Goal: Task Accomplishment & Management: Complete application form

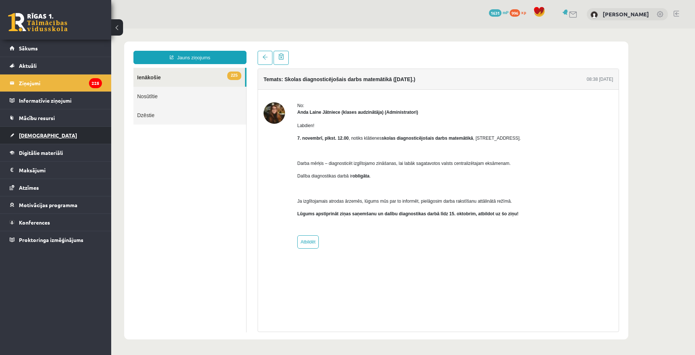
click at [37, 138] on link "[DEMOGRAPHIC_DATA]" at bounding box center [56, 135] width 92 height 17
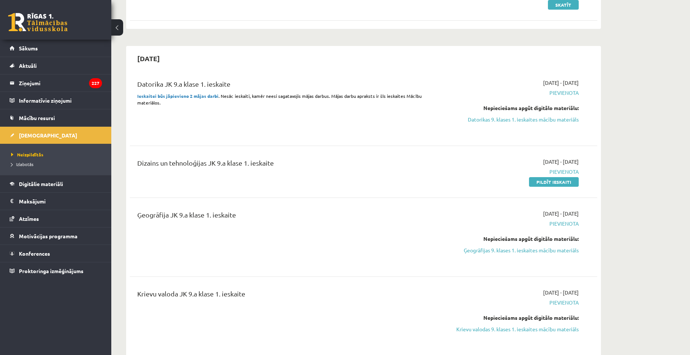
scroll to position [148, 0]
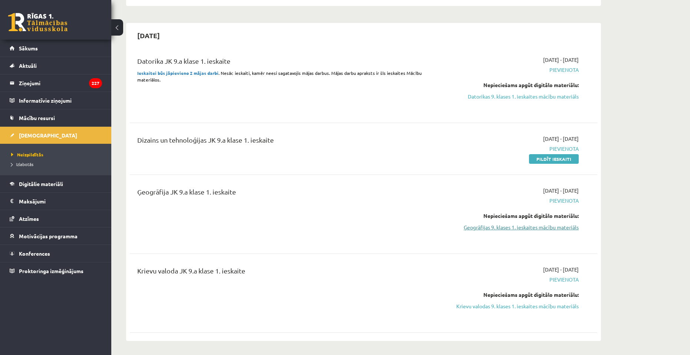
click at [497, 228] on link "Ģeogrāfijas 9. klases 1. ieskaites mācību materiāls" at bounding box center [509, 228] width 140 height 8
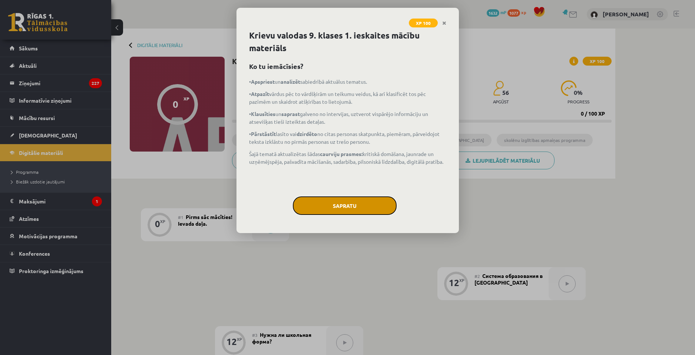
click at [339, 201] on button "Sapratu" at bounding box center [345, 206] width 104 height 19
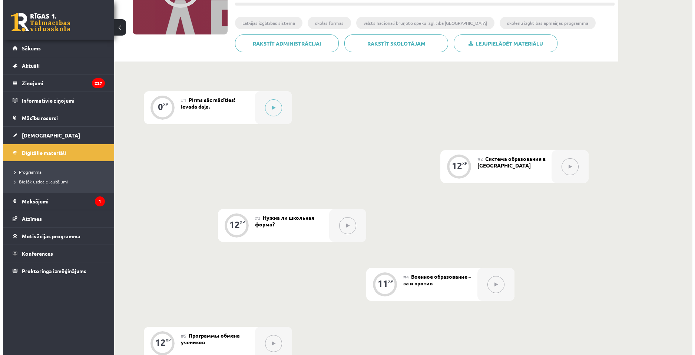
scroll to position [110, 0]
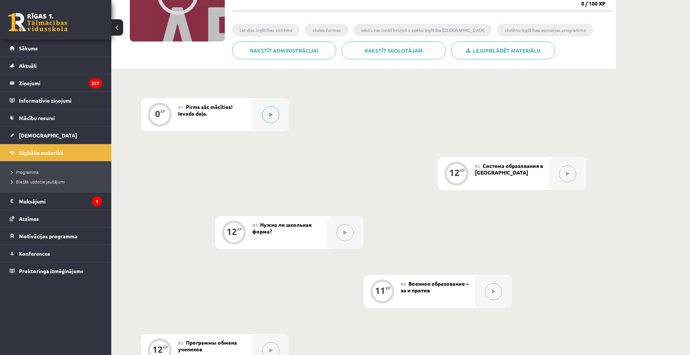
click at [270, 116] on icon at bounding box center [270, 115] width 3 height 4
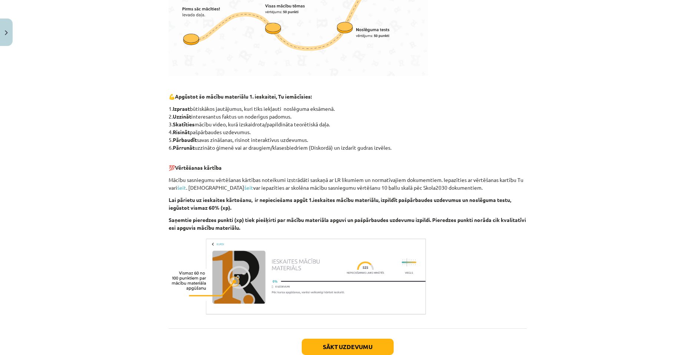
scroll to position [337, 0]
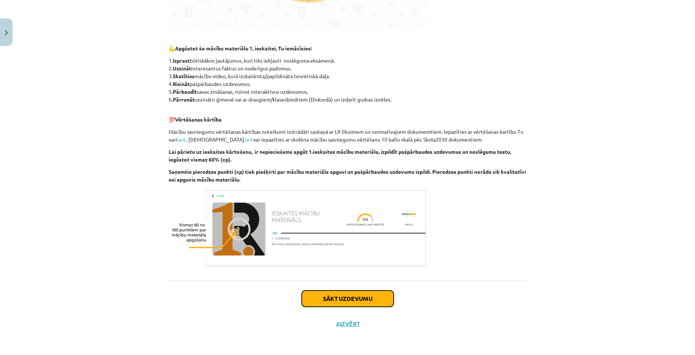
click at [363, 300] on button "Sākt uzdevumu" at bounding box center [348, 299] width 92 height 16
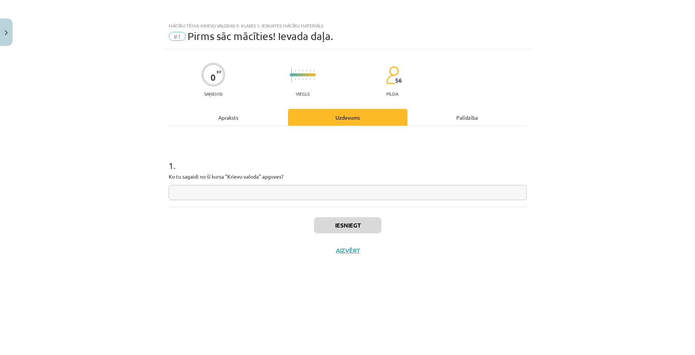
click at [268, 200] on input "text" at bounding box center [348, 192] width 358 height 15
type input "*********"
click at [345, 219] on button "Iesniegt" at bounding box center [347, 225] width 67 height 16
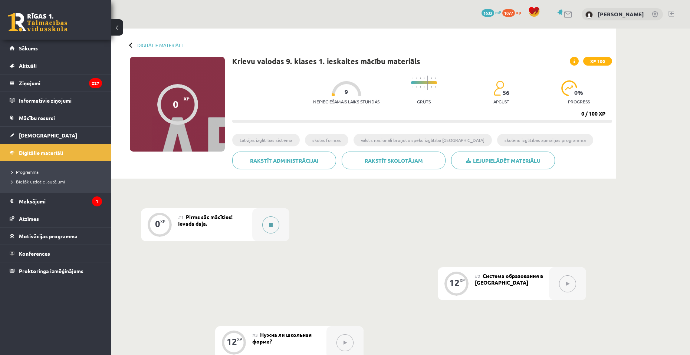
click at [275, 218] on button at bounding box center [270, 225] width 17 height 17
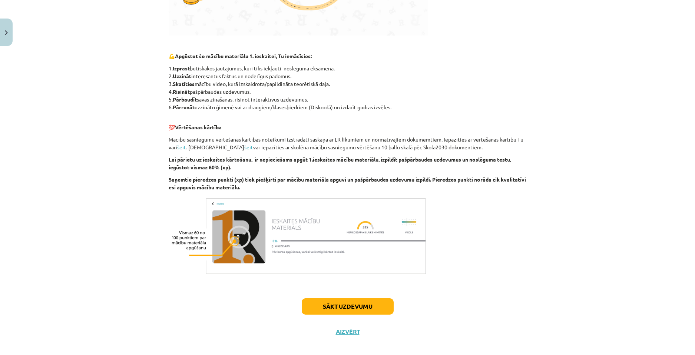
scroll to position [334, 0]
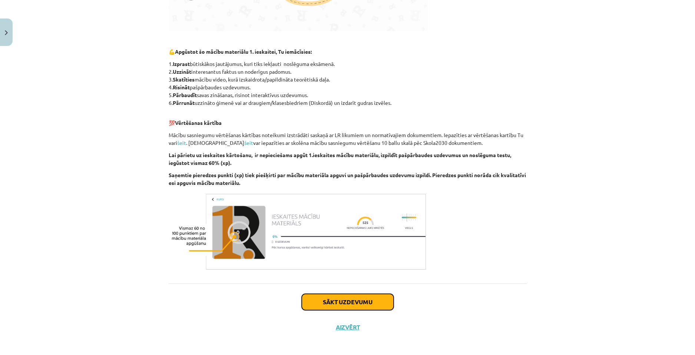
click at [342, 300] on button "Sākt uzdevumu" at bounding box center [348, 302] width 92 height 16
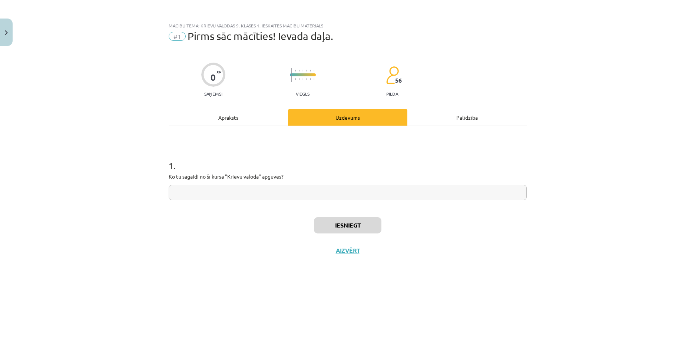
click at [301, 195] on input "text" at bounding box center [348, 192] width 358 height 15
type input "*********"
click at [356, 214] on div "Iesniegt Aizvērt" at bounding box center [348, 233] width 358 height 52
click at [355, 221] on button "Iesniegt" at bounding box center [347, 225] width 67 height 16
click at [357, 255] on button "Nākamā nodarbība" at bounding box center [348, 255] width 73 height 17
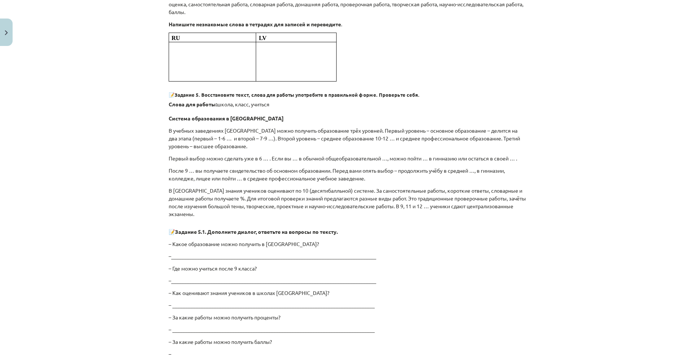
scroll to position [1113, 0]
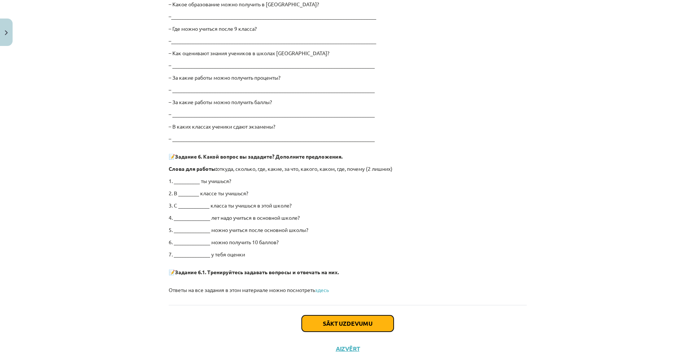
click at [359, 319] on button "Sākt uzdevumu" at bounding box center [348, 324] width 92 height 16
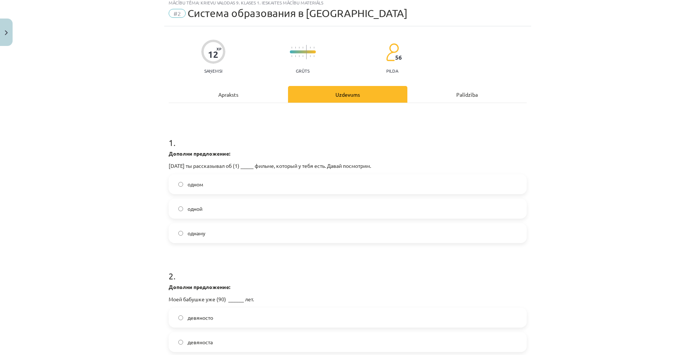
scroll to position [19, 0]
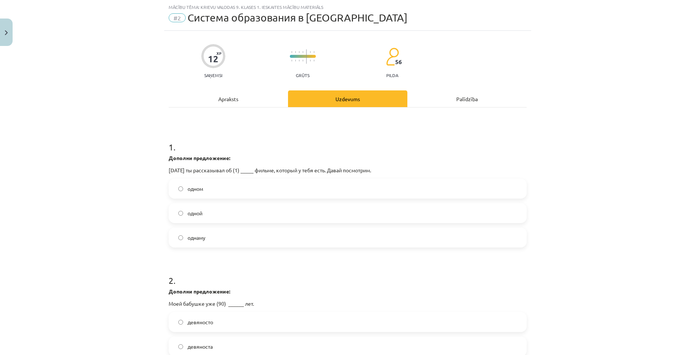
click at [240, 190] on label "одном" at bounding box center [347, 188] width 357 height 19
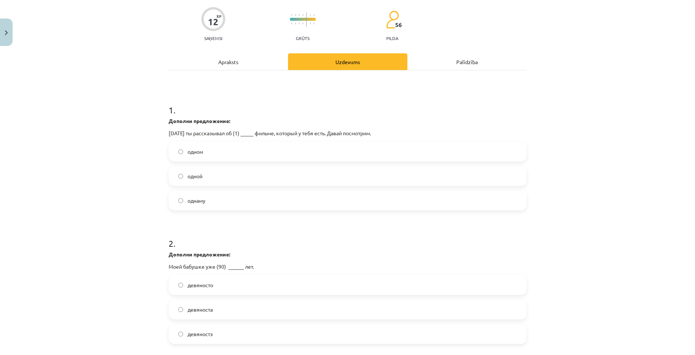
scroll to position [93, 0]
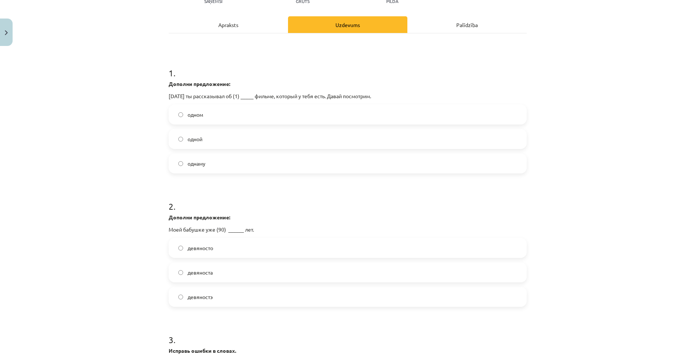
click at [265, 253] on label "девяносто" at bounding box center [347, 248] width 357 height 19
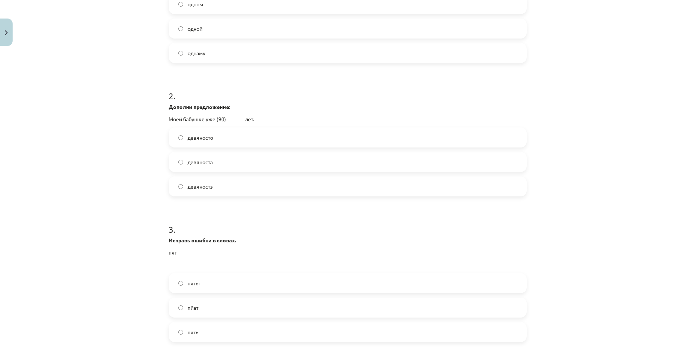
scroll to position [204, 0]
click at [241, 330] on label "пять" at bounding box center [347, 331] width 357 height 19
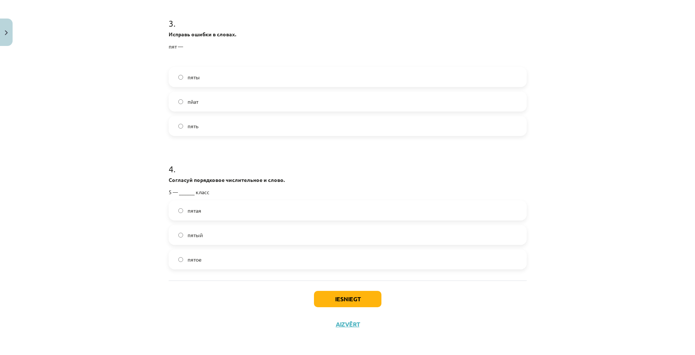
scroll to position [410, 0]
click at [215, 237] on label "пятый" at bounding box center [347, 234] width 357 height 19
click at [333, 297] on button "Iesniegt" at bounding box center [347, 299] width 67 height 16
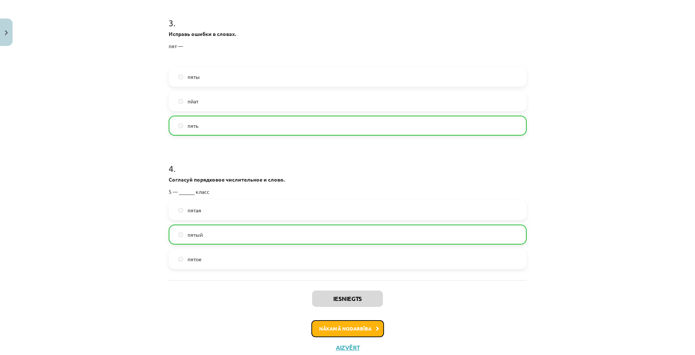
click at [344, 327] on button "Nākamā nodarbība" at bounding box center [348, 328] width 73 height 17
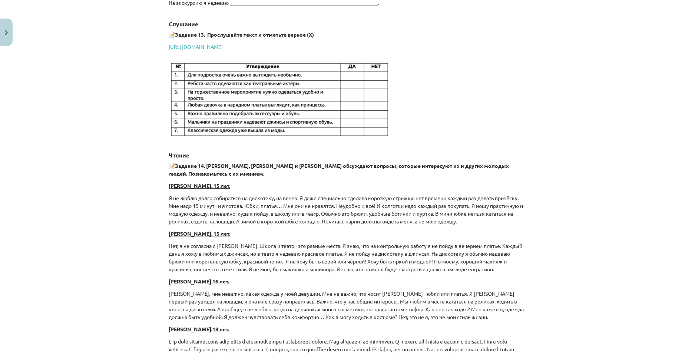
scroll to position [1205, 0]
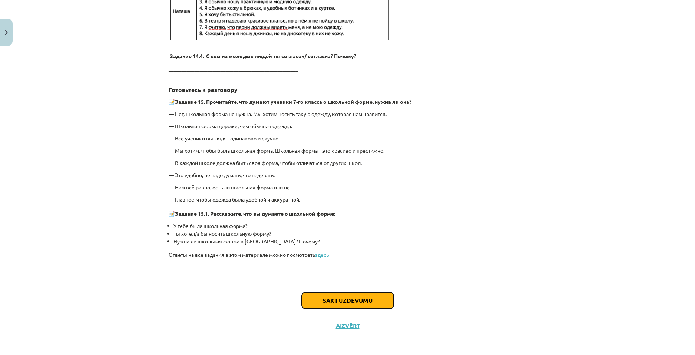
click at [359, 299] on button "Sākt uzdevumu" at bounding box center [348, 301] width 92 height 16
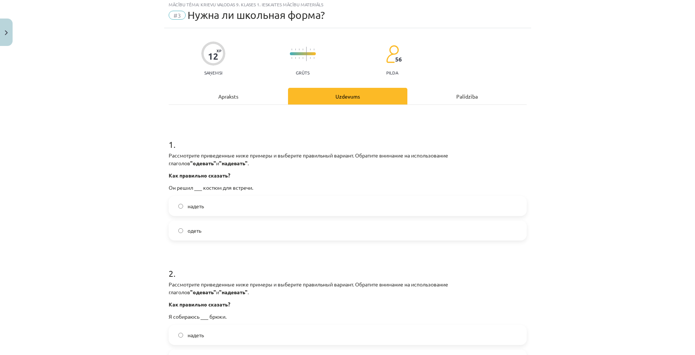
scroll to position [19, 0]
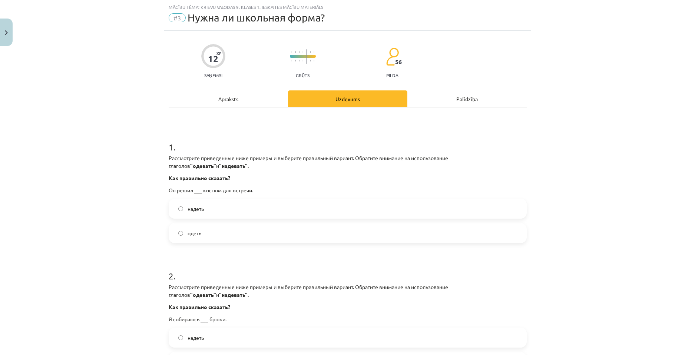
click at [232, 217] on label "надеть" at bounding box center [347, 209] width 357 height 19
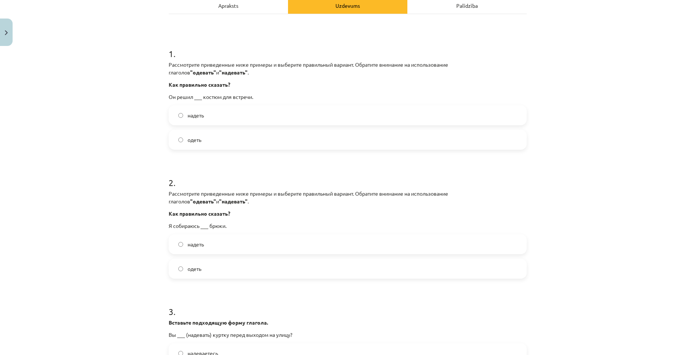
scroll to position [130, 0]
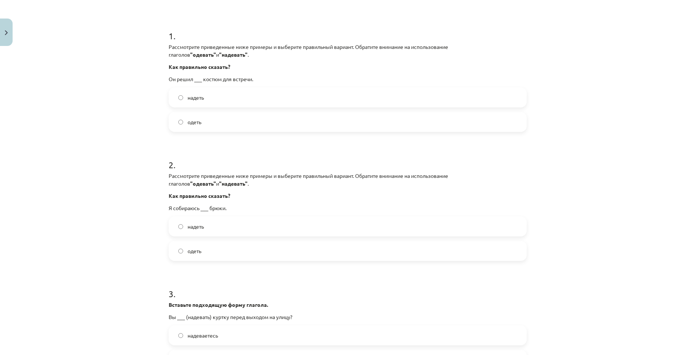
click at [241, 230] on label "надеть" at bounding box center [347, 226] width 357 height 19
click at [209, 119] on label "одеть" at bounding box center [347, 122] width 357 height 19
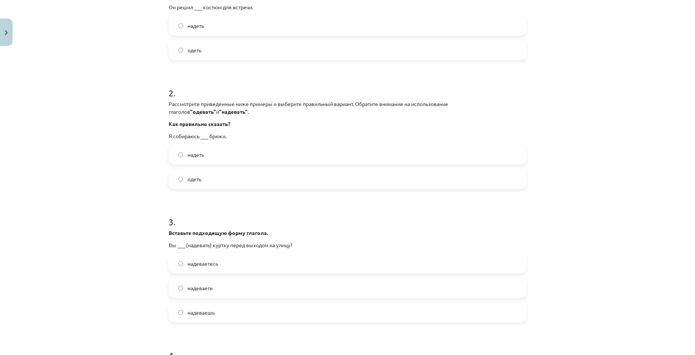
scroll to position [204, 0]
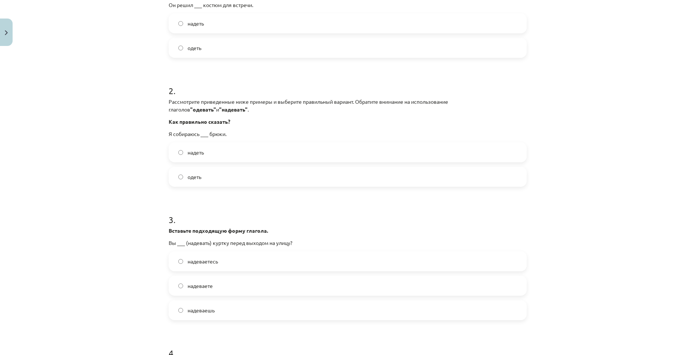
click at [281, 283] on label "надеваете" at bounding box center [347, 286] width 357 height 19
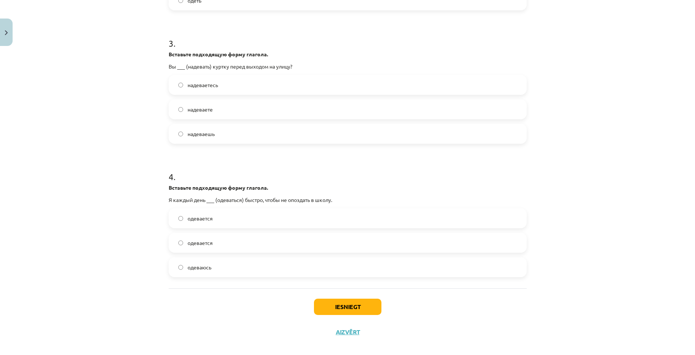
scroll to position [389, 0]
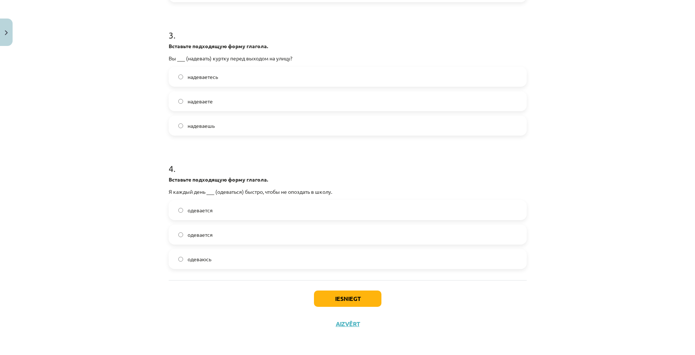
click at [206, 260] on span "одеваюсь" at bounding box center [200, 260] width 24 height 8
click at [335, 296] on button "Iesniegt" at bounding box center [347, 299] width 67 height 16
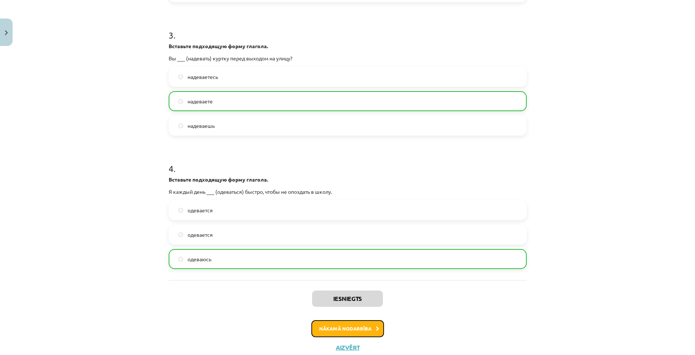
click at [346, 329] on button "Nākamā nodarbība" at bounding box center [348, 328] width 73 height 17
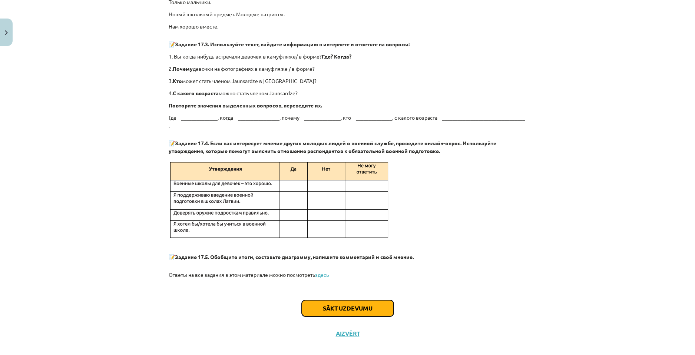
click at [361, 300] on button "Sākt uzdevumu" at bounding box center [348, 308] width 92 height 16
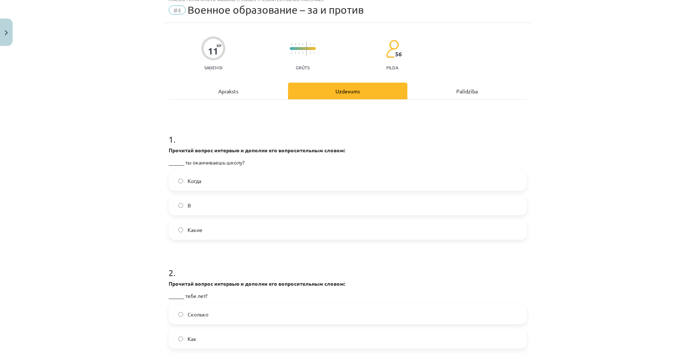
scroll to position [19, 0]
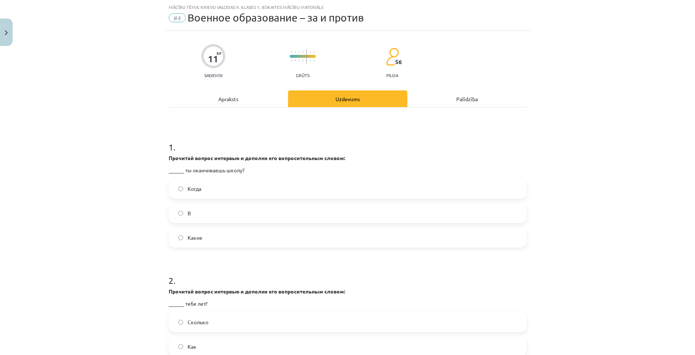
click at [234, 191] on label "Когда" at bounding box center [347, 188] width 357 height 19
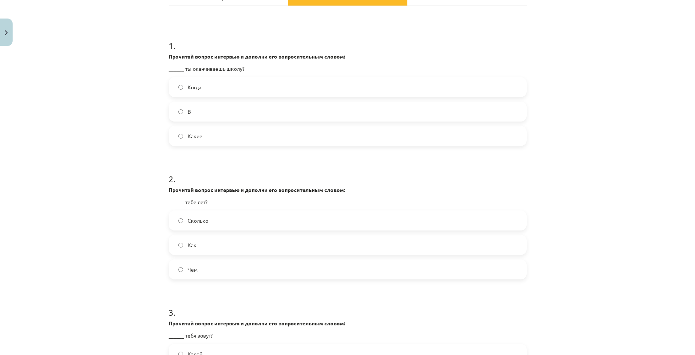
scroll to position [130, 0]
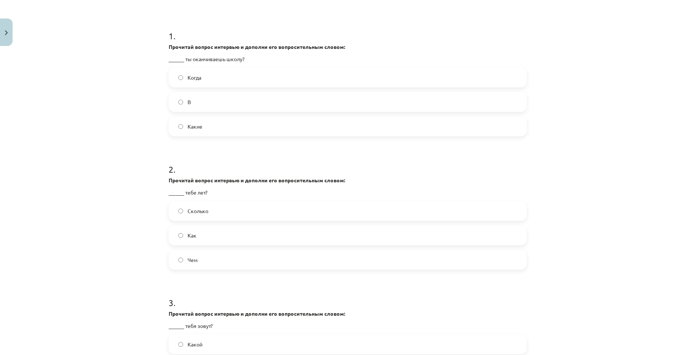
click at [220, 211] on label "Сколько" at bounding box center [347, 211] width 357 height 19
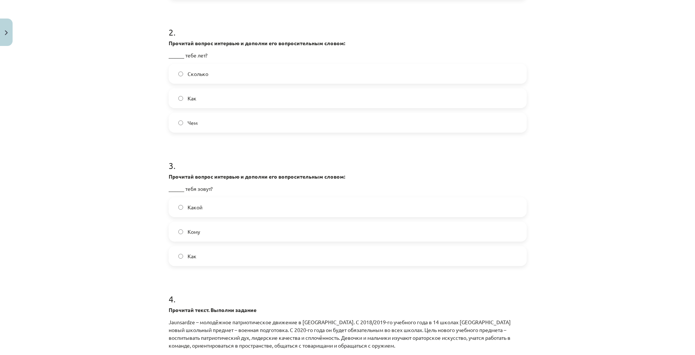
scroll to position [278, 0]
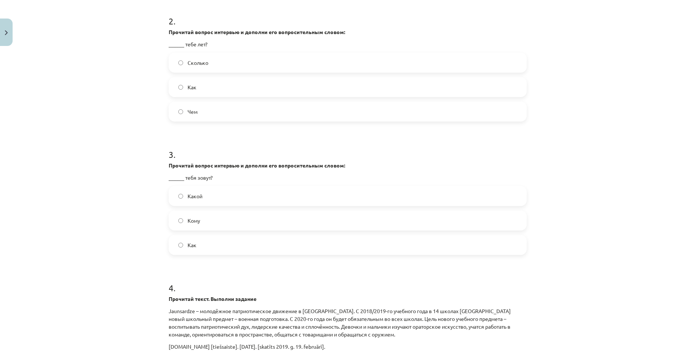
click at [221, 247] on label "Как" at bounding box center [347, 245] width 357 height 19
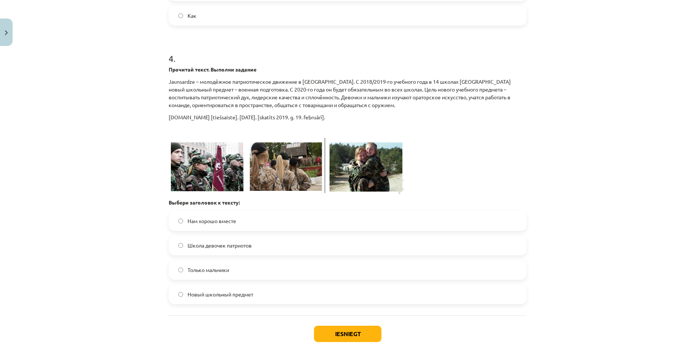
scroll to position [538, 0]
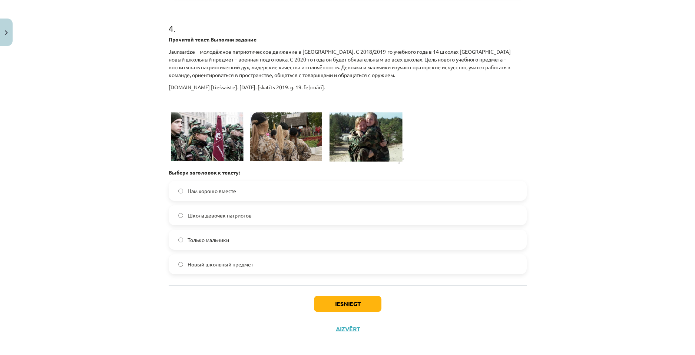
click at [257, 197] on label "Нам хорошо вместе" at bounding box center [347, 191] width 357 height 19
click at [352, 304] on button "Iesniegt" at bounding box center [347, 304] width 67 height 16
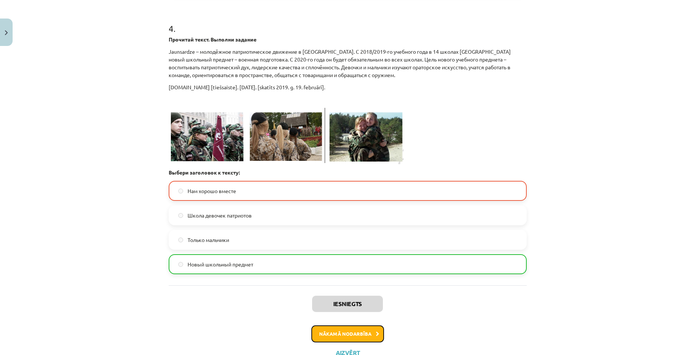
click at [340, 336] on button "Nākamā nodarbība" at bounding box center [348, 334] width 73 height 17
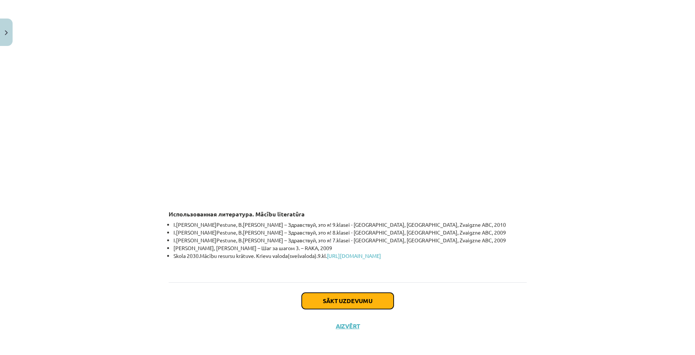
click at [368, 301] on button "Sākt uzdevumu" at bounding box center [348, 301] width 92 height 16
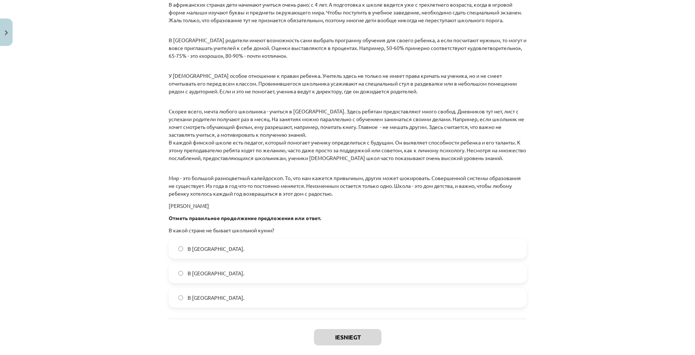
scroll to position [985, 0]
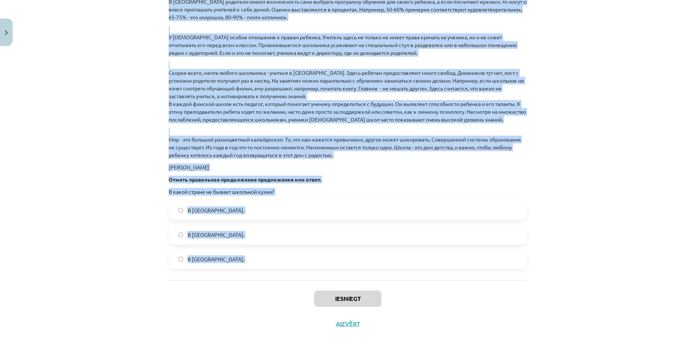
drag, startPoint x: 146, startPoint y: 148, endPoint x: 304, endPoint y: 287, distance: 211.0
click at [304, 287] on div "Mācību tēma: Krievu valodas 9. klases 1. ieskaites mācību materiāls #5 Программ…" at bounding box center [347, 177] width 695 height 355
copy form "1 . Прочитай текст. Выполни задание . Школа в разных странах . Праздник начала …"
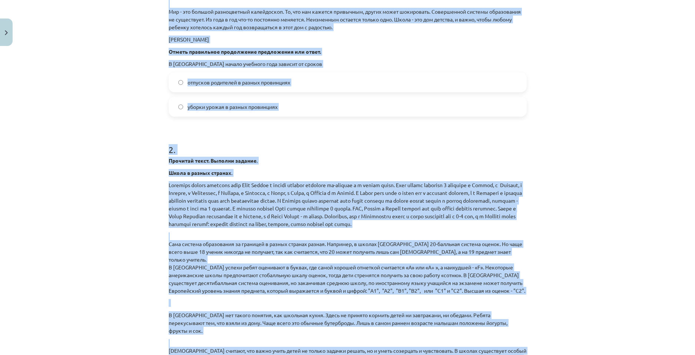
scroll to position [466, 0]
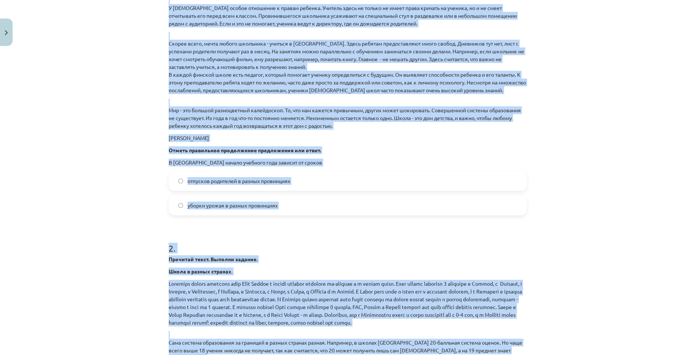
click at [141, 206] on div "Mācību tēma: Krievu valodas 9. klases 1. ieskaites mācību materiāls #5 Программ…" at bounding box center [347, 177] width 695 height 355
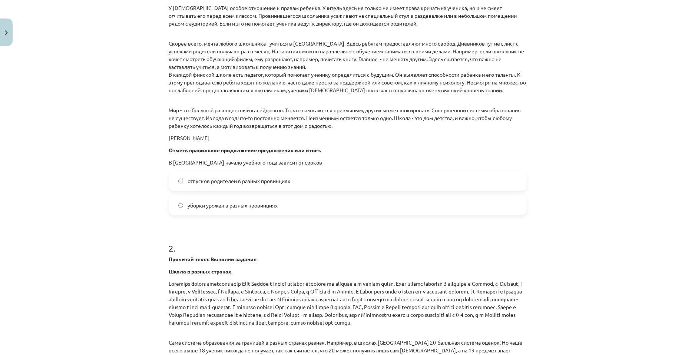
click at [212, 207] on span "уборки урожая в разных провинциях" at bounding box center [233, 206] width 90 height 8
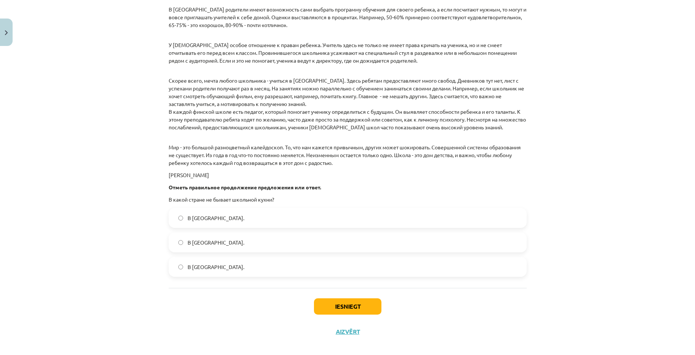
scroll to position [985, 0]
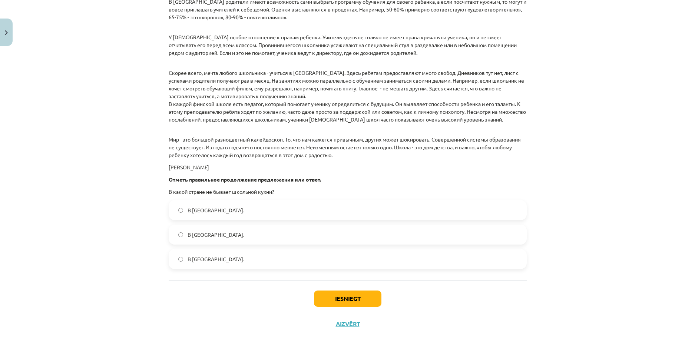
click at [212, 211] on span "В Финляндии." at bounding box center [216, 211] width 57 height 8
click at [323, 299] on button "Iesniegt" at bounding box center [347, 299] width 67 height 16
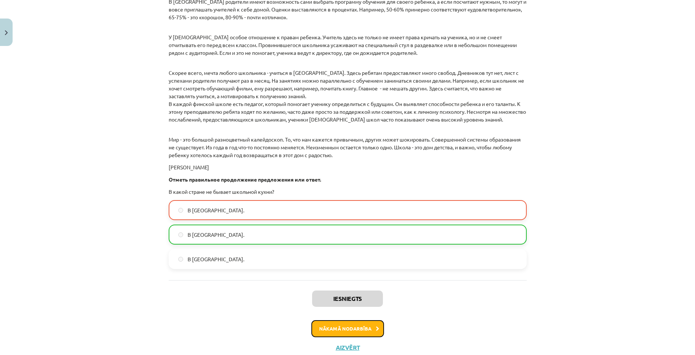
click at [334, 328] on button "Nākamā nodarbība" at bounding box center [348, 328] width 73 height 17
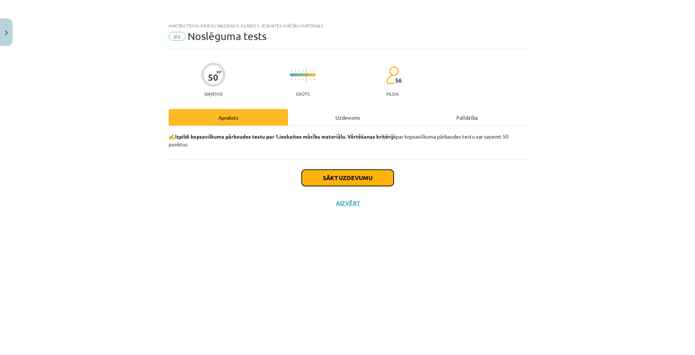
click at [334, 172] on button "Sākt uzdevumu" at bounding box center [348, 178] width 92 height 16
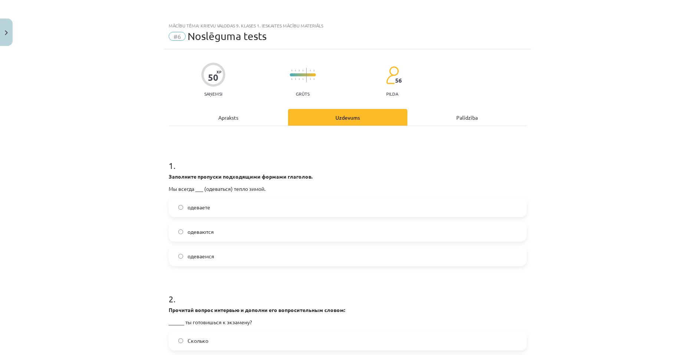
click at [212, 258] on label "одеваемся" at bounding box center [347, 256] width 357 height 19
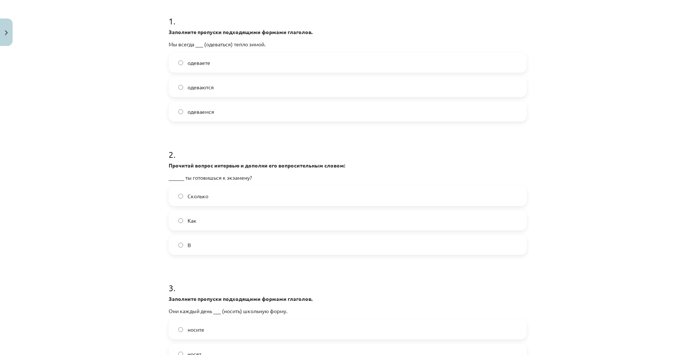
scroll to position [148, 0]
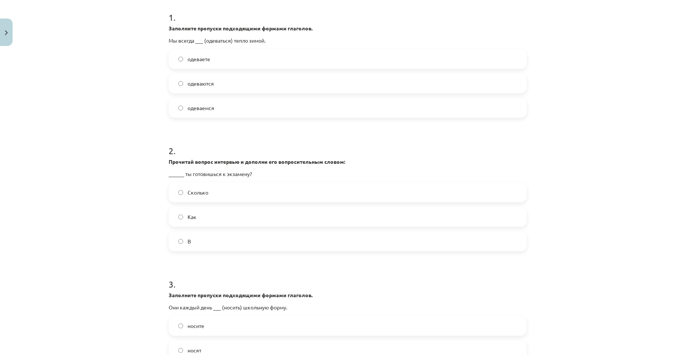
click at [226, 221] on label "Как" at bounding box center [347, 217] width 357 height 19
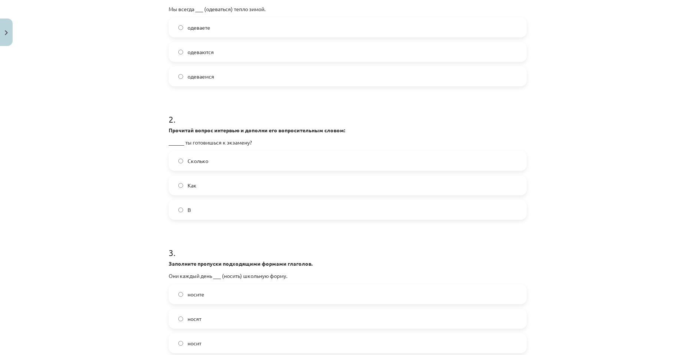
scroll to position [223, 0]
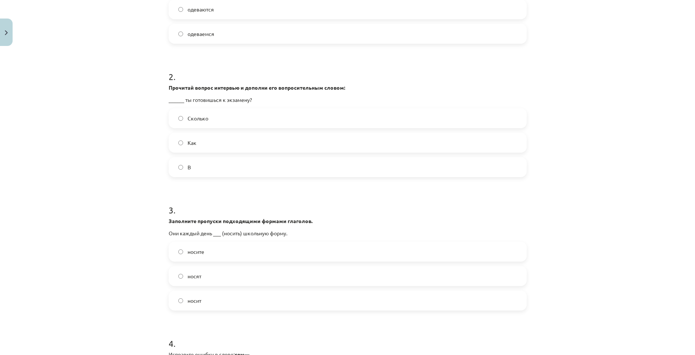
click at [228, 280] on label "носят" at bounding box center [347, 276] width 357 height 19
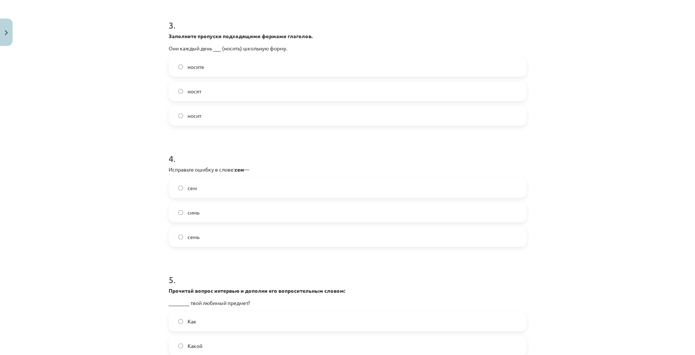
scroll to position [408, 0]
click at [217, 234] on label "семь" at bounding box center [347, 236] width 357 height 19
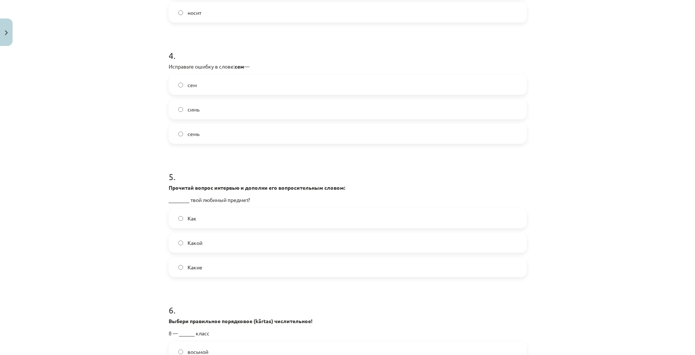
scroll to position [519, 0]
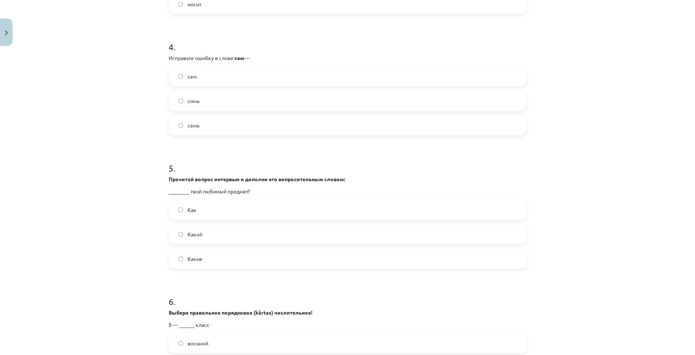
click at [261, 238] on label "Какой" at bounding box center [347, 234] width 357 height 19
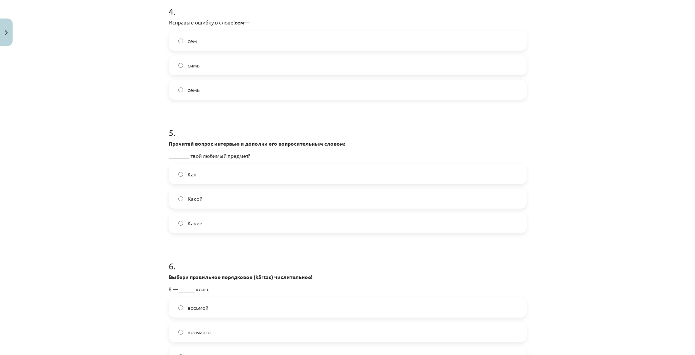
scroll to position [630, 0]
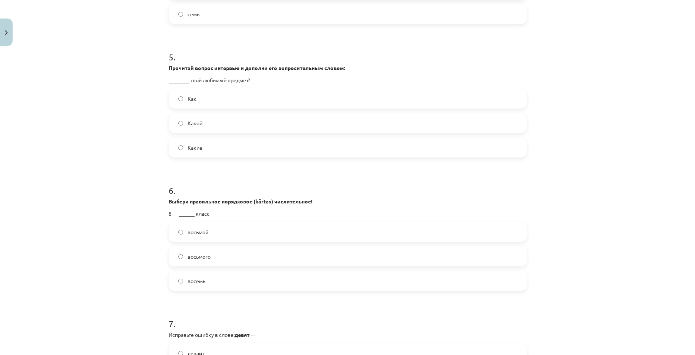
click at [279, 235] on label "восьмой" at bounding box center [347, 232] width 357 height 19
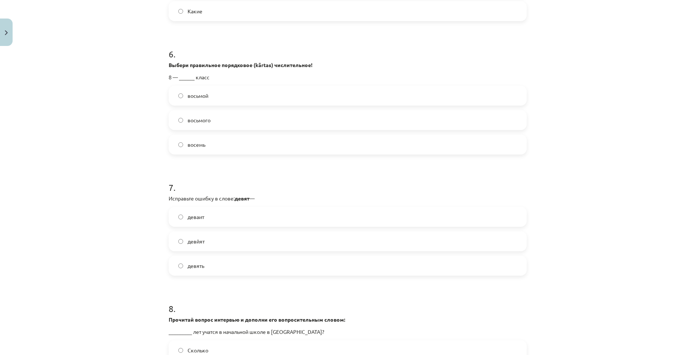
scroll to position [779, 0]
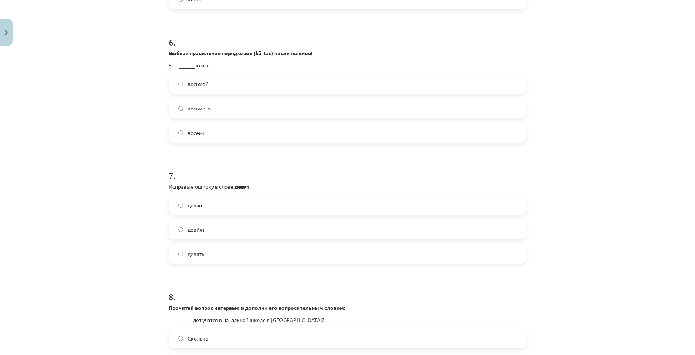
click at [217, 251] on label "девять" at bounding box center [347, 254] width 357 height 19
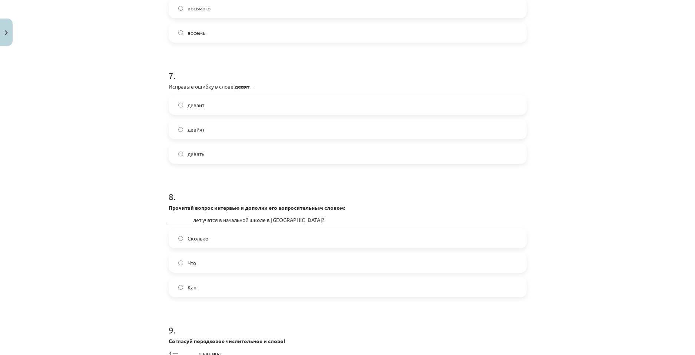
scroll to position [890, 0]
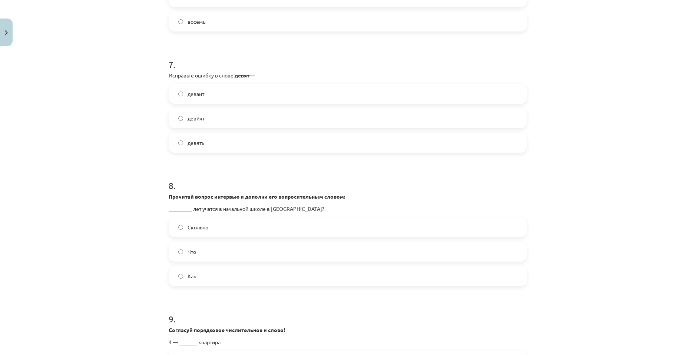
click at [271, 230] on label "Сколько" at bounding box center [347, 227] width 357 height 19
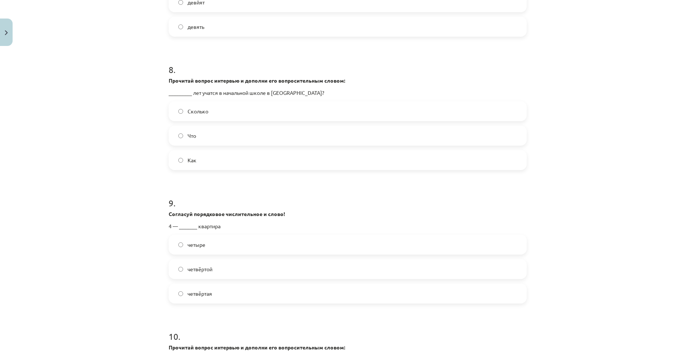
scroll to position [1038, 0]
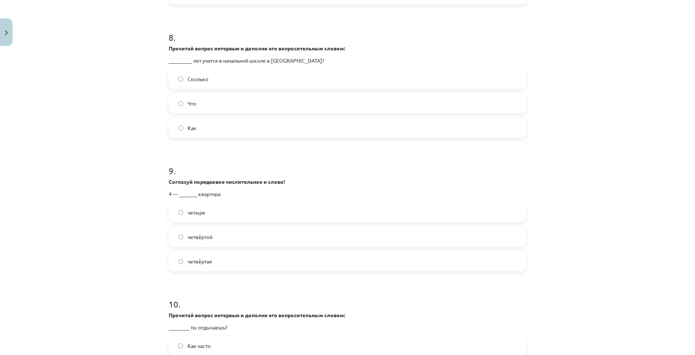
click at [236, 264] on label "четвёртая" at bounding box center [347, 261] width 357 height 19
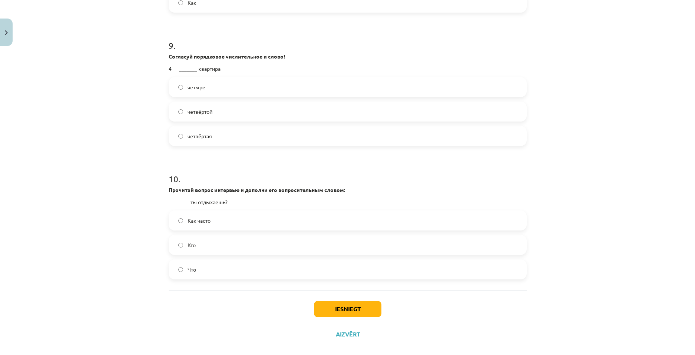
scroll to position [1174, 0]
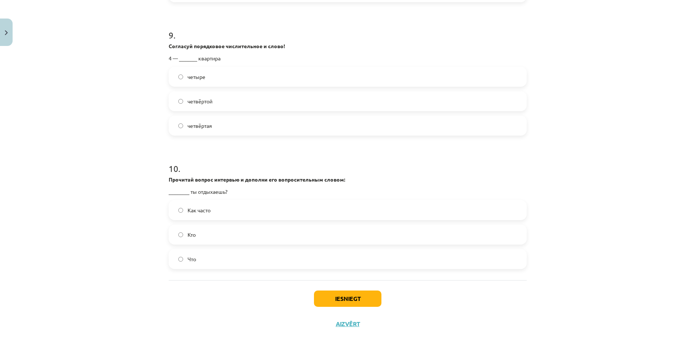
click at [242, 217] on label "Как часто" at bounding box center [347, 210] width 357 height 19
click at [330, 293] on button "Iesniegt" at bounding box center [347, 299] width 67 height 16
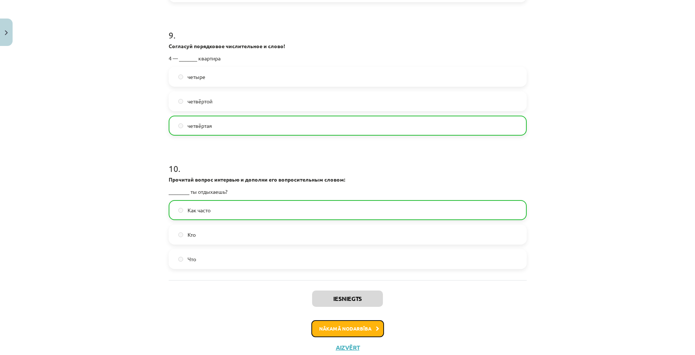
click at [333, 326] on button "Nākamā nodarbība" at bounding box center [348, 328] width 73 height 17
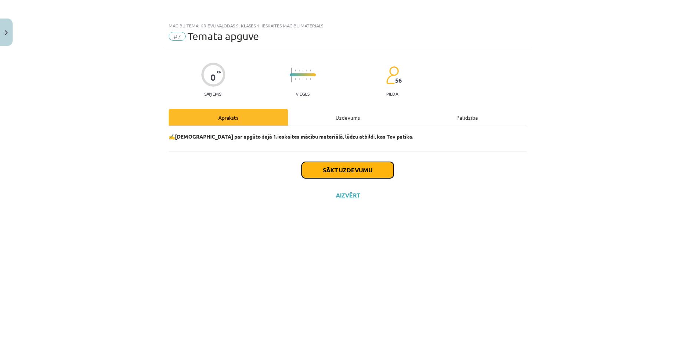
click at [339, 174] on button "Sākt uzdevumu" at bounding box center [348, 170] width 92 height 16
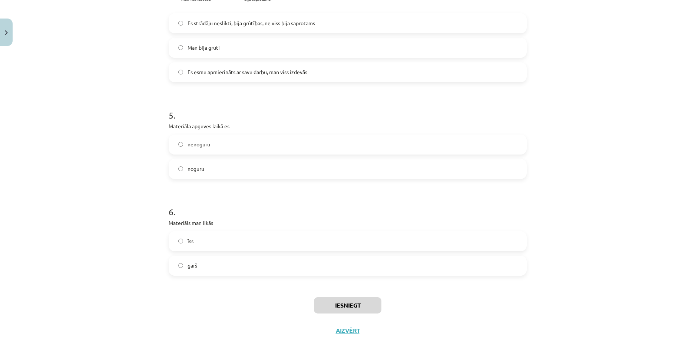
scroll to position [570, 0]
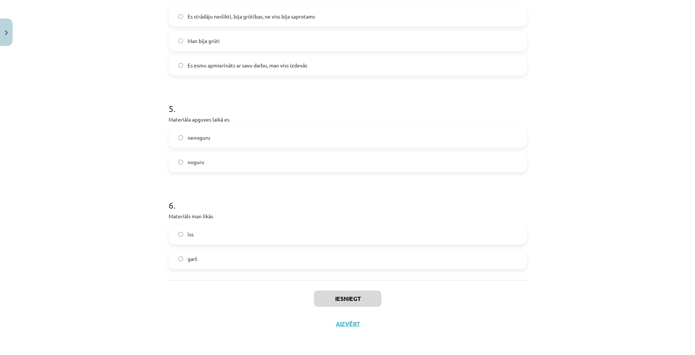
click at [283, 262] on label "garš" at bounding box center [347, 259] width 357 height 19
click at [334, 296] on button "Iesniegt" at bounding box center [347, 299] width 67 height 16
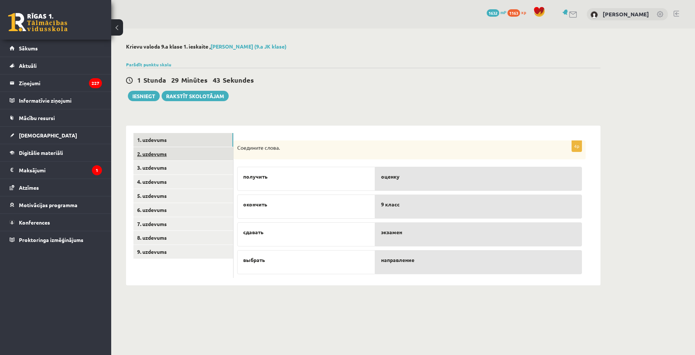
click at [181, 155] on link "2. uzdevums" at bounding box center [184, 154] width 100 height 14
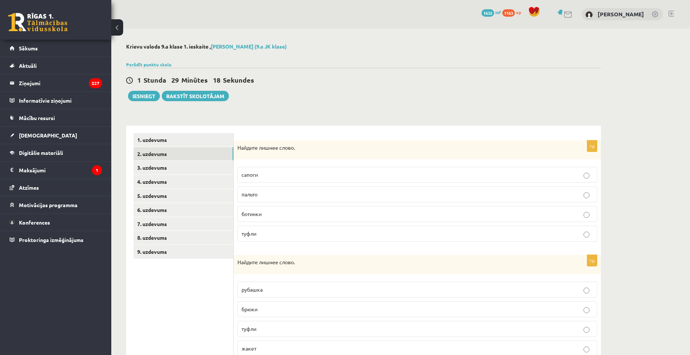
click at [273, 194] on p "пальто" at bounding box center [417, 195] width 352 height 8
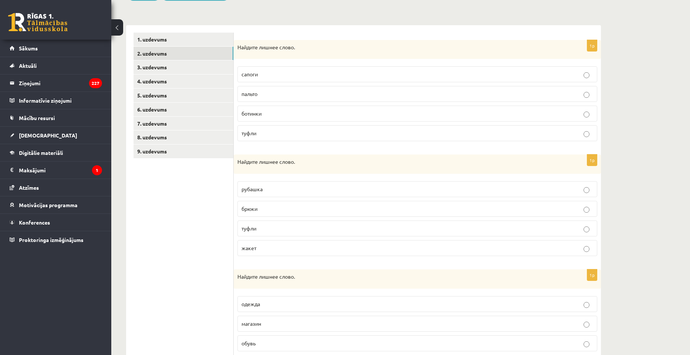
scroll to position [111, 0]
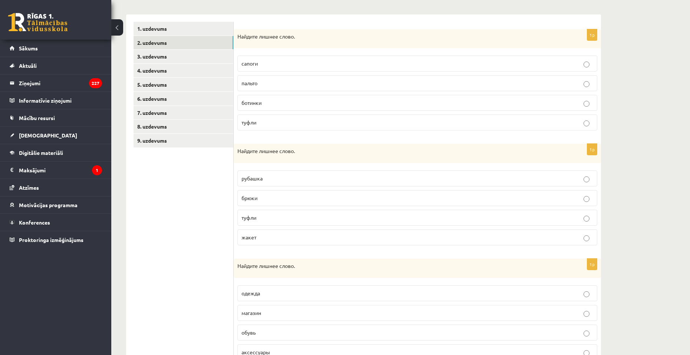
click at [271, 221] on p "туфли" at bounding box center [417, 218] width 352 height 8
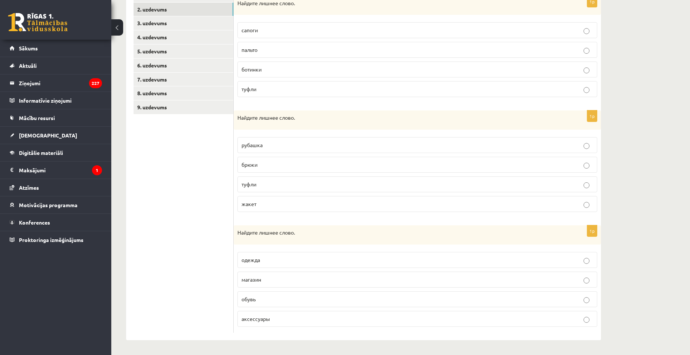
scroll to position [145, 0]
click at [291, 281] on p "магазин" at bounding box center [417, 280] width 352 height 8
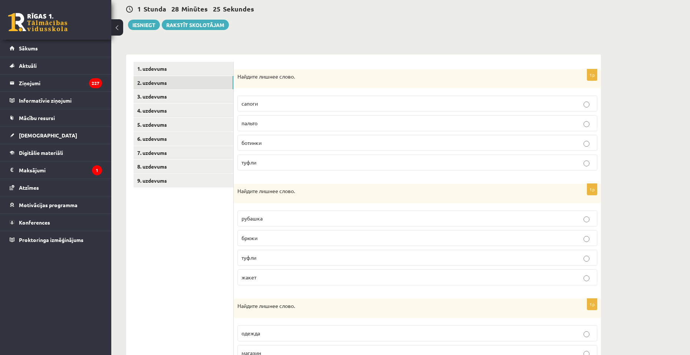
scroll to position [71, 0]
click at [155, 95] on link "3. uzdevums" at bounding box center [184, 97] width 100 height 14
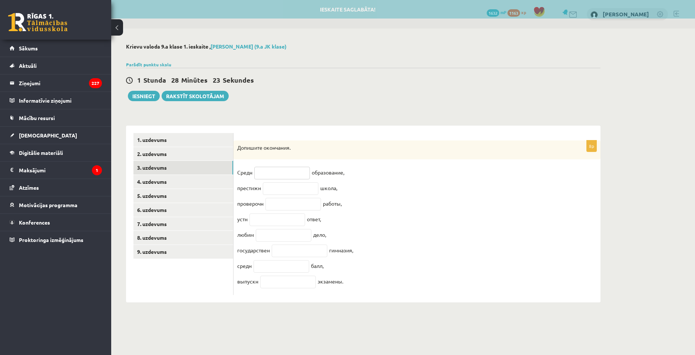
click at [263, 173] on input "text" at bounding box center [282, 173] width 56 height 13
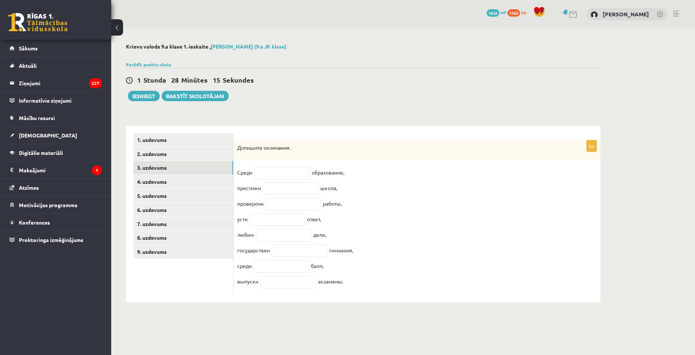
drag, startPoint x: 235, startPoint y: 146, endPoint x: 344, endPoint y: 296, distance: 184.7
click at [344, 296] on div "8p Допишите окончания. Средн образование, престижн школа, проверочн работы, уст…" at bounding box center [417, 218] width 367 height 155
copy div "Допишите окончания. Средн образование, престижн школа, проверочн работы, устн о…"
click at [271, 176] on input "text" at bounding box center [282, 173] width 56 height 13
paste input "*******"
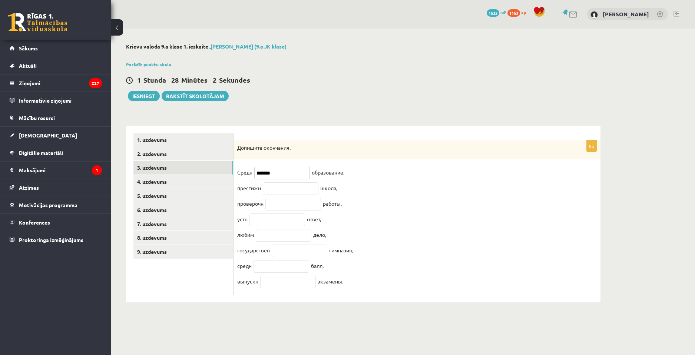
type input "*******"
click at [282, 191] on input "text" at bounding box center [291, 188] width 56 height 13
paste input "**********"
type input "**********"
click at [280, 204] on input "text" at bounding box center [294, 204] width 56 height 13
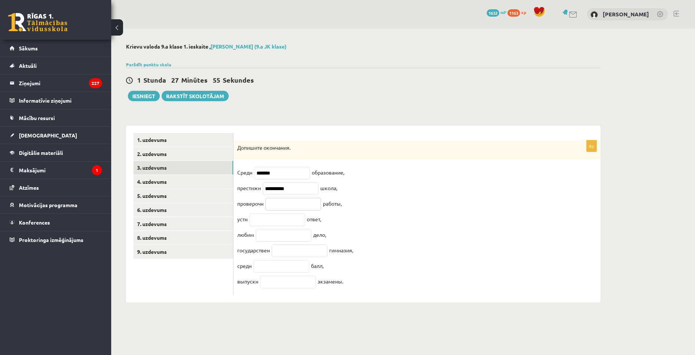
paste input "**********"
type input "**********"
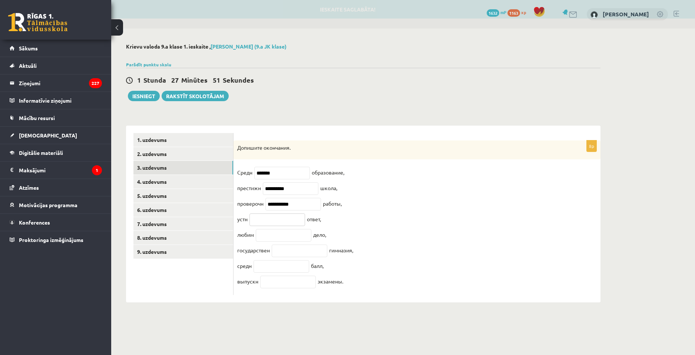
click at [280, 223] on input "text" at bounding box center [278, 220] width 56 height 13
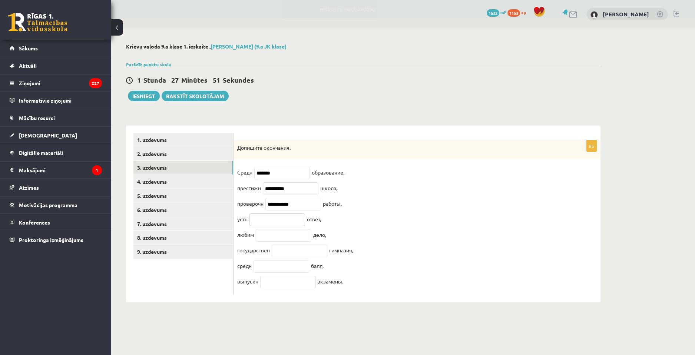
paste input "******"
type input "******"
click at [282, 238] on input "text" at bounding box center [284, 235] width 56 height 13
paste input "*******"
type input "*******"
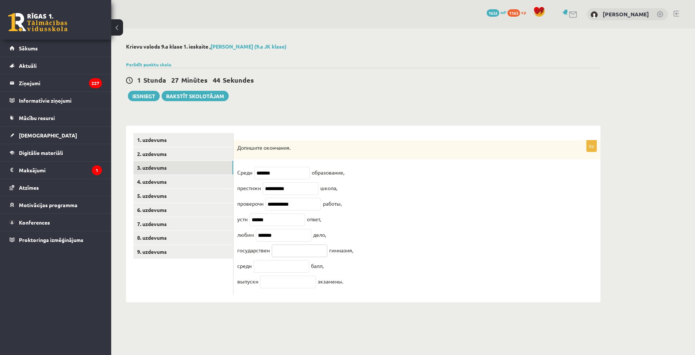
click at [284, 253] on input "text" at bounding box center [300, 251] width 56 height 13
paste input "**********"
type input "**********"
click at [280, 273] on input "text" at bounding box center [282, 266] width 56 height 13
paste input "*******"
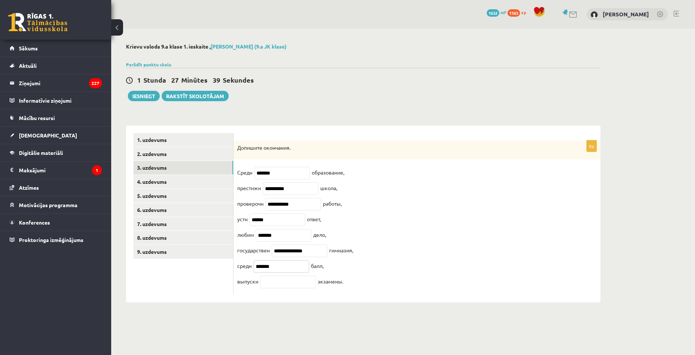
type input "*******"
click at [276, 289] on input "text" at bounding box center [288, 282] width 56 height 13
paste input "*********"
type input "*********"
click at [178, 187] on link "4. uzdevums" at bounding box center [184, 182] width 100 height 14
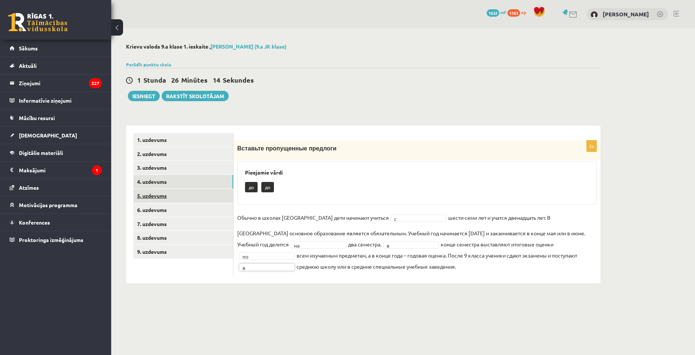
click at [195, 194] on link "5. uzdevums" at bounding box center [184, 196] width 100 height 14
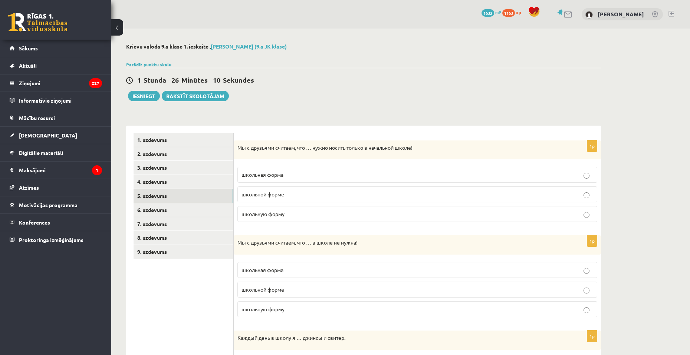
click at [309, 173] on p "школьная форма" at bounding box center [417, 175] width 352 height 8
click at [299, 215] on p "школьную форму" at bounding box center [417, 214] width 352 height 8
click at [303, 274] on label "школьная форма" at bounding box center [417, 270] width 360 height 16
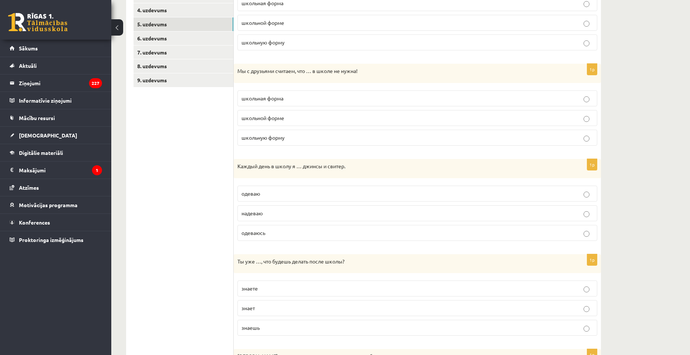
scroll to position [185, 0]
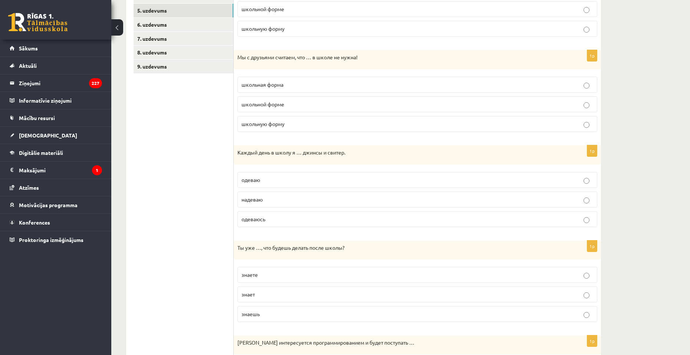
click at [279, 181] on p "одеваю" at bounding box center [417, 180] width 352 height 8
click at [276, 203] on p "надеваю" at bounding box center [417, 200] width 352 height 8
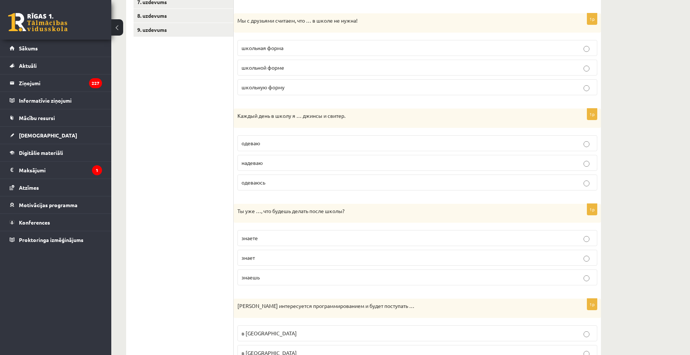
scroll to position [223, 0]
click at [279, 281] on p "знаешь" at bounding box center [417, 277] width 352 height 8
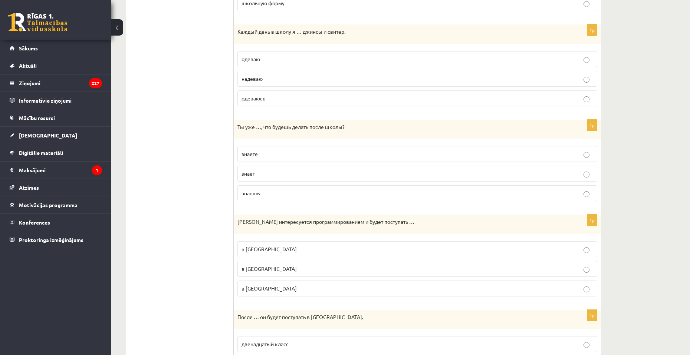
scroll to position [334, 0]
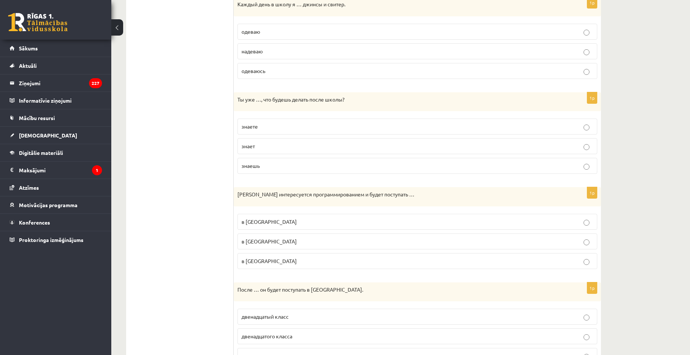
click at [297, 222] on span "в Рижском Техническом университете" at bounding box center [268, 221] width 55 height 7
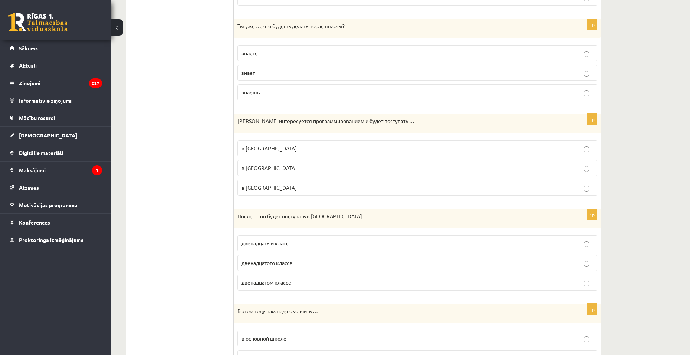
scroll to position [408, 0]
click at [298, 264] on p "двенадцатого класса" at bounding box center [417, 262] width 352 height 8
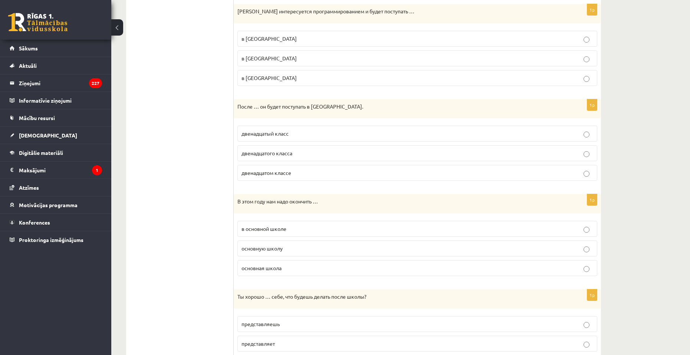
scroll to position [519, 0]
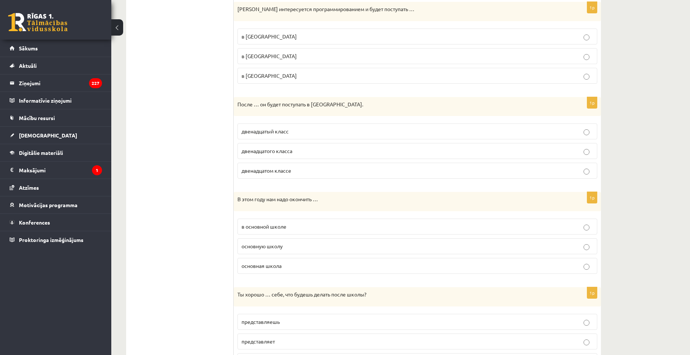
click at [295, 244] on p "основную школу" at bounding box center [417, 247] width 352 height 8
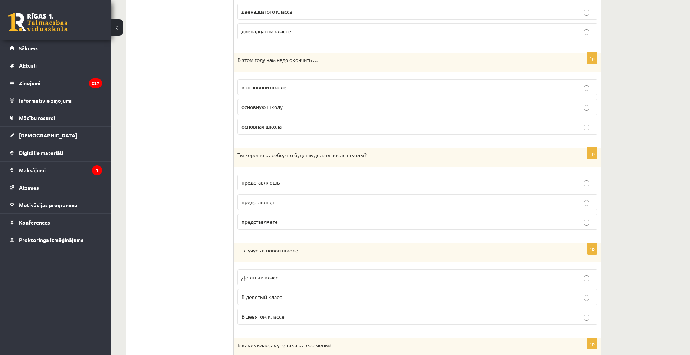
scroll to position [668, 0]
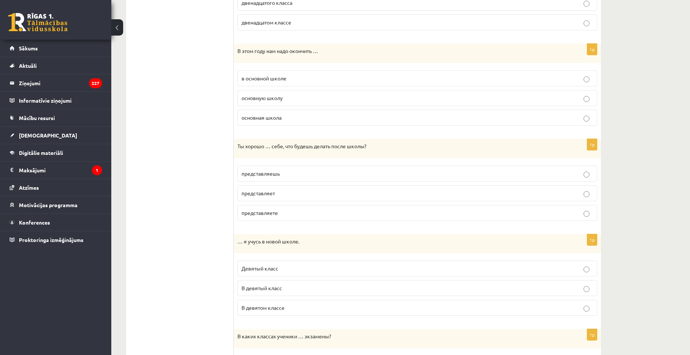
click at [286, 175] on p "представляешь" at bounding box center [417, 174] width 352 height 8
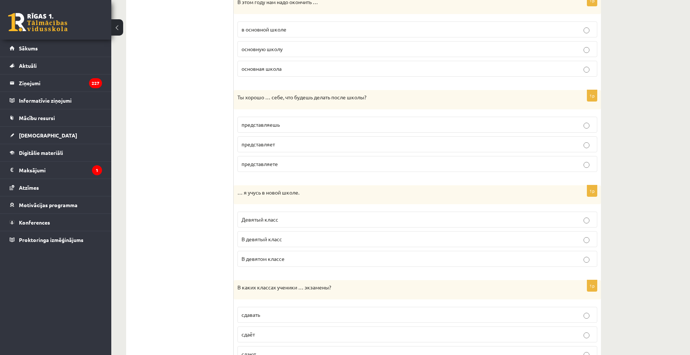
scroll to position [742, 0]
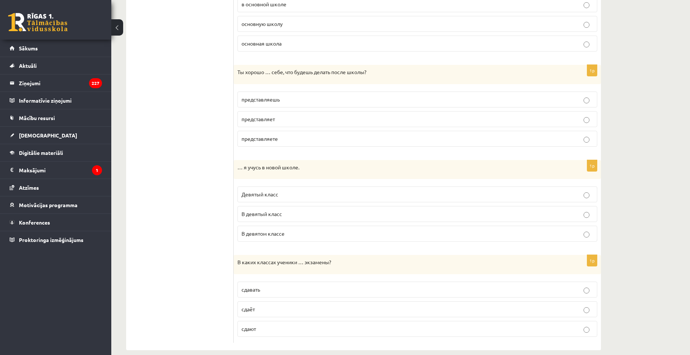
click at [293, 234] on p "В девятом классе" at bounding box center [417, 234] width 352 height 8
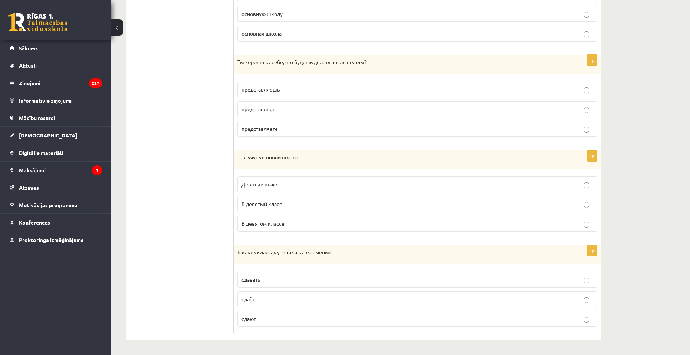
click at [289, 321] on p "сдают" at bounding box center [417, 319] width 352 height 8
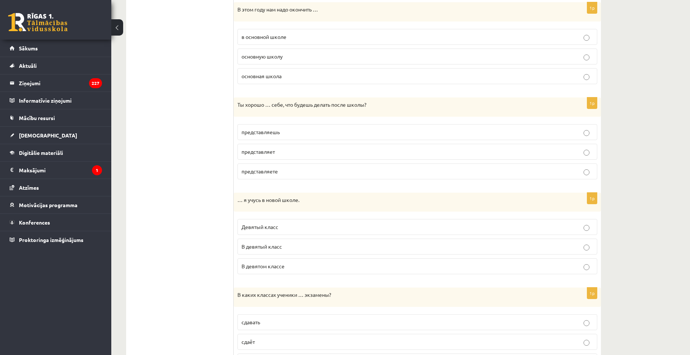
scroll to position [742, 0]
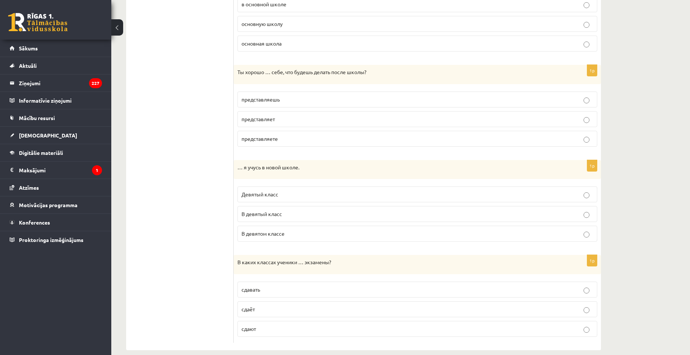
click at [266, 310] on p "сдаёт" at bounding box center [417, 310] width 352 height 8
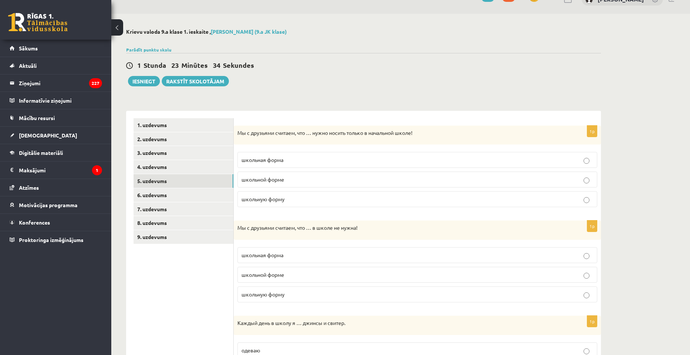
scroll to position [0, 0]
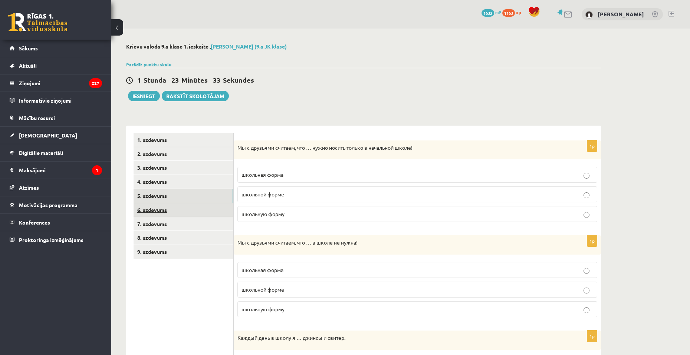
click at [186, 212] on link "6. uzdevums" at bounding box center [184, 210] width 100 height 14
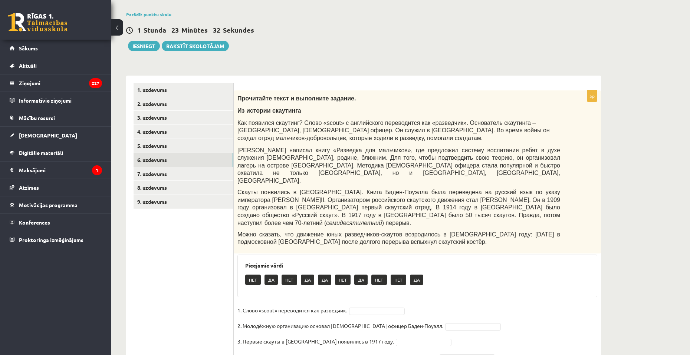
scroll to position [81, 0]
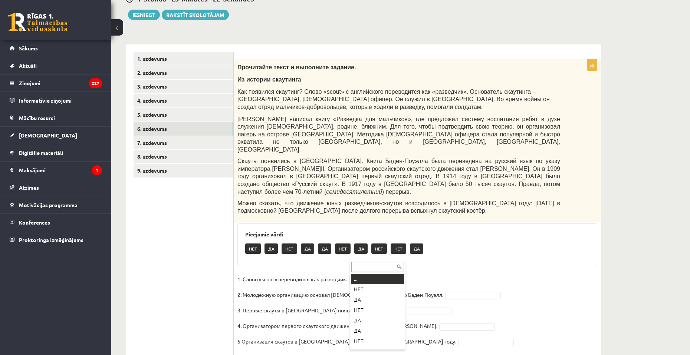
click at [374, 271] on input "text" at bounding box center [377, 267] width 53 height 10
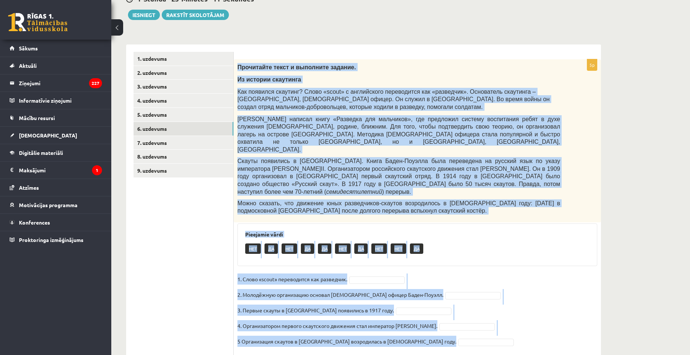
drag, startPoint x: 237, startPoint y: 67, endPoint x: 478, endPoint y: 346, distance: 368.1
click at [478, 346] on div "**********" at bounding box center [363, 162] width 504 height 430
copy div "Прочитайте текст и выполните задание. Из истории скаутинга Как появился скаутин…"
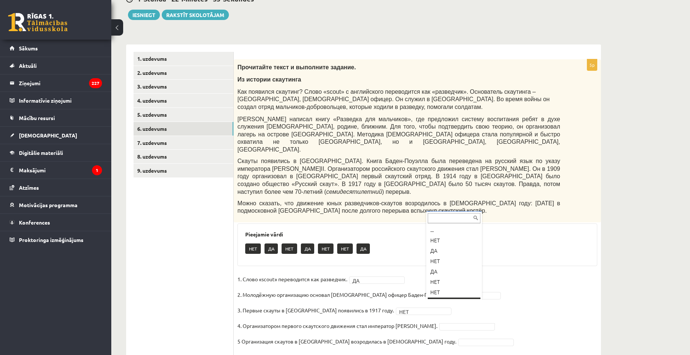
scroll to position [9, 0]
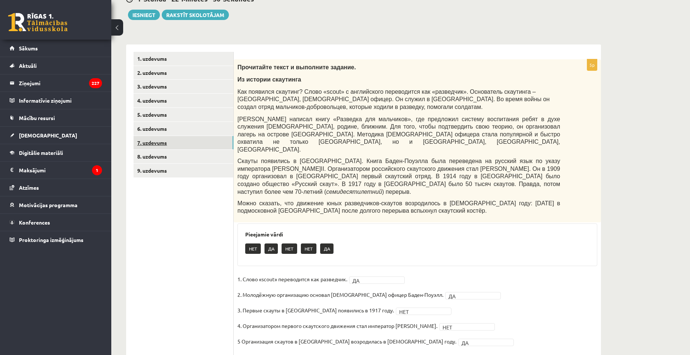
click at [153, 138] on link "7. uzdevums" at bounding box center [184, 143] width 100 height 14
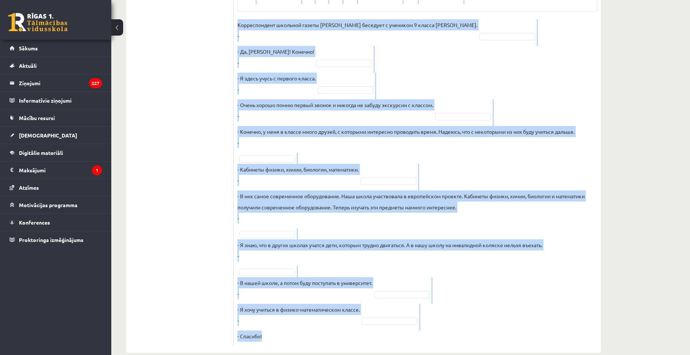
scroll to position [334, 0]
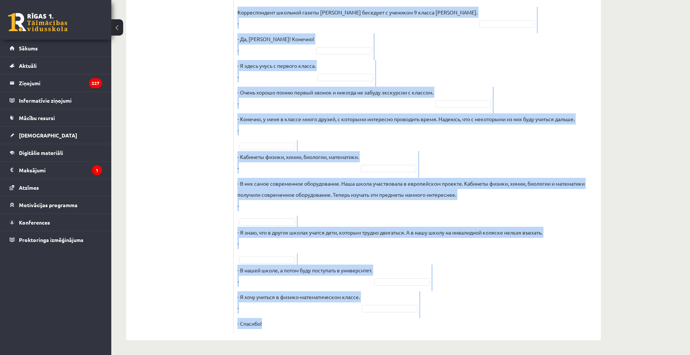
drag, startPoint x: 235, startPoint y: 64, endPoint x: 419, endPoint y: 333, distance: 326.2
click at [419, 333] on div "10p Восстановите интервью. Запишите букву вопроса А Будешь вспоминать своих одн…" at bounding box center [417, 66] width 367 height 548
copy div "Восстановите интервью. Запишите букву вопроса А Будешь вспоминать своих однокла…"
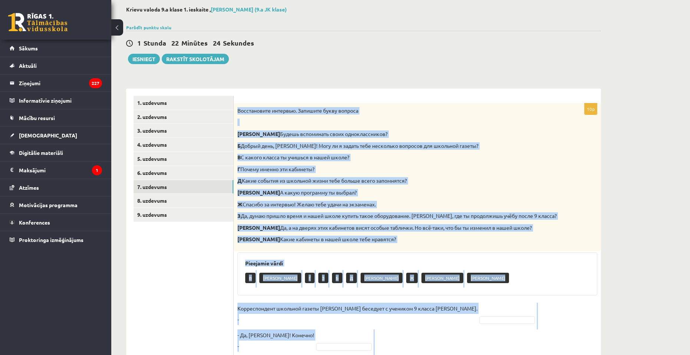
click at [456, 257] on div "Pieejamie vārdi В И Г З Б Д К Ж Е А" at bounding box center [417, 274] width 360 height 43
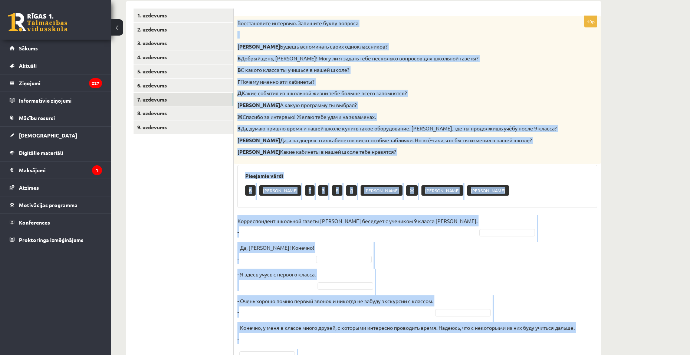
scroll to position [185, 0]
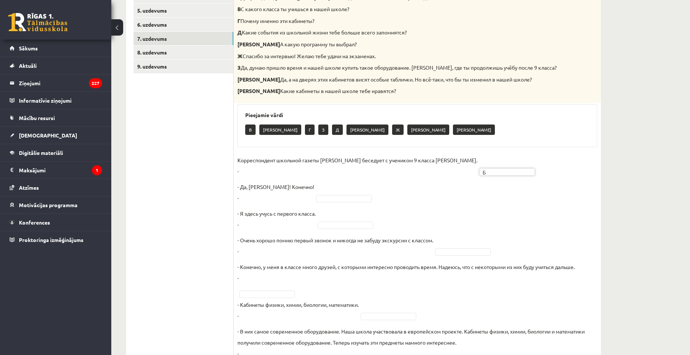
click at [319, 194] on fieldset "Корреспондент школьной газеты Анна Берзиня беседует с учеником 9 класса Андреем…" at bounding box center [417, 316] width 360 height 323
click at [356, 230] on fieldset "Корреспондент школьной газеты Анна Берзиня беседует с учеником 9 класса Андреем…" at bounding box center [417, 316] width 360 height 323
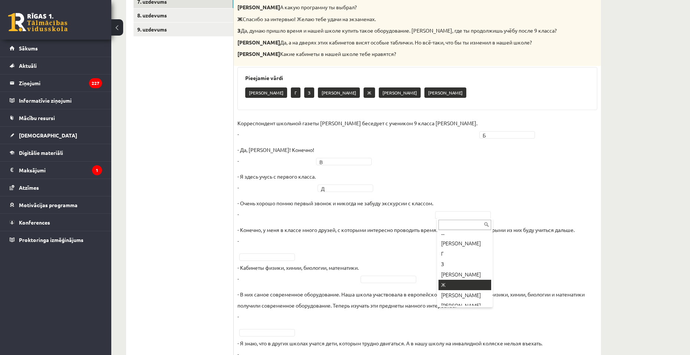
scroll to position [9, 0]
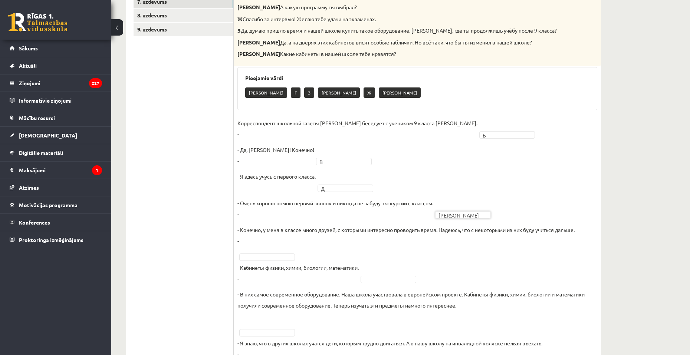
drag, startPoint x: 265, startPoint y: 253, endPoint x: 272, endPoint y: 257, distance: 8.5
click at [265, 253] on fieldset "Корреспондент школьной газеты Анна Берзиня беседует с учеником 9 класса Андреем…" at bounding box center [417, 279] width 360 height 323
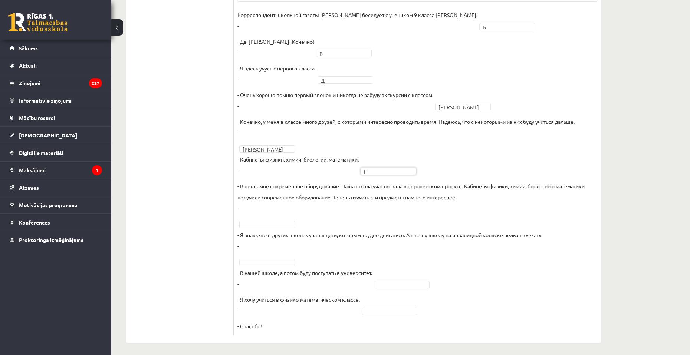
scroll to position [334, 0]
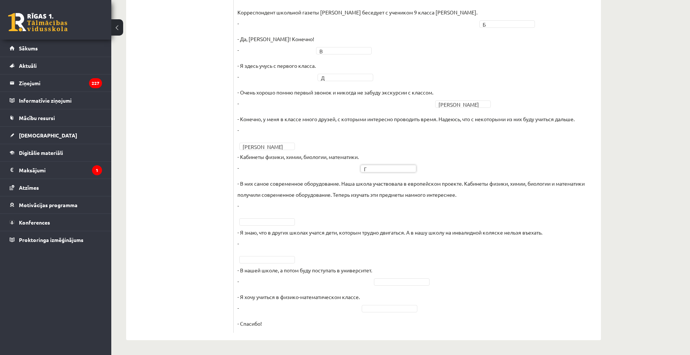
click at [285, 226] on fieldset "Корреспондент школьной газеты Анна Берзиня беседует с учеником 9 класса Андреем…" at bounding box center [417, 168] width 360 height 323
drag, startPoint x: 409, startPoint y: 282, endPoint x: 404, endPoint y: 282, distance: 5.2
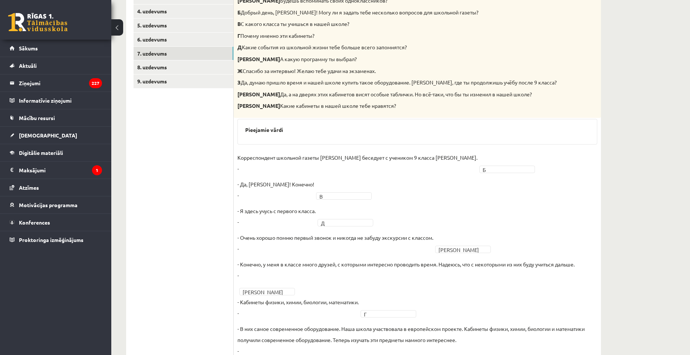
scroll to position [131, 0]
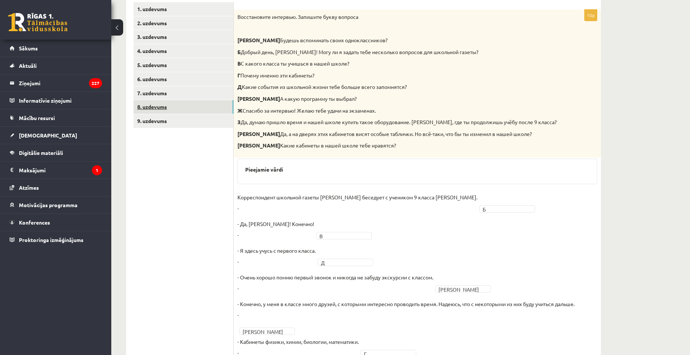
click at [205, 108] on link "8. uzdevums" at bounding box center [184, 107] width 100 height 14
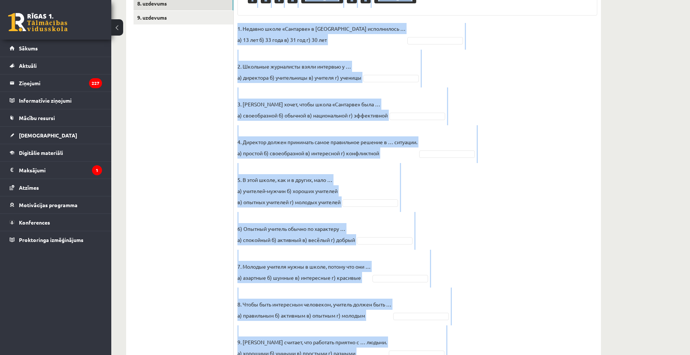
scroll to position [290, 0]
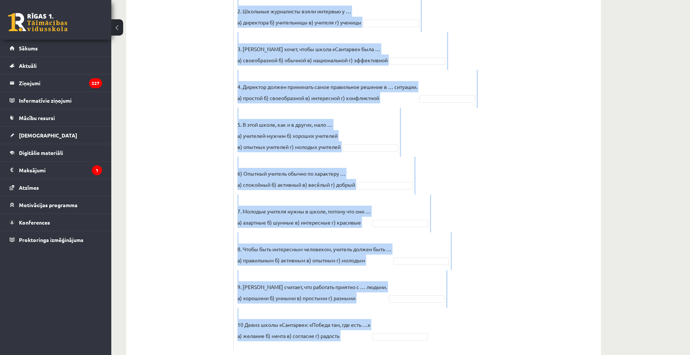
drag, startPoint x: 238, startPoint y: 17, endPoint x: 449, endPoint y: 372, distance: 413.1
copy div "Прослушайте текст и выберите правильный вариант. Pieejamie vārdi в а г г б а а …"
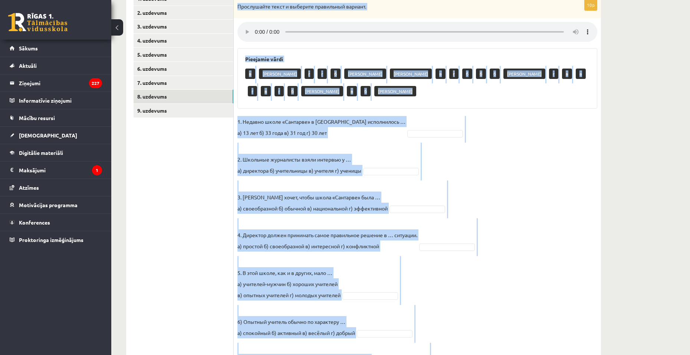
click at [511, 133] on fieldset "1. Недавно школе «Сантарве» в Клайпеде исполнилось … а) 13 лет б) 33 года в) 31…" at bounding box center [417, 305] width 360 height 378
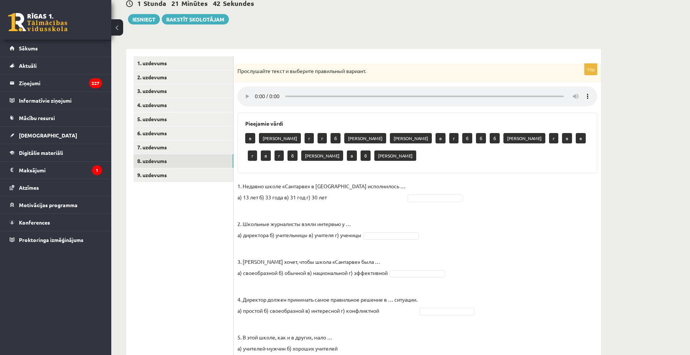
scroll to position [67, 0]
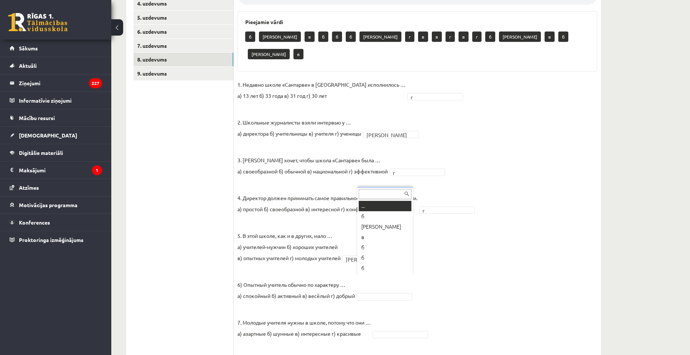
scroll to position [9, 0]
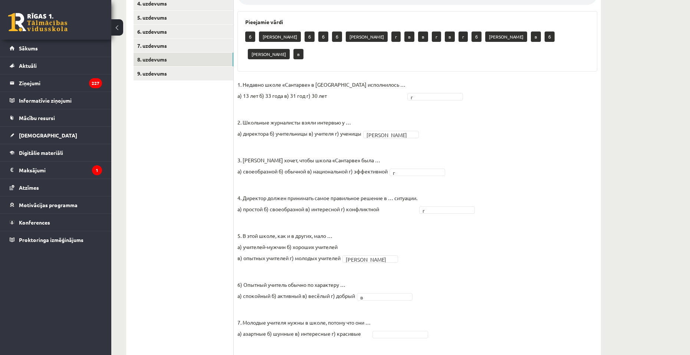
drag, startPoint x: 380, startPoint y: 273, endPoint x: 380, endPoint y: 278, distance: 5.6
click at [380, 273] on fieldset "1. Недавно школе «Сантарве» в Клайпеде исполнилось … а) 13 лет б) 33 года в) 31…" at bounding box center [417, 268] width 360 height 378
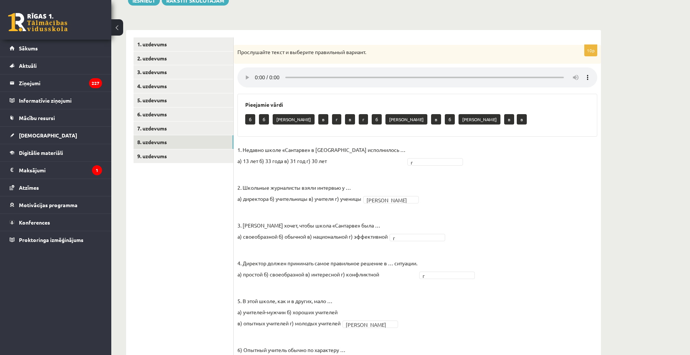
scroll to position [67, 0]
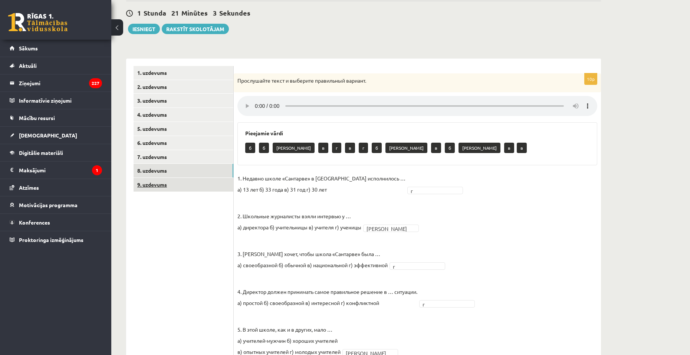
click at [191, 182] on link "9. uzdevums" at bounding box center [184, 185] width 100 height 14
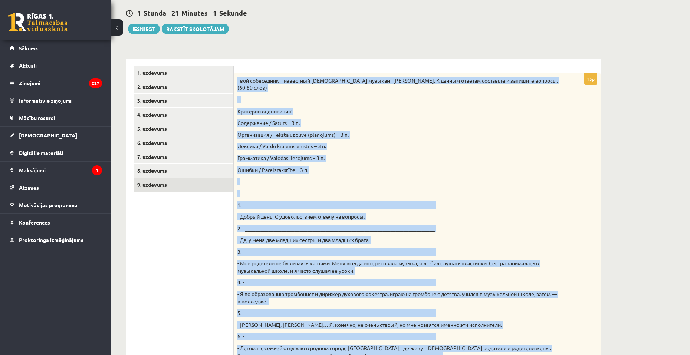
scroll to position [365, 0]
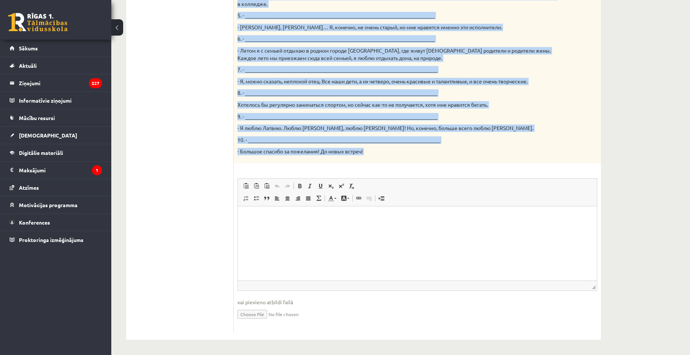
drag, startPoint x: 234, startPoint y: 75, endPoint x: 430, endPoint y: 174, distance: 219.3
click at [430, 174] on div "15p Твой собеседник – известный латвийский музыкант Интарс Бусулис. К данным от…" at bounding box center [417, 54] width 367 height 557
copy div "Твой собеседник – известный латвийский музыкант Интарс Бусулис. К данным ответа…"
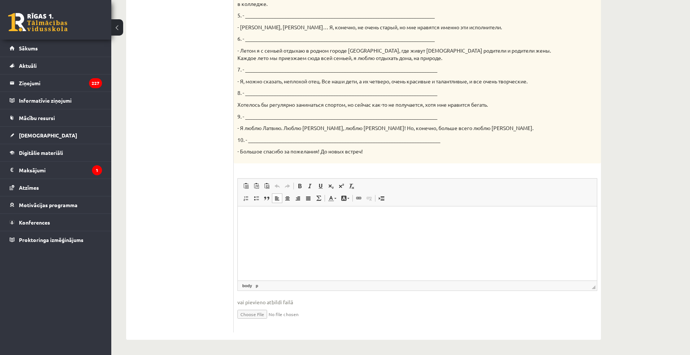
click at [275, 220] on p "Editor, wiswyg-editor-user-answer-47433859384040" at bounding box center [417, 218] width 344 height 8
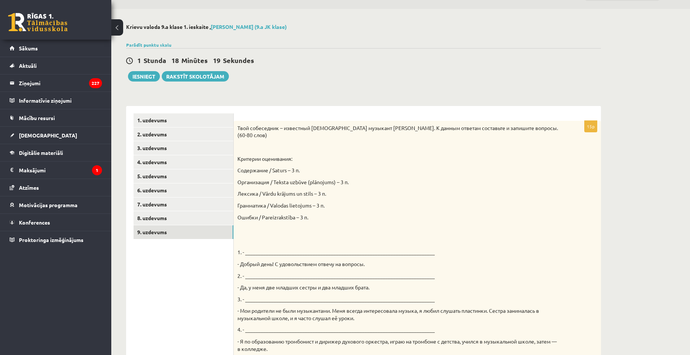
scroll to position [0, 0]
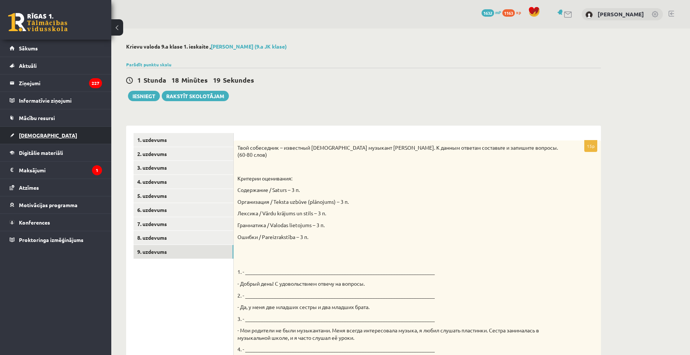
click at [51, 132] on link "[DEMOGRAPHIC_DATA]" at bounding box center [56, 135] width 92 height 17
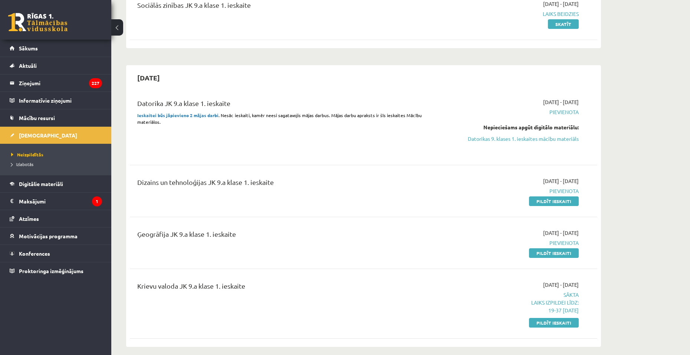
scroll to position [111, 0]
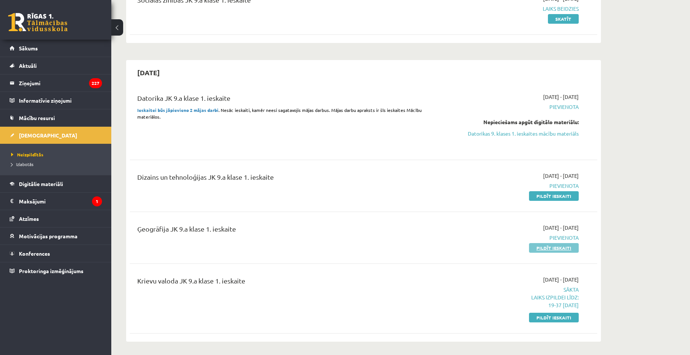
click at [542, 250] on link "Pildīt ieskaiti" at bounding box center [554, 248] width 50 height 10
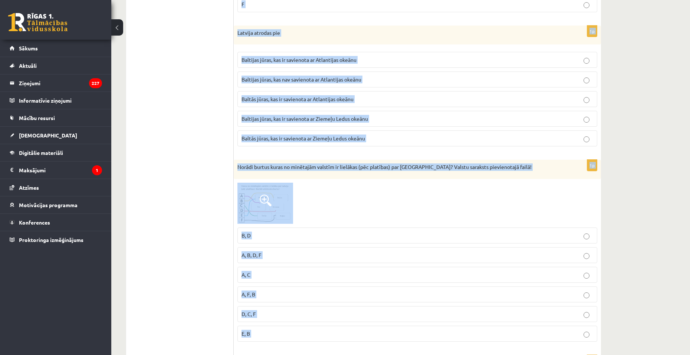
scroll to position [1640, 0]
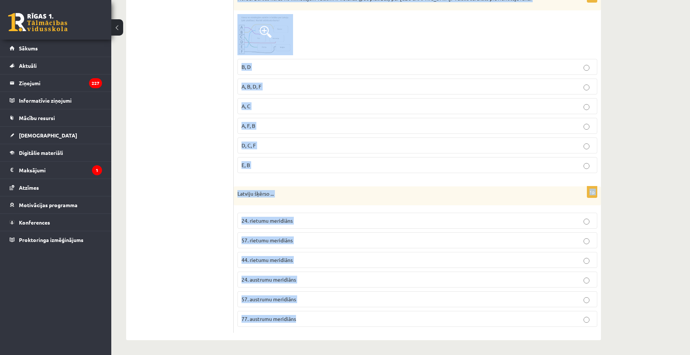
drag, startPoint x: 236, startPoint y: 146, endPoint x: 401, endPoint y: 330, distance: 246.9
copy form "Loremip dolors ... 67 Ametcon adipisci 16 Elitsed doeiusmo 54 Tempori utlabore …"
drag, startPoint x: 237, startPoint y: 147, endPoint x: 414, endPoint y: 330, distance: 254.7
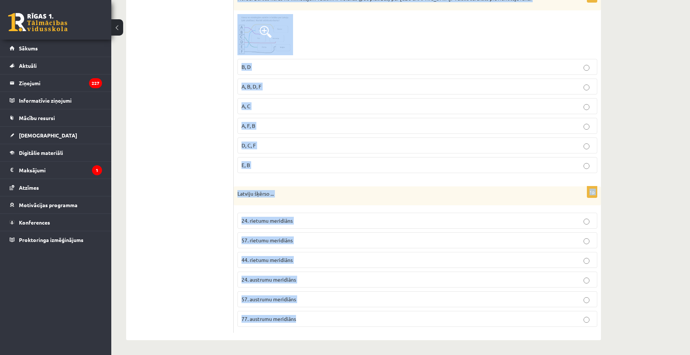
copy form "Loremip dolors ... 67 Ametcon adipisci 16 Elitsed doeiusmo 54 Tempori utlabore …"
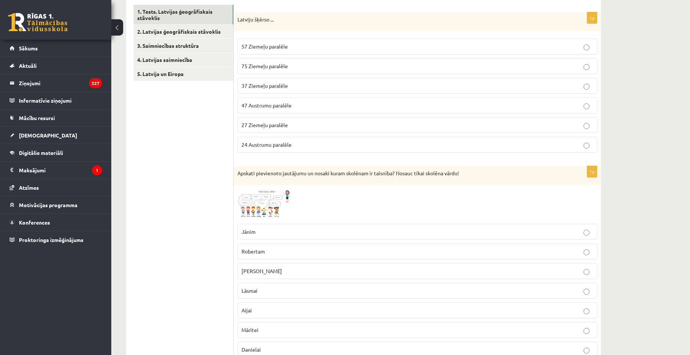
scroll to position [0, 0]
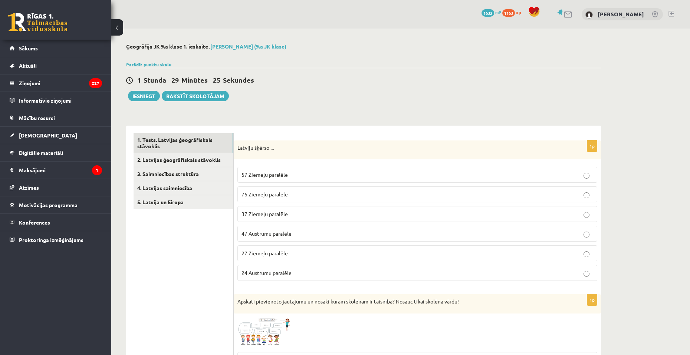
click at [270, 175] on span "57 Ziemeļu paralēle" at bounding box center [264, 174] width 46 height 7
click at [266, 195] on span "75 Ziemeļu paralēle" at bounding box center [264, 194] width 46 height 7
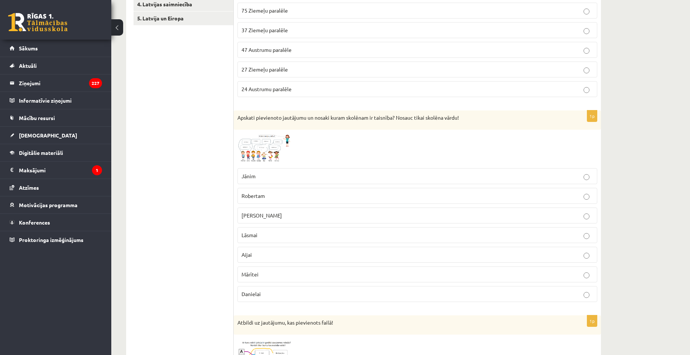
scroll to position [185, 0]
click at [262, 145] on span at bounding box center [266, 150] width 12 height 12
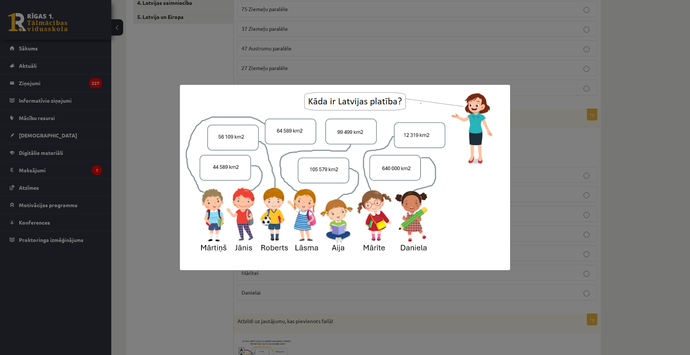
click at [157, 216] on div at bounding box center [345, 177] width 690 height 355
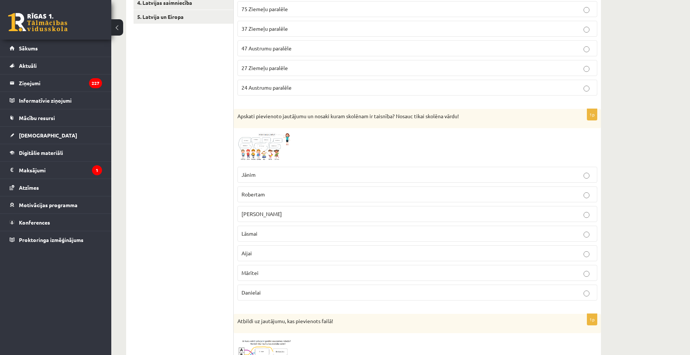
click at [287, 218] on p "[PERSON_NAME]" at bounding box center [417, 214] width 352 height 8
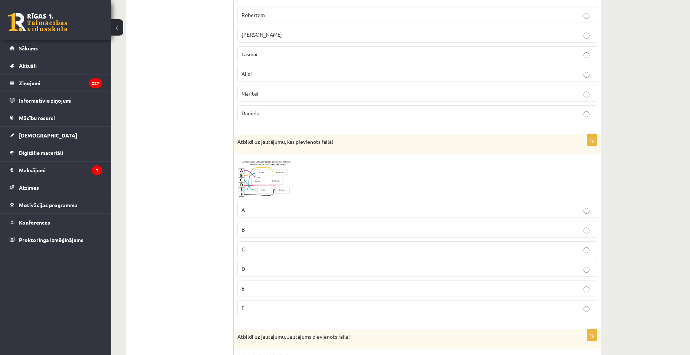
scroll to position [371, 0]
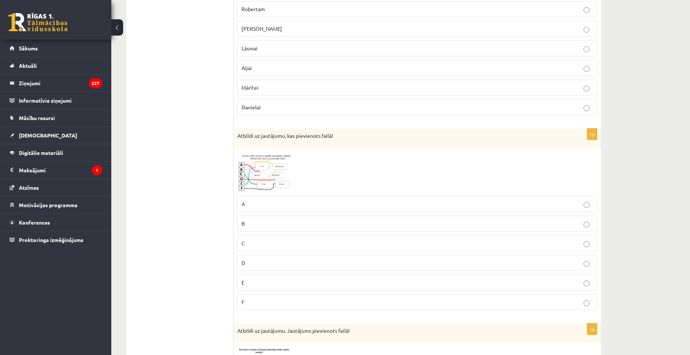
click at [266, 182] on img at bounding box center [265, 172] width 56 height 41
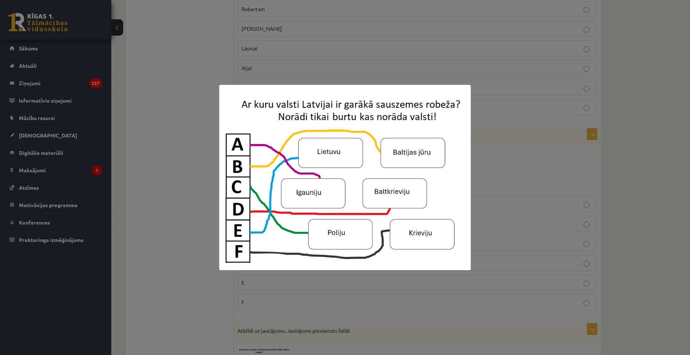
click at [179, 186] on div at bounding box center [345, 177] width 690 height 355
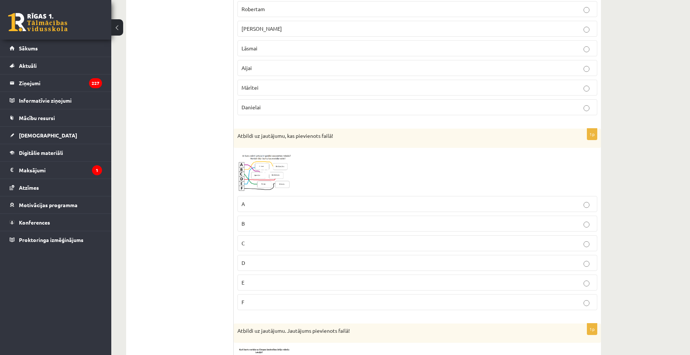
click at [275, 184] on img at bounding box center [265, 172] width 56 height 41
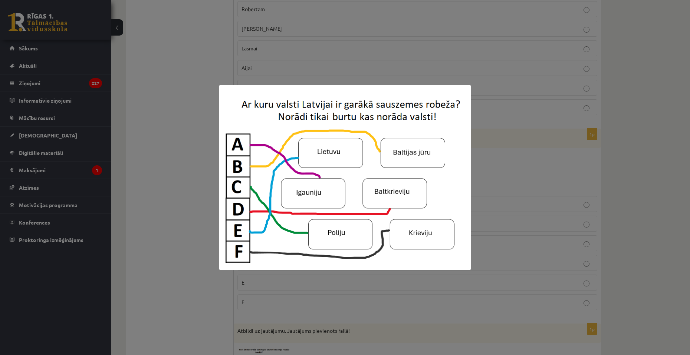
click at [165, 169] on div at bounding box center [345, 177] width 690 height 355
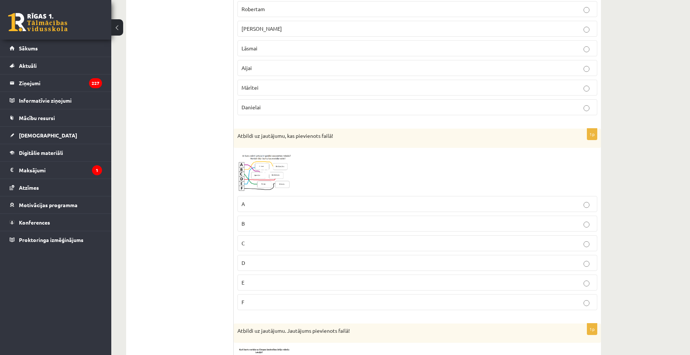
click at [263, 170] on span at bounding box center [266, 170] width 12 height 12
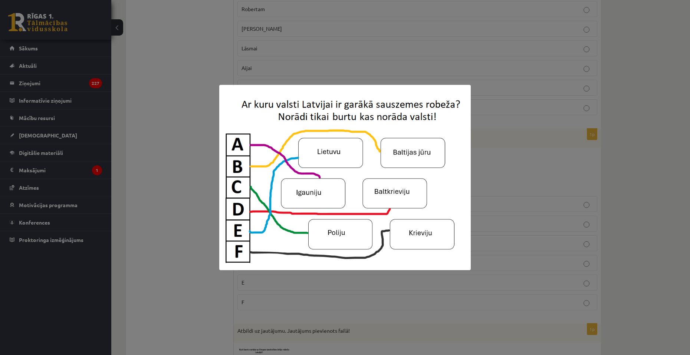
click at [203, 162] on div at bounding box center [345, 177] width 690 height 355
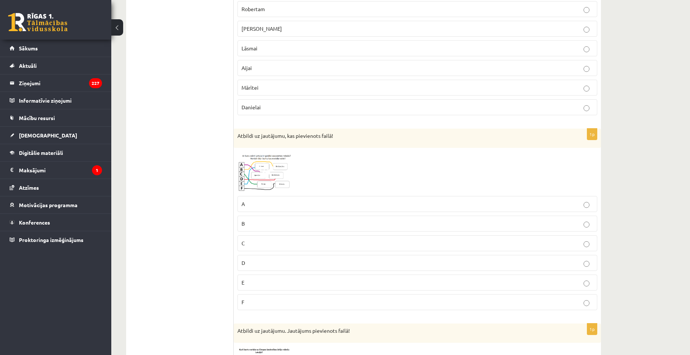
click at [276, 201] on p "A" at bounding box center [417, 204] width 352 height 8
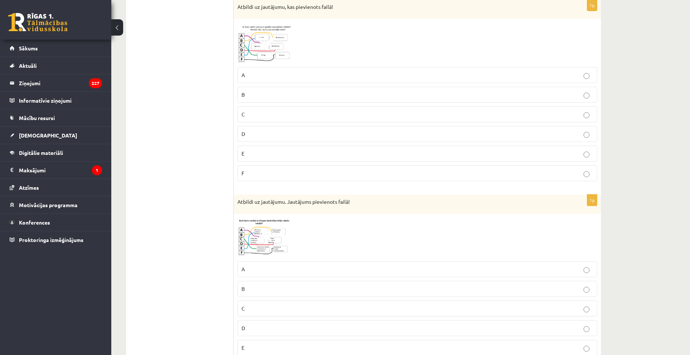
scroll to position [519, 0]
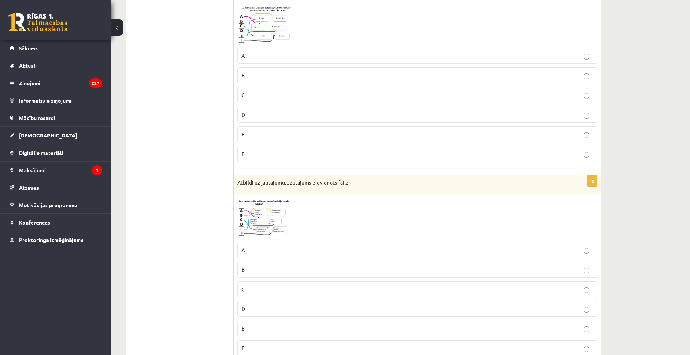
click at [275, 220] on img at bounding box center [265, 218] width 56 height 40
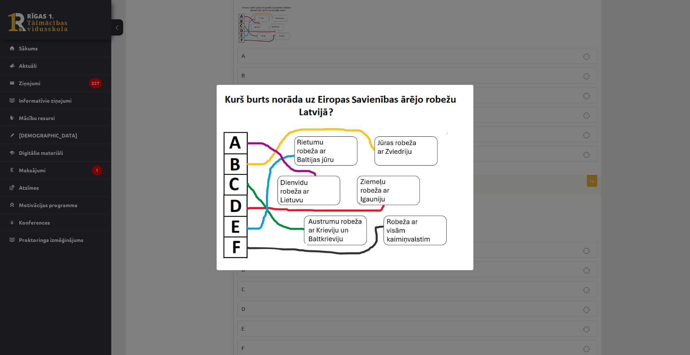
click at [171, 173] on div at bounding box center [345, 177] width 690 height 355
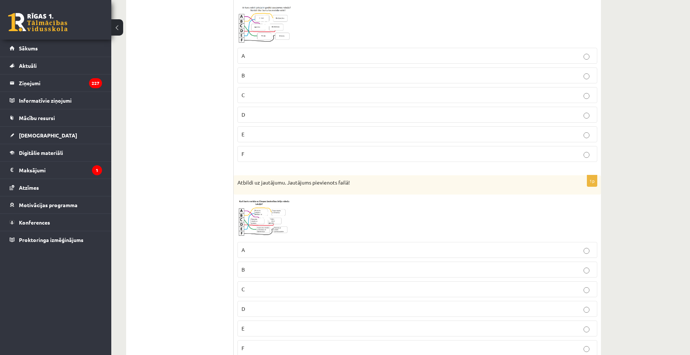
drag, startPoint x: 275, startPoint y: 324, endPoint x: 273, endPoint y: 313, distance: 11.3
click at [274, 324] on label "E" at bounding box center [417, 329] width 360 height 16
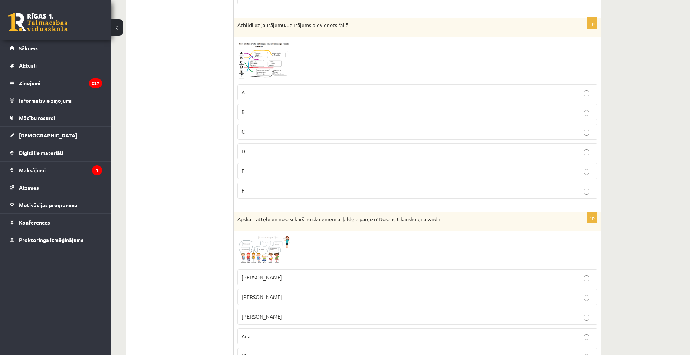
scroll to position [705, 0]
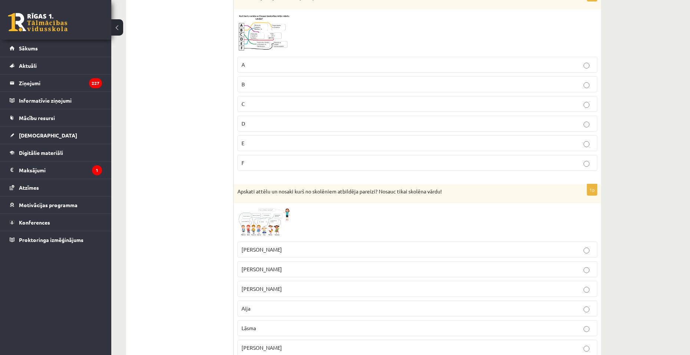
click at [261, 229] on span at bounding box center [266, 225] width 12 height 12
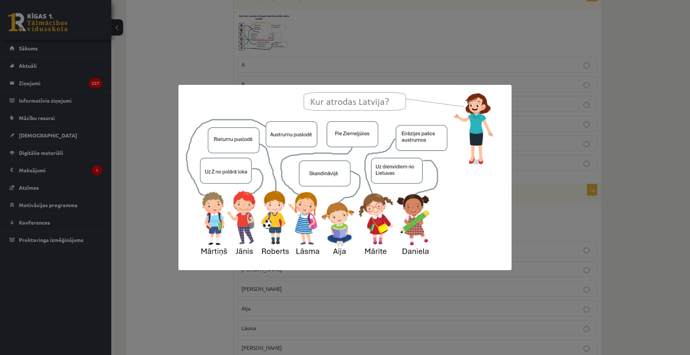
click at [144, 165] on div at bounding box center [345, 177] width 690 height 355
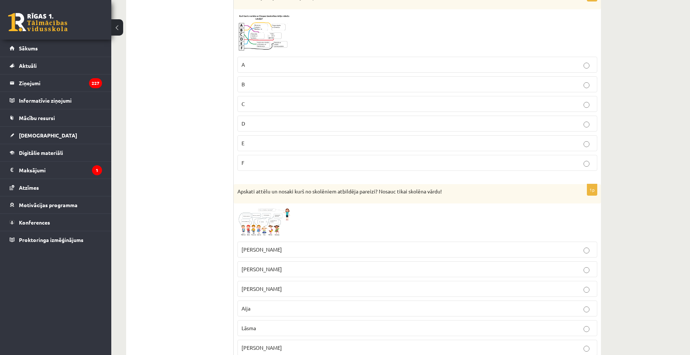
click at [268, 231] on span at bounding box center [266, 225] width 12 height 12
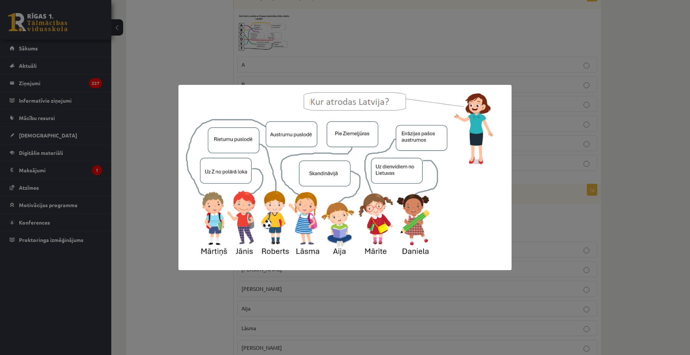
click at [152, 117] on div at bounding box center [345, 177] width 690 height 355
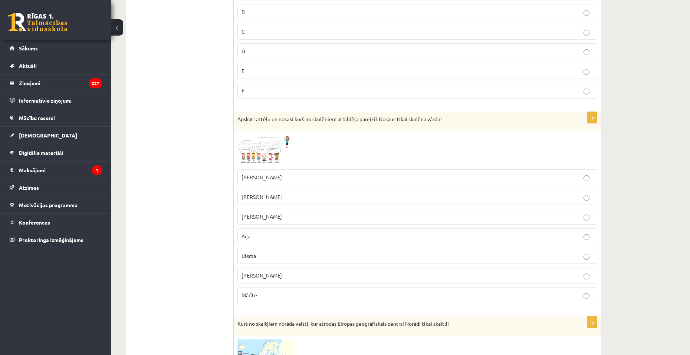
scroll to position [816, 0]
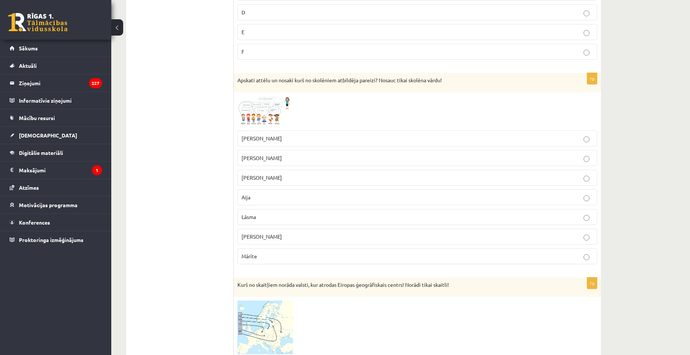
click at [267, 220] on p "Lāsma" at bounding box center [417, 217] width 352 height 8
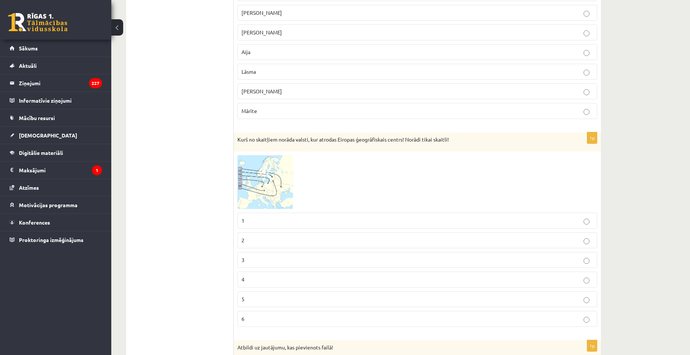
scroll to position [964, 0]
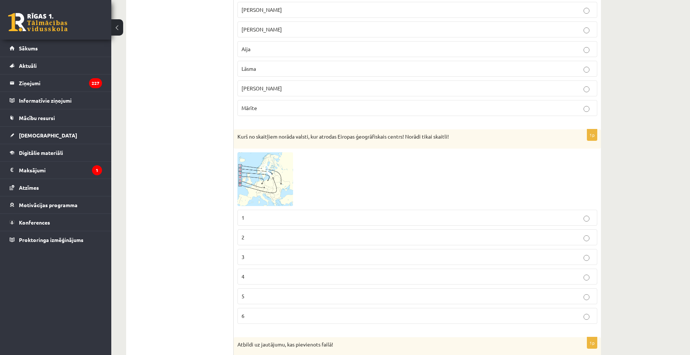
click at [256, 196] on img at bounding box center [265, 179] width 56 height 54
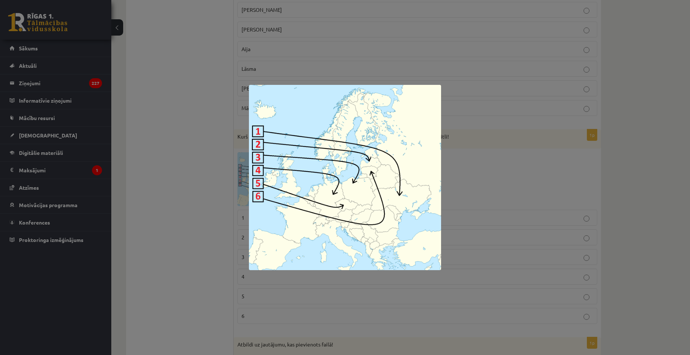
click at [193, 182] on div at bounding box center [345, 177] width 690 height 355
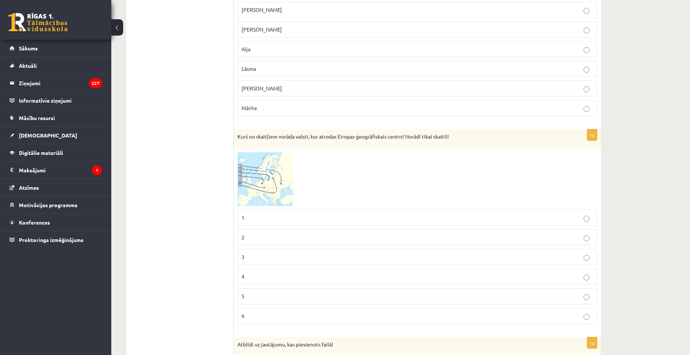
click at [280, 172] on img at bounding box center [265, 179] width 56 height 54
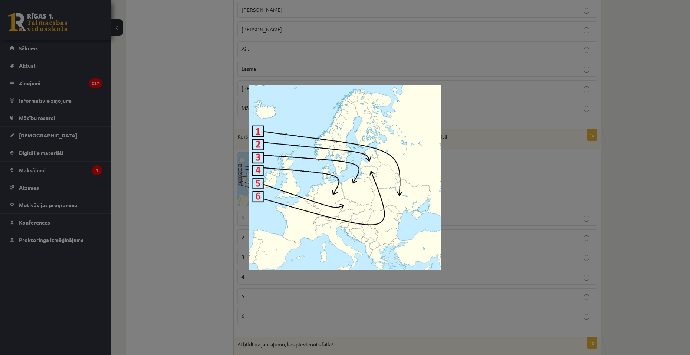
click at [229, 195] on div at bounding box center [345, 177] width 690 height 355
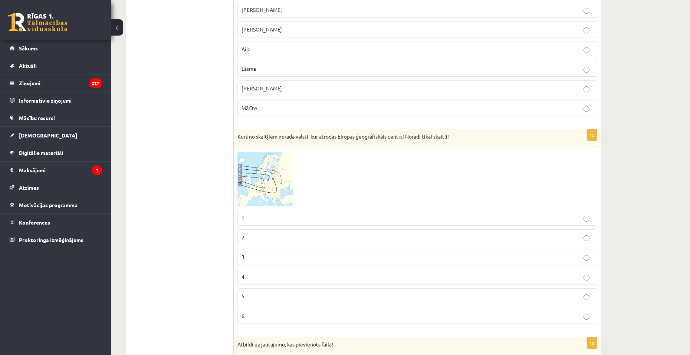
click at [269, 254] on p "3" at bounding box center [417, 257] width 352 height 8
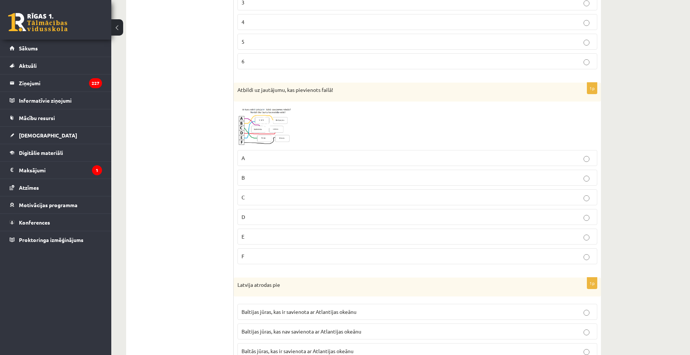
scroll to position [1224, 0]
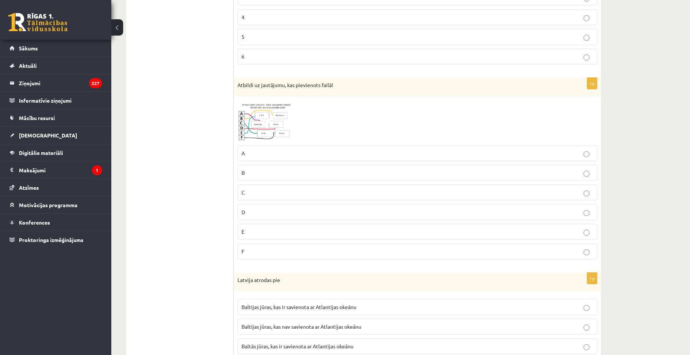
click at [263, 122] on span at bounding box center [266, 118] width 12 height 12
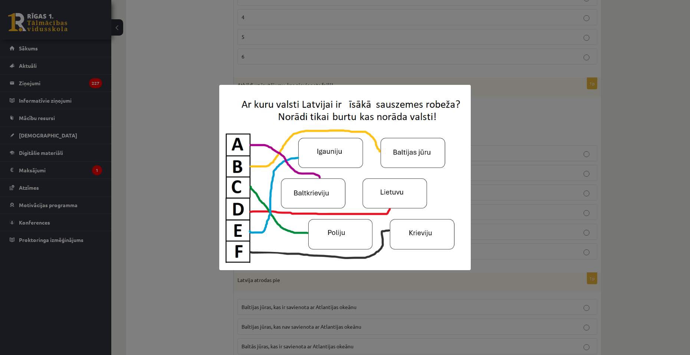
click at [177, 188] on div at bounding box center [345, 177] width 690 height 355
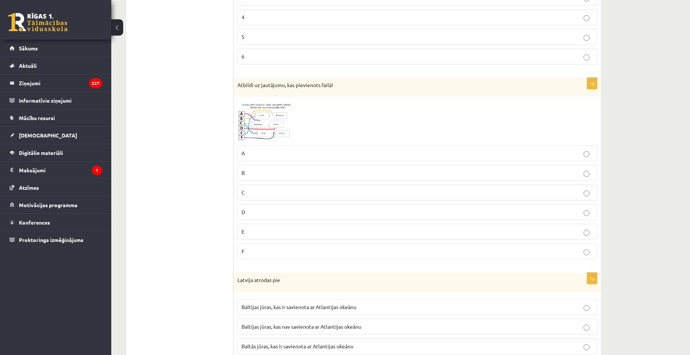
click at [258, 132] on img at bounding box center [265, 120] width 56 height 41
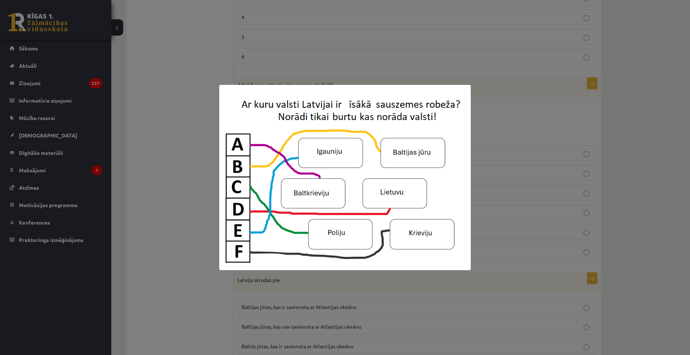
click at [170, 171] on div at bounding box center [345, 177] width 690 height 355
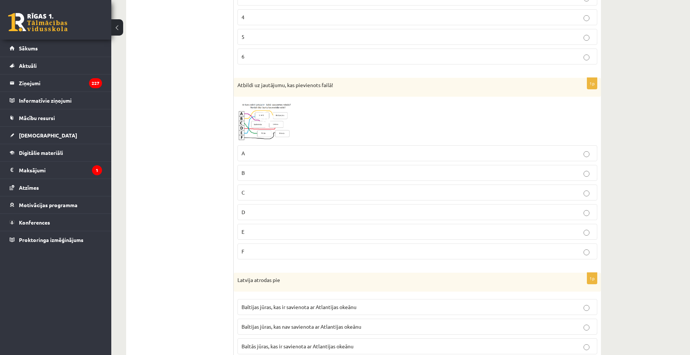
click at [267, 210] on p "D" at bounding box center [417, 212] width 352 height 8
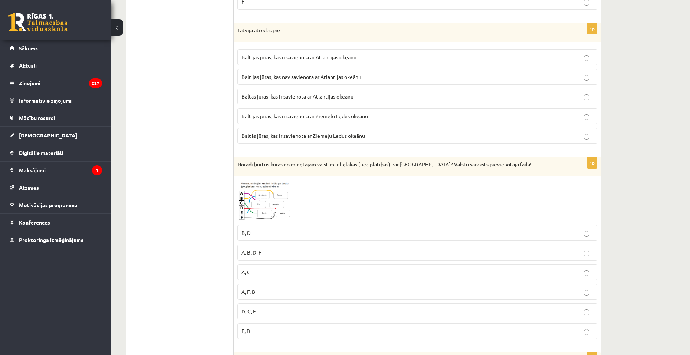
scroll to position [1446, 0]
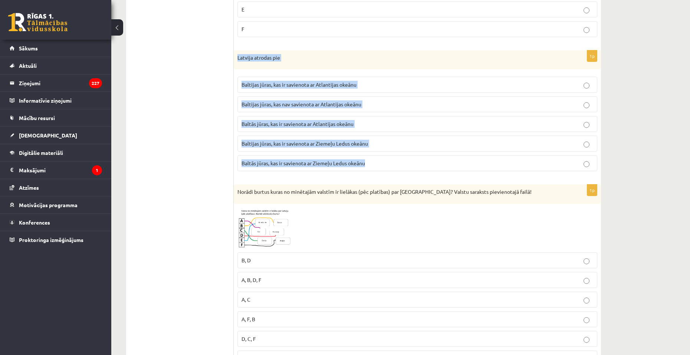
drag, startPoint x: 235, startPoint y: 56, endPoint x: 475, endPoint y: 174, distance: 267.4
click at [475, 174] on div "1p Latvija atrodas pie [GEOGRAPHIC_DATA], kas ir savienota ar Atlantijas okeānu…" at bounding box center [417, 113] width 367 height 127
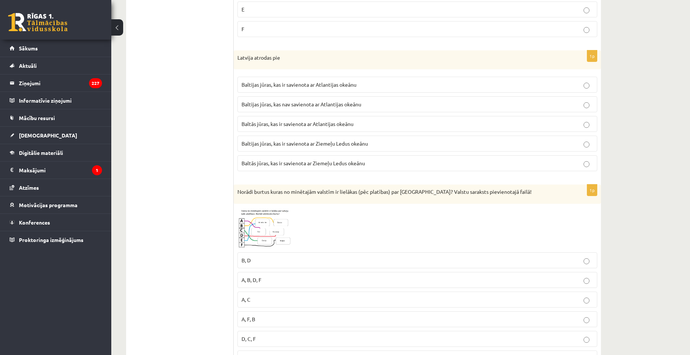
click at [345, 163] on span "Baltās jūras, kas ir savienota ar Ziemeļu Ledus okeānu" at bounding box center [302, 163] width 123 height 7
click at [273, 147] on span "Baltijas jūras, kas ir savienota ar Ziemeļu Ledus okeānu" at bounding box center [304, 143] width 126 height 7
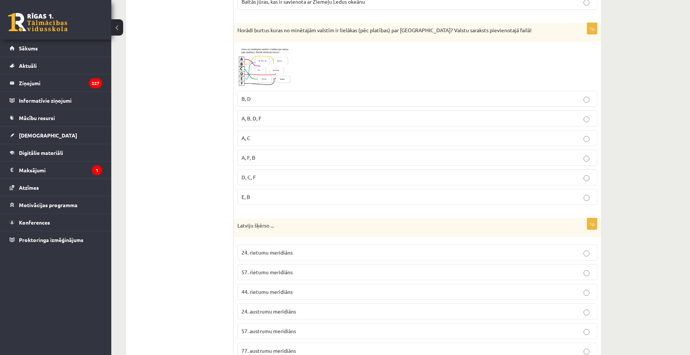
scroll to position [1603, 0]
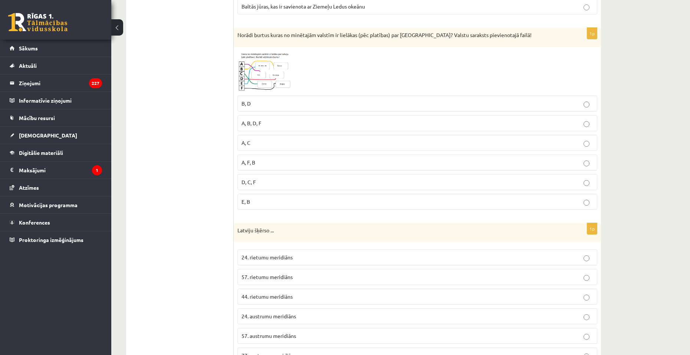
click at [258, 81] on img at bounding box center [265, 71] width 56 height 41
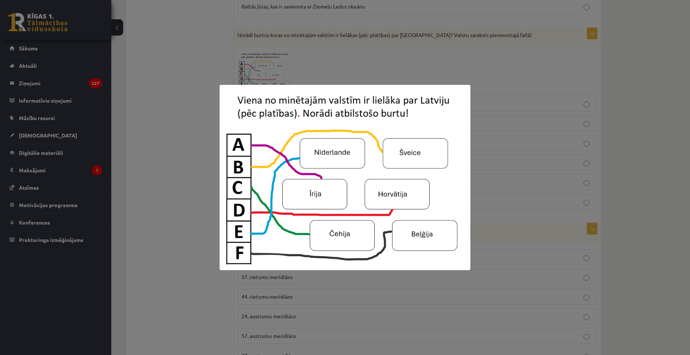
click at [187, 197] on div at bounding box center [345, 177] width 690 height 355
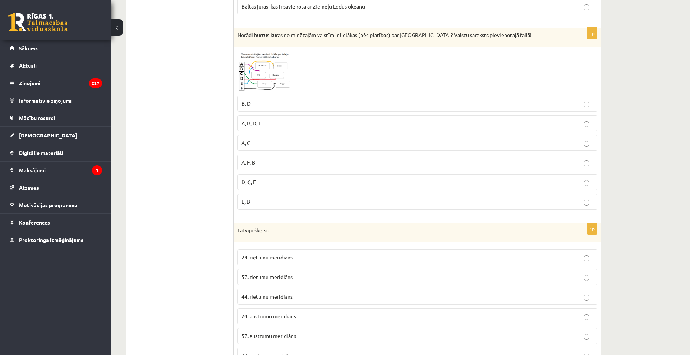
click at [264, 74] on span at bounding box center [266, 69] width 12 height 12
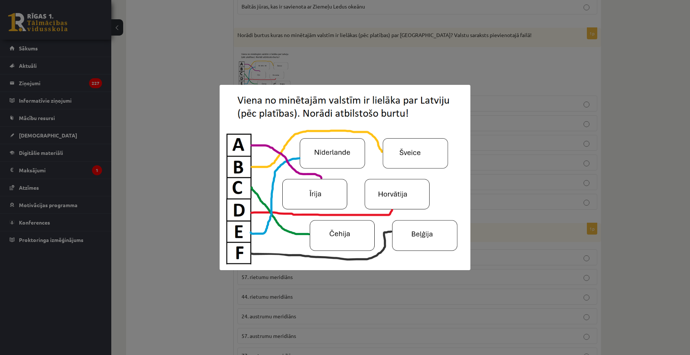
click at [194, 121] on div at bounding box center [345, 177] width 690 height 355
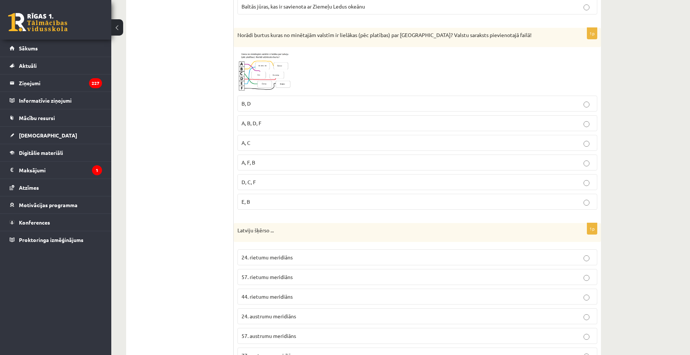
click at [248, 92] on img at bounding box center [265, 71] width 56 height 41
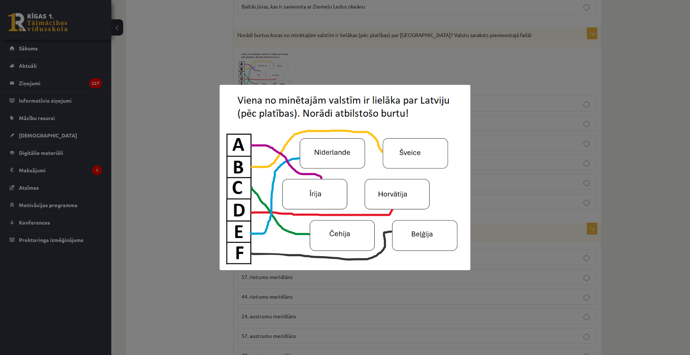
click at [177, 143] on div at bounding box center [345, 177] width 690 height 355
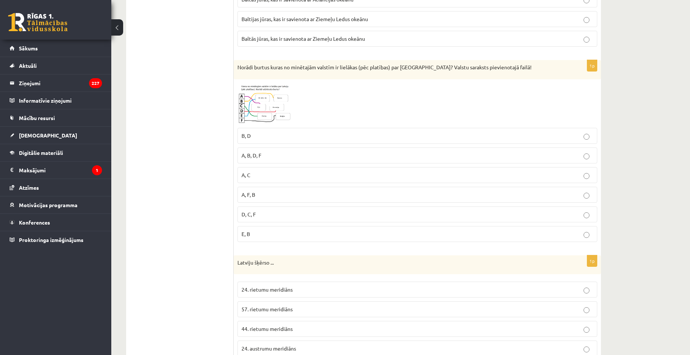
scroll to position [1566, 0]
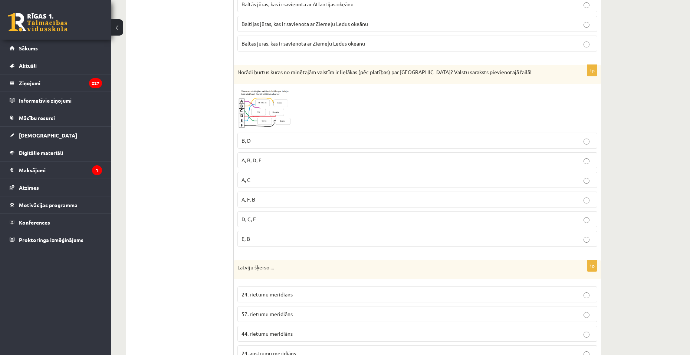
click at [254, 118] on img at bounding box center [265, 108] width 56 height 41
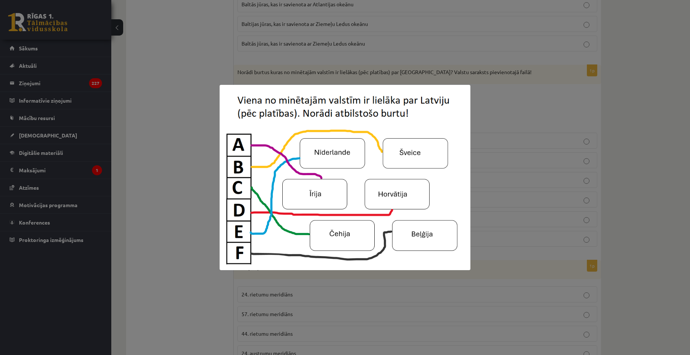
click at [198, 170] on div at bounding box center [345, 177] width 690 height 355
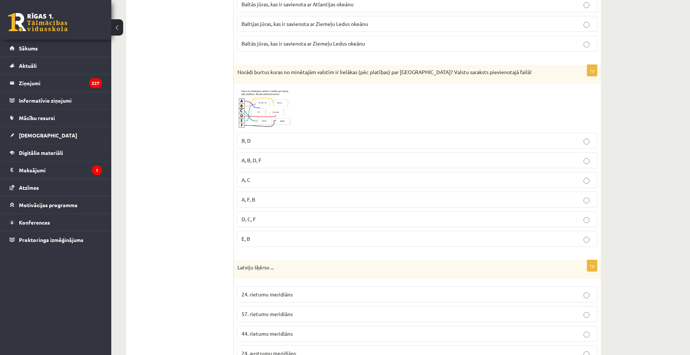
click at [271, 116] on img at bounding box center [265, 108] width 56 height 41
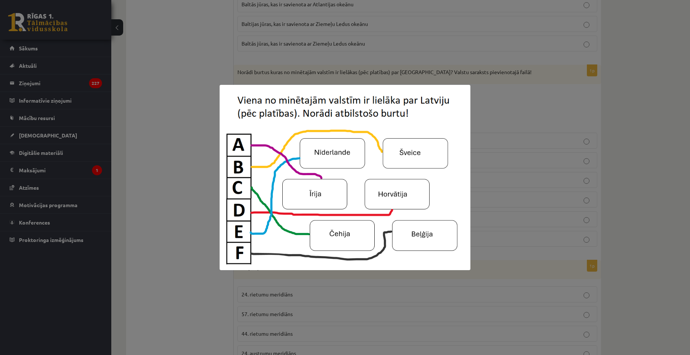
click at [182, 139] on div at bounding box center [345, 177] width 690 height 355
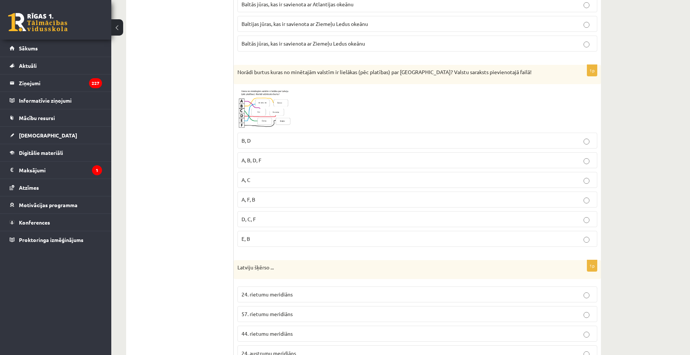
click at [282, 184] on p "A, C" at bounding box center [417, 180] width 352 height 8
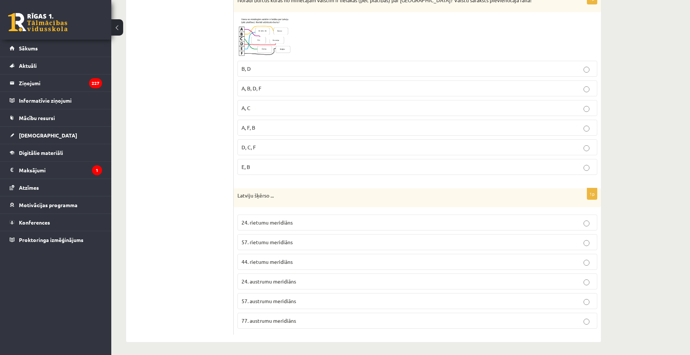
scroll to position [1640, 0]
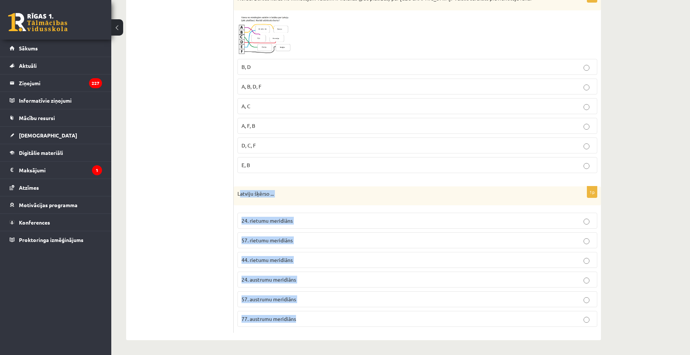
drag, startPoint x: 253, startPoint y: 207, endPoint x: 333, endPoint y: 315, distance: 134.3
click at [333, 315] on div "1p Latviju šķērso ... 24. rietumu meridiāns 57. rietumu meridiāns 44. rietumu m…" at bounding box center [417, 260] width 367 height 147
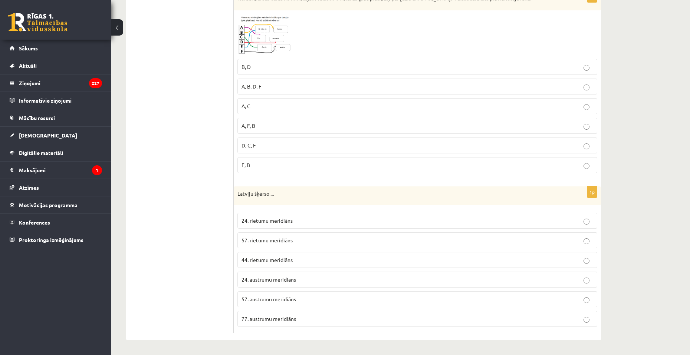
drag, startPoint x: 241, startPoint y: 192, endPoint x: 235, endPoint y: 192, distance: 5.9
click at [241, 193] on p "Latviju šķērso ..." at bounding box center [398, 193] width 323 height 7
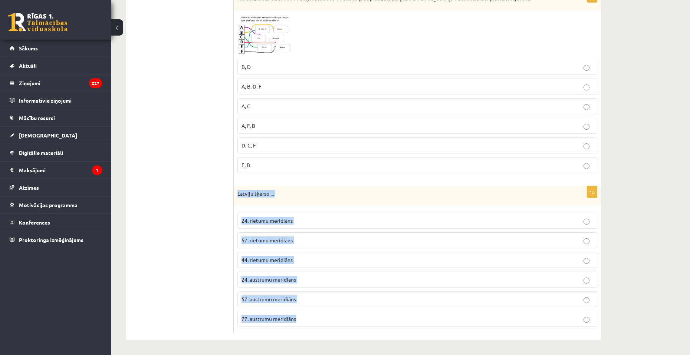
drag, startPoint x: 234, startPoint y: 191, endPoint x: 331, endPoint y: 323, distance: 163.4
click at [331, 323] on div "1p Latviju šķērso ... 24. rietumu meridiāns 57. rietumu meridiāns 44. rietumu m…" at bounding box center [417, 260] width 367 height 147
copy div "Latviju šķērso ... 24. rietumu meridiāns 57. rietumu meridiāns 44. rietumu meri…"
click at [279, 224] on span "24. rietumu meridiāns" at bounding box center [266, 220] width 51 height 7
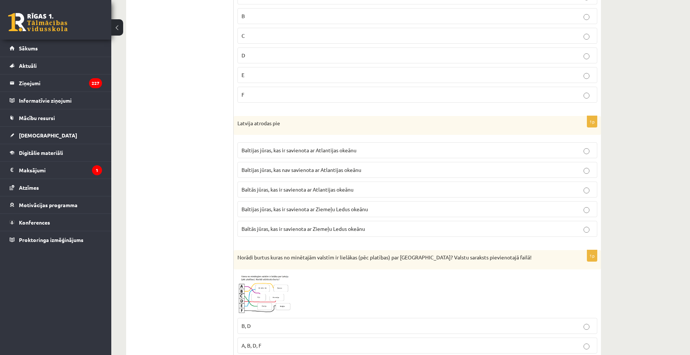
drag, startPoint x: 191, startPoint y: 199, endPoint x: 191, endPoint y: 202, distance: 3.7
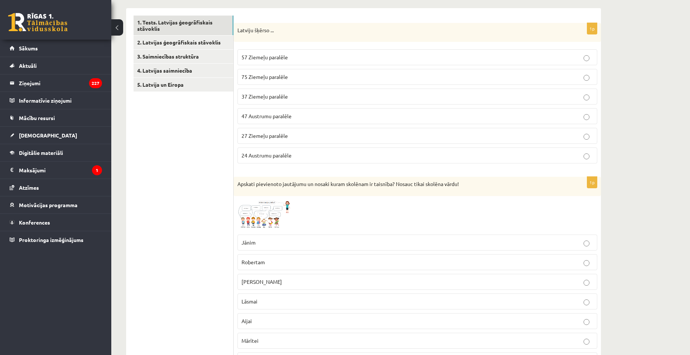
scroll to position [0, 0]
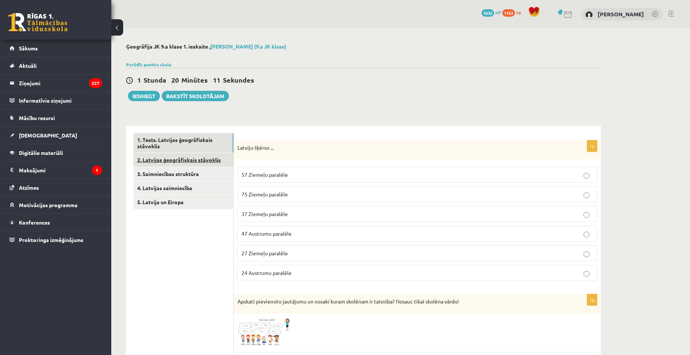
click at [188, 163] on link "2. Latvijas ģeogrāfiskais stāvoklis" at bounding box center [184, 160] width 100 height 14
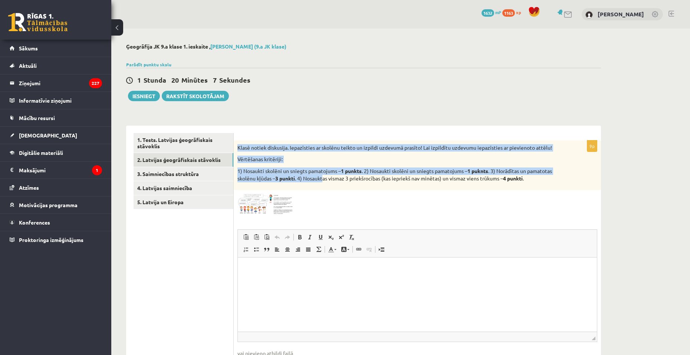
drag, startPoint x: 236, startPoint y: 147, endPoint x: 326, endPoint y: 188, distance: 98.9
click at [326, 188] on div "Klasē notiek diskusija. Iepazīsties ar skolēnu teikto un izpildi uzdevumā prasī…" at bounding box center [417, 166] width 367 height 50
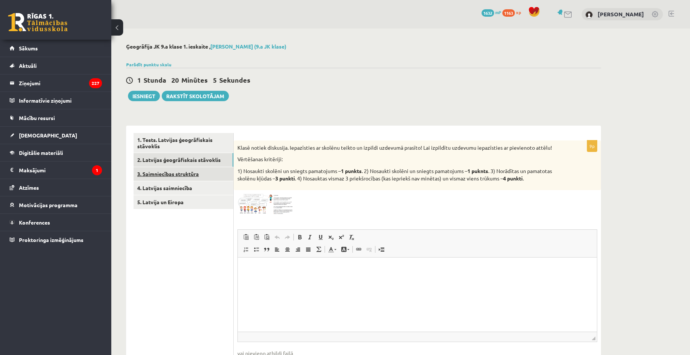
click at [183, 177] on link "3. Saimniecības struktūra" at bounding box center [184, 174] width 100 height 14
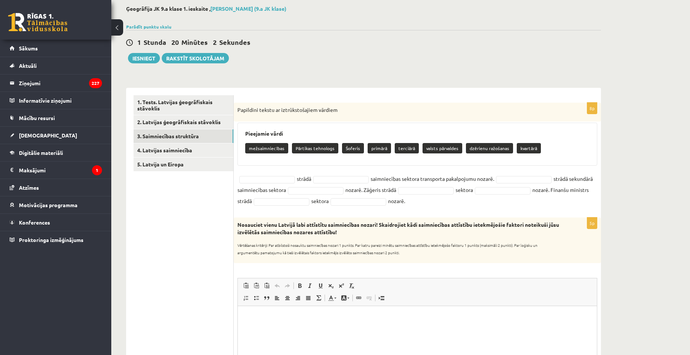
scroll to position [37, 0]
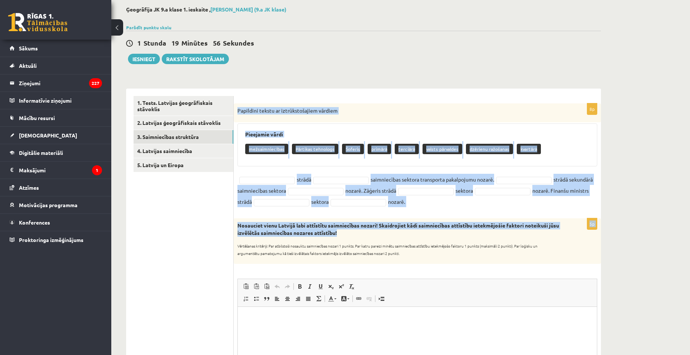
drag, startPoint x: 237, startPoint y: 109, endPoint x: 535, endPoint y: 234, distance: 322.3
click at [535, 234] on form "8p Papildini tekstu ar iztrūkstošajiem vārdiem Pieejamie vārdi mežsaimniecības …" at bounding box center [417, 337] width 352 height 482
copy form "Papildini tekstu ar iztrūkstošajiem vārdiem Pieejamie vārdi mežsaimniecības Pār…"
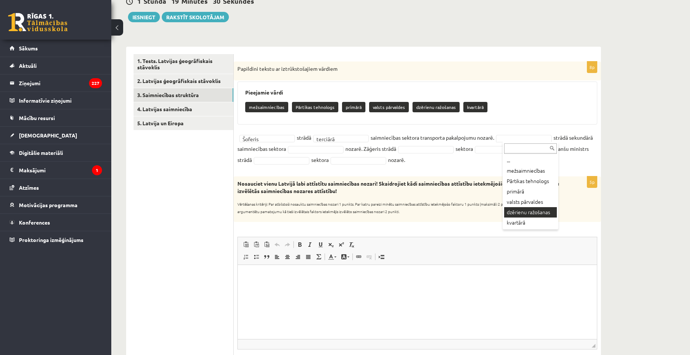
scroll to position [111, 0]
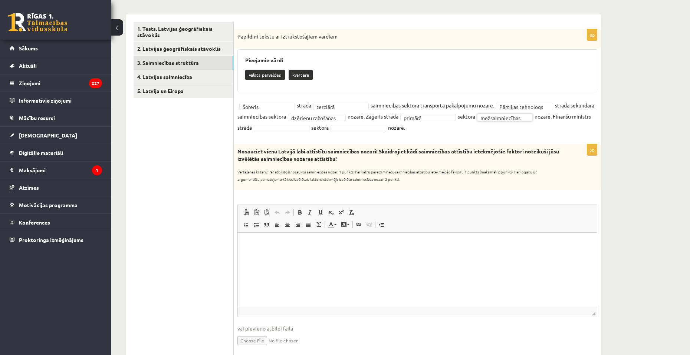
click at [316, 122] on fieldset "**********" at bounding box center [417, 116] width 360 height 33
drag, startPoint x: 409, startPoint y: 132, endPoint x: 409, endPoint y: 137, distance: 5.2
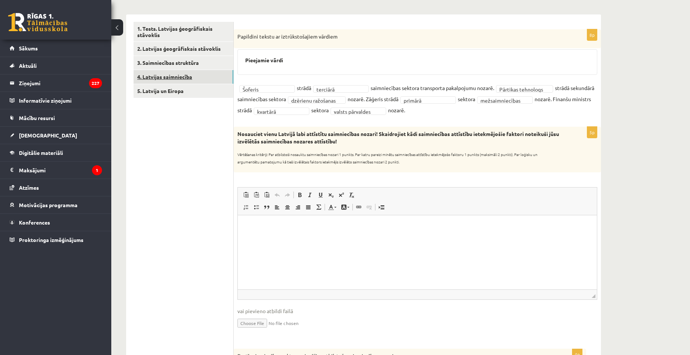
click at [163, 76] on link "4. Latvijas saimniecība" at bounding box center [184, 77] width 100 height 14
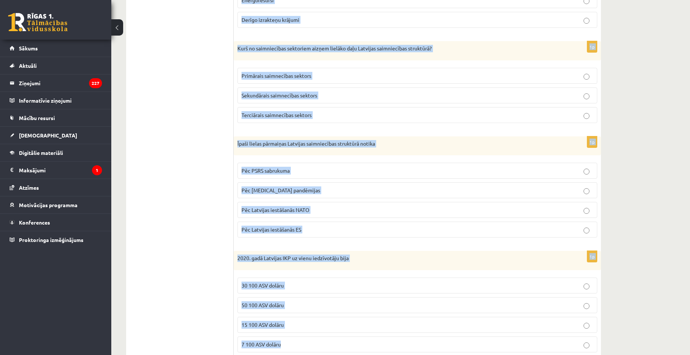
scroll to position [355, 0]
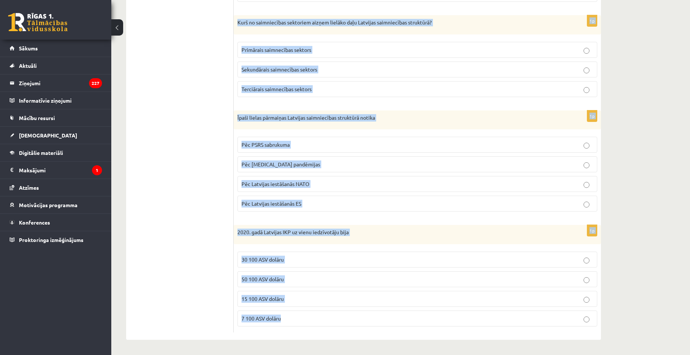
drag, startPoint x: 250, startPoint y: 48, endPoint x: 432, endPoint y: 342, distance: 345.6
click at [432, 342] on div "**********" at bounding box center [363, 14] width 504 height 681
copy form "Loremips dolorsita consectetur adipisc el seddo eiusmodtemp in utlabor et Dolor…"
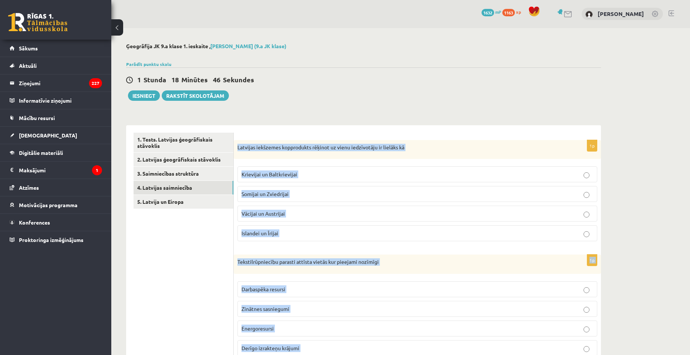
scroll to position [0, 0]
click at [297, 177] on p "Krievijai un Baltkrievijai" at bounding box center [417, 175] width 352 height 8
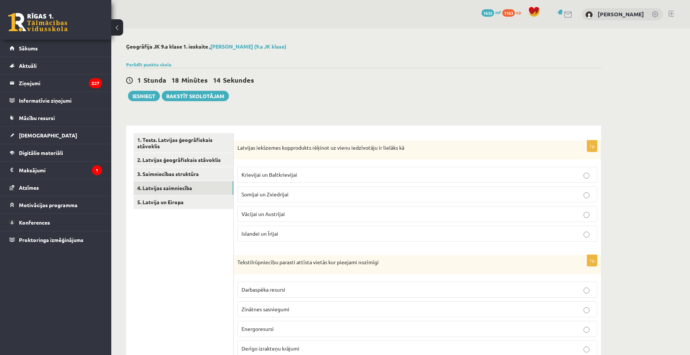
click at [288, 291] on p "Darbaspēka resursi" at bounding box center [417, 290] width 352 height 8
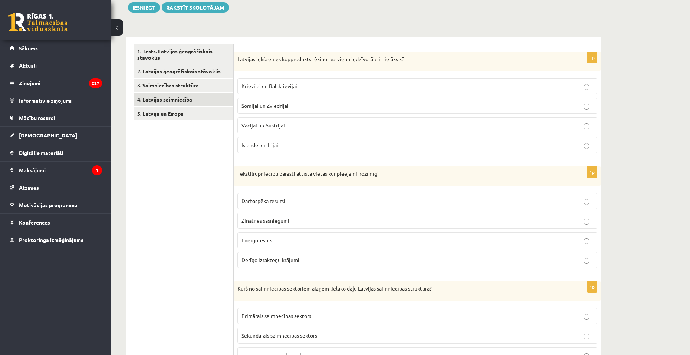
scroll to position [111, 0]
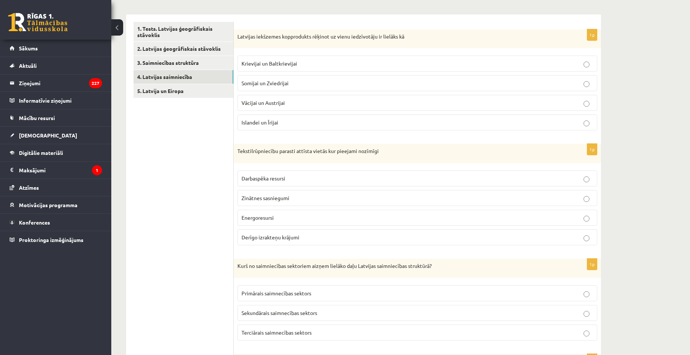
click at [312, 331] on span "Terciārais saimnecības sektors" at bounding box center [276, 332] width 70 height 7
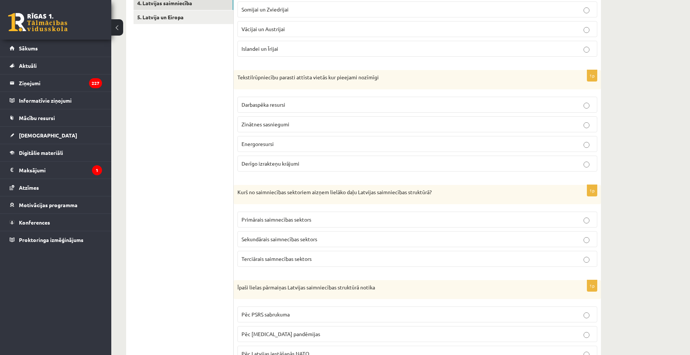
scroll to position [185, 0]
click at [287, 316] on span "Pēc PSRS sabrukuma" at bounding box center [265, 314] width 48 height 7
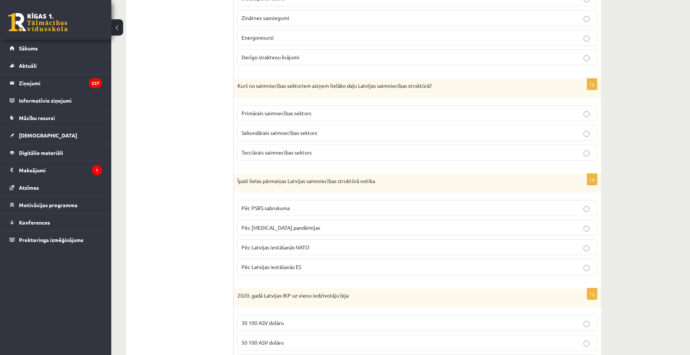
scroll to position [334, 0]
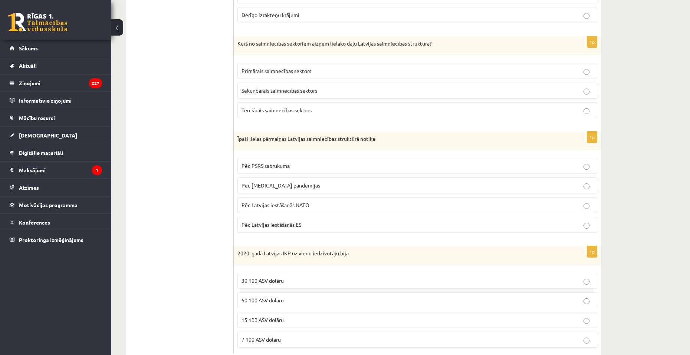
click at [259, 305] on label "50 100 ASV dolāru" at bounding box center [417, 301] width 360 height 16
click at [271, 320] on span "15 100 ASV dolāru" at bounding box center [262, 320] width 42 height 7
click at [280, 339] on span "7 100 ASV dolāru" at bounding box center [260, 339] width 39 height 7
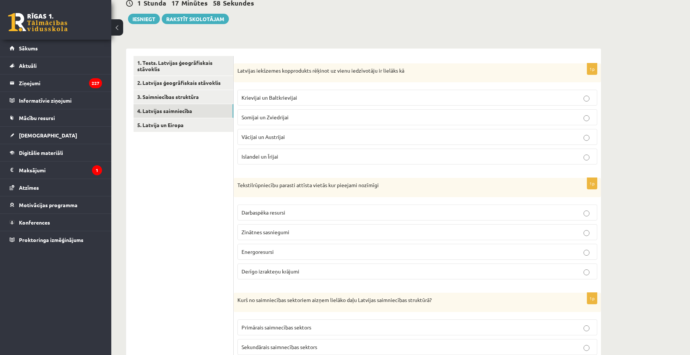
scroll to position [74, 0]
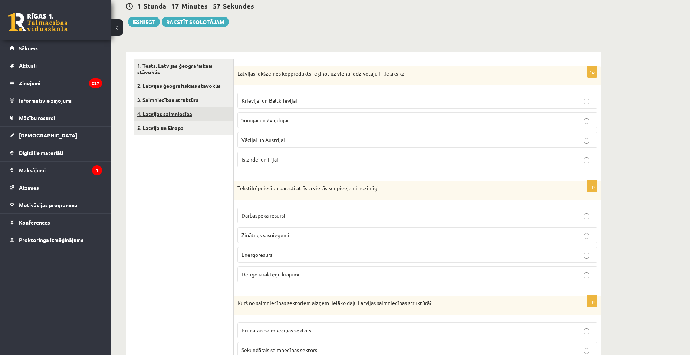
click at [180, 120] on link "4. Latvijas saimniecība" at bounding box center [184, 114] width 100 height 14
click at [181, 132] on link "5. Latvija un Eiropa" at bounding box center [184, 128] width 100 height 14
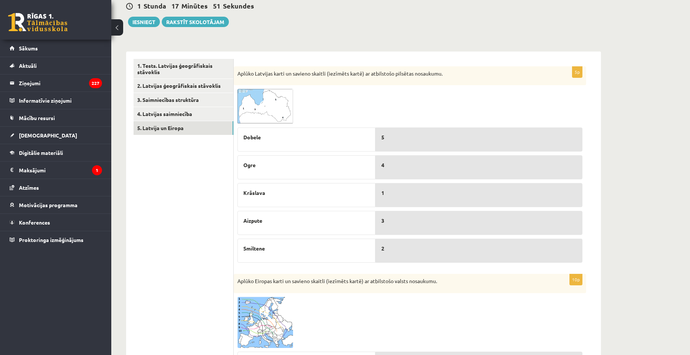
click at [273, 117] on img at bounding box center [265, 106] width 56 height 35
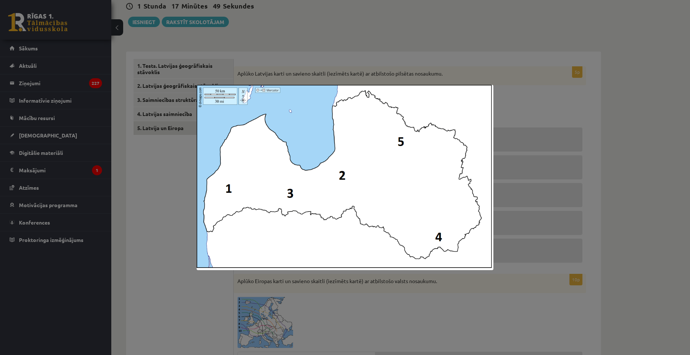
click at [504, 107] on div at bounding box center [345, 177] width 690 height 355
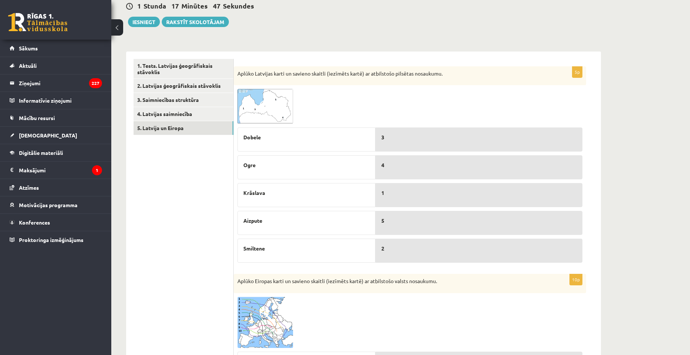
click at [275, 106] on img at bounding box center [265, 106] width 56 height 35
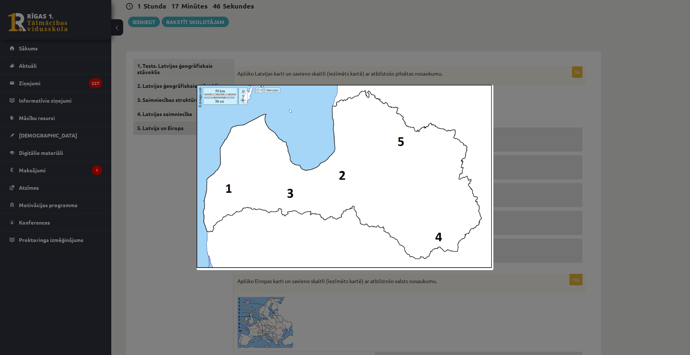
click at [497, 82] on div at bounding box center [345, 177] width 690 height 355
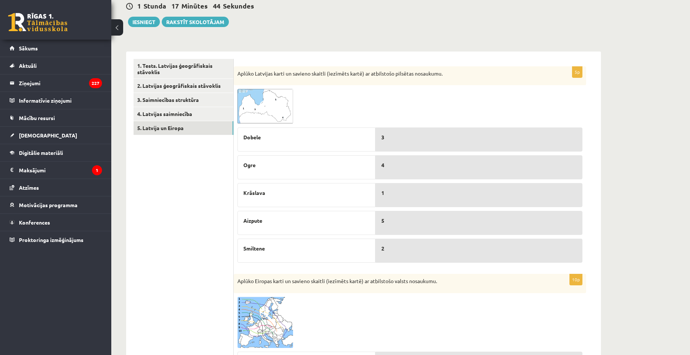
click at [278, 102] on img at bounding box center [265, 106] width 56 height 35
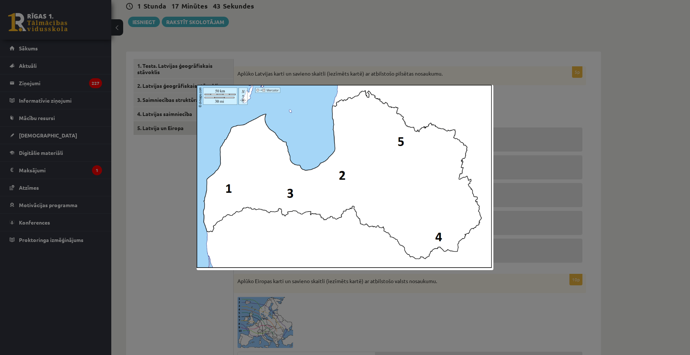
click at [479, 76] on div at bounding box center [345, 177] width 690 height 355
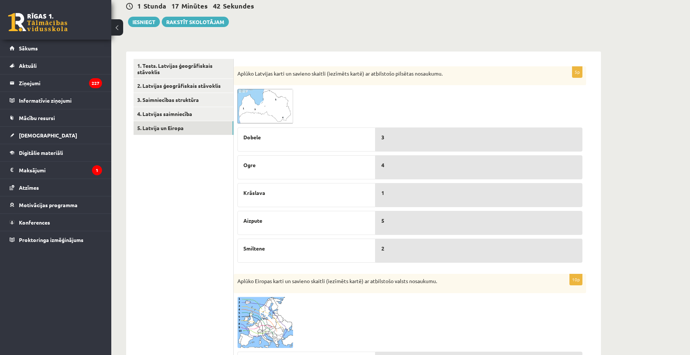
click at [271, 98] on img at bounding box center [265, 106] width 56 height 35
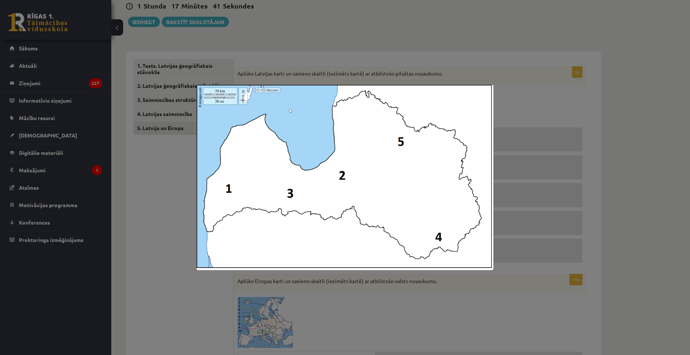
click at [400, 76] on div at bounding box center [345, 177] width 690 height 355
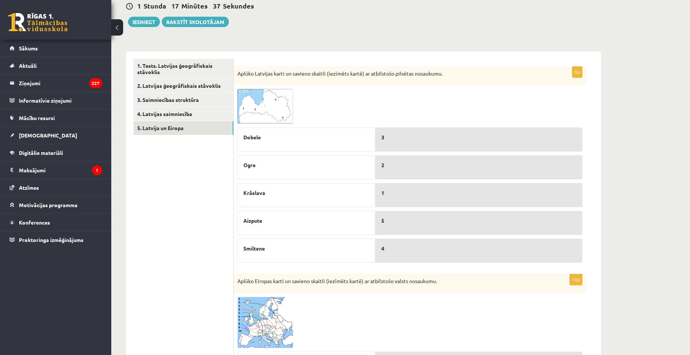
click at [261, 103] on span at bounding box center [266, 107] width 12 height 12
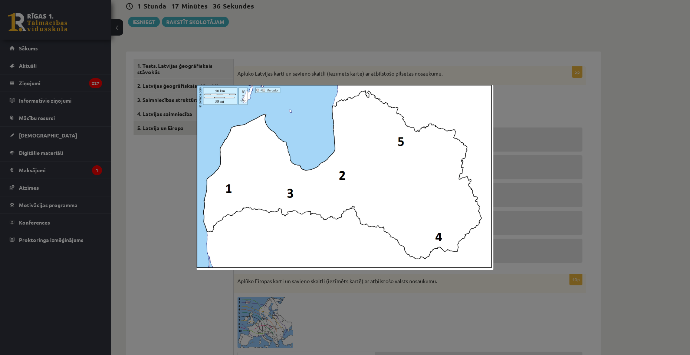
click at [401, 85] on img at bounding box center [345, 177] width 297 height 185
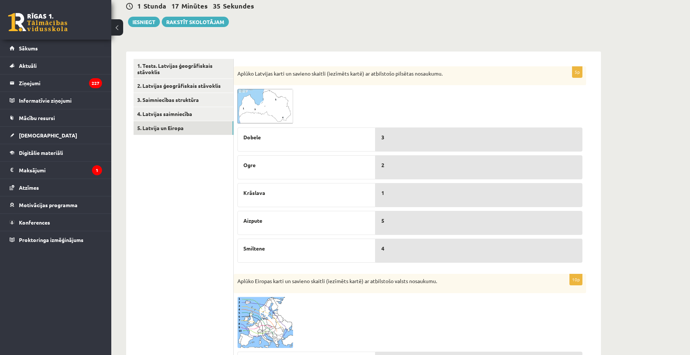
click at [287, 98] on img at bounding box center [265, 106] width 56 height 35
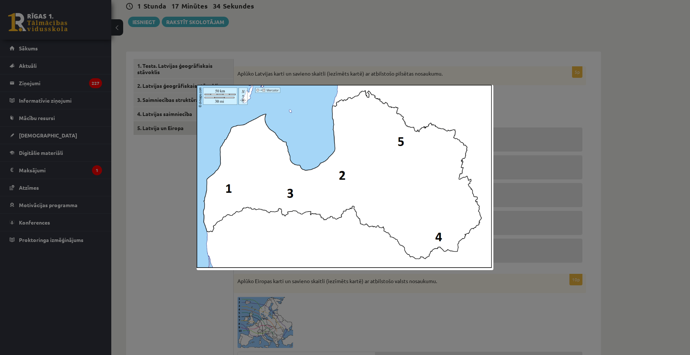
click at [409, 88] on img at bounding box center [345, 177] width 297 height 185
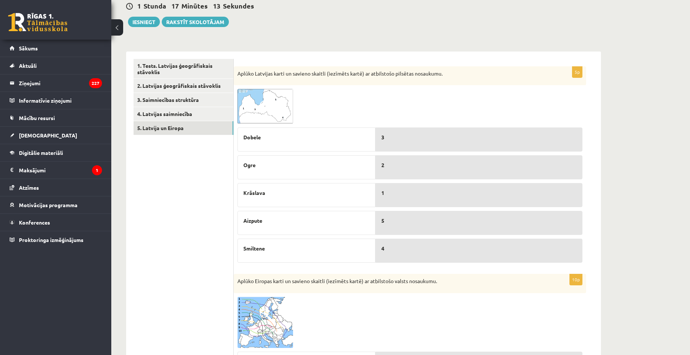
click at [263, 109] on span at bounding box center [266, 107] width 12 height 12
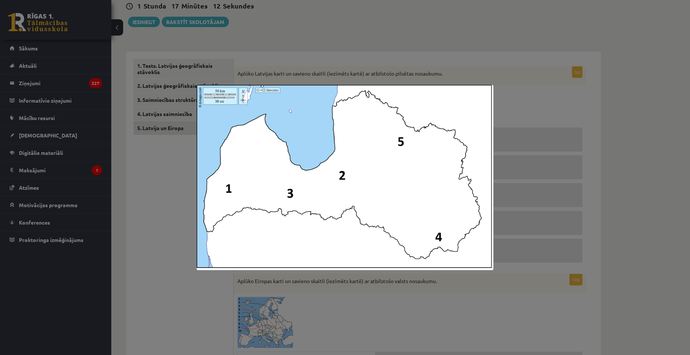
drag, startPoint x: 516, startPoint y: 96, endPoint x: 507, endPoint y: 96, distance: 9.3
click at [517, 96] on div at bounding box center [345, 177] width 690 height 355
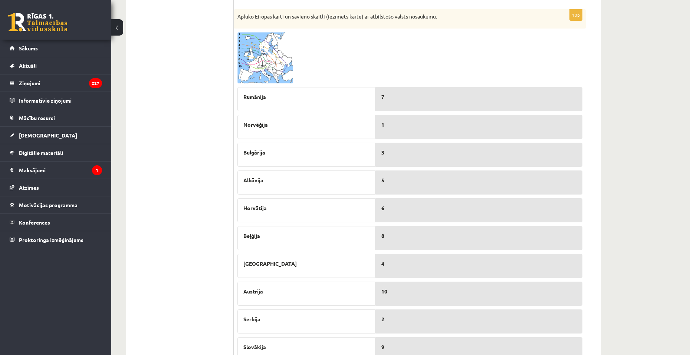
scroll to position [335, 0]
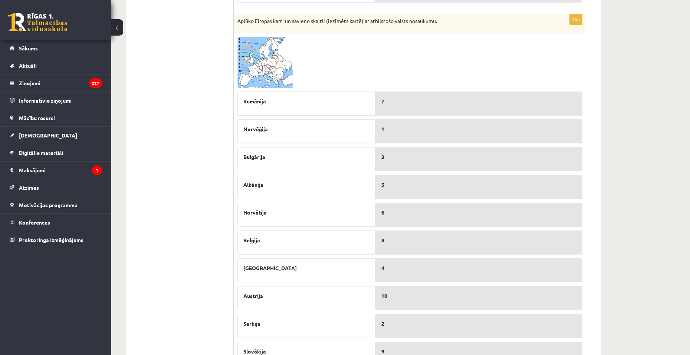
click at [263, 68] on img at bounding box center [265, 62] width 56 height 51
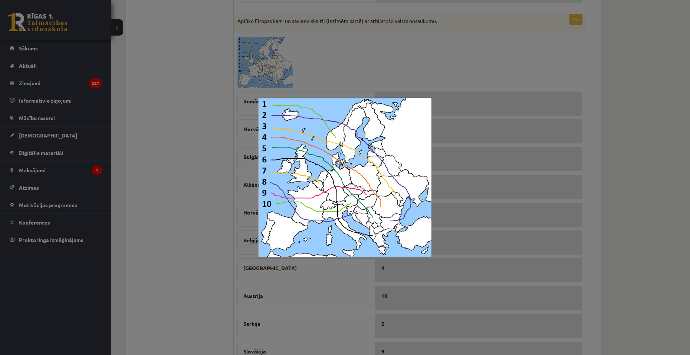
click at [456, 76] on div at bounding box center [345, 177] width 690 height 355
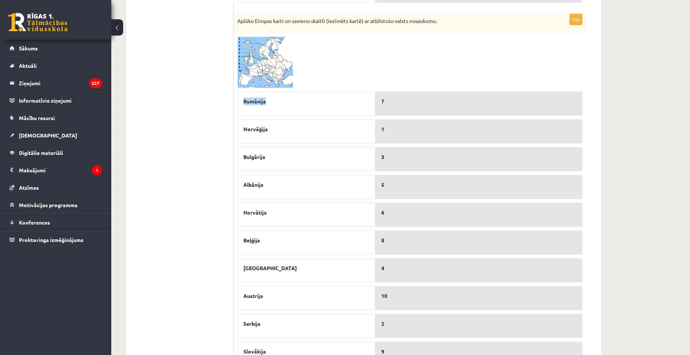
drag, startPoint x: 267, startPoint y: 100, endPoint x: 243, endPoint y: 103, distance: 24.9
click at [243, 103] on div "Rumānija" at bounding box center [306, 104] width 138 height 24
copy span "Rumānija"
click at [271, 74] on img at bounding box center [265, 62] width 56 height 51
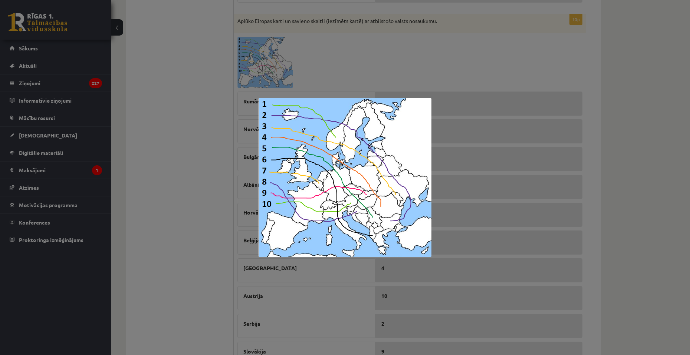
click at [446, 76] on div at bounding box center [345, 177] width 690 height 355
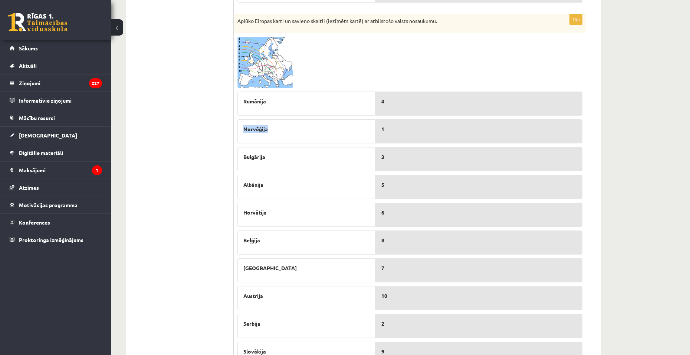
drag, startPoint x: 244, startPoint y: 129, endPoint x: 240, endPoint y: 129, distance: 4.1
click at [240, 129] on div "Norvēģija" at bounding box center [306, 131] width 138 height 24
copy span "Norvēģija"
click at [264, 70] on img at bounding box center [265, 62] width 56 height 51
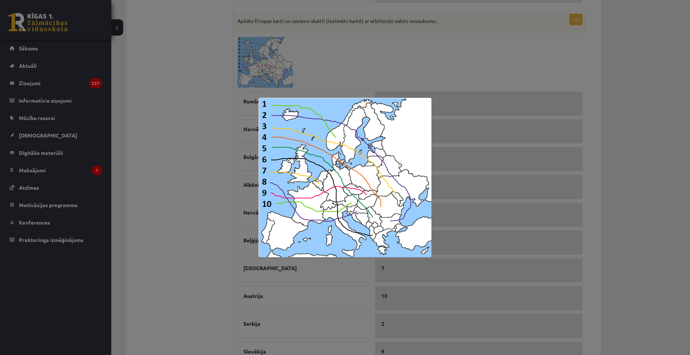
click at [395, 65] on div at bounding box center [345, 177] width 690 height 355
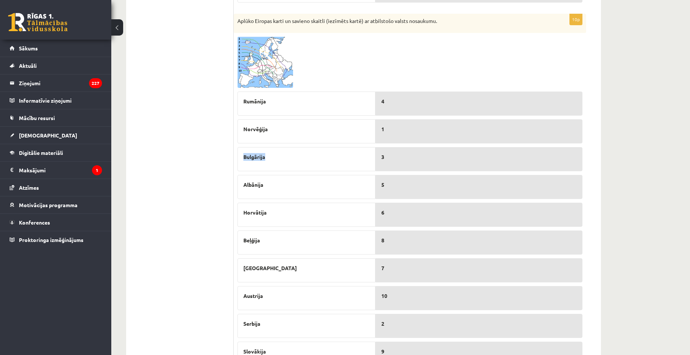
drag, startPoint x: 301, startPoint y: 155, endPoint x: 242, endPoint y: 153, distance: 59.0
click at [242, 153] on div "Bulgārija" at bounding box center [306, 159] width 138 height 24
copy span "Bulgārija"
click at [277, 71] on img at bounding box center [265, 62] width 56 height 51
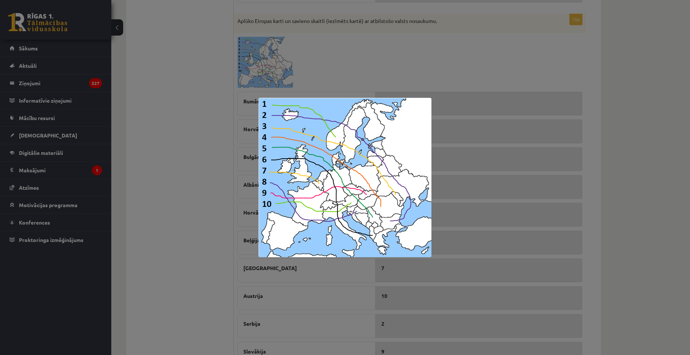
click at [467, 65] on div at bounding box center [345, 177] width 690 height 355
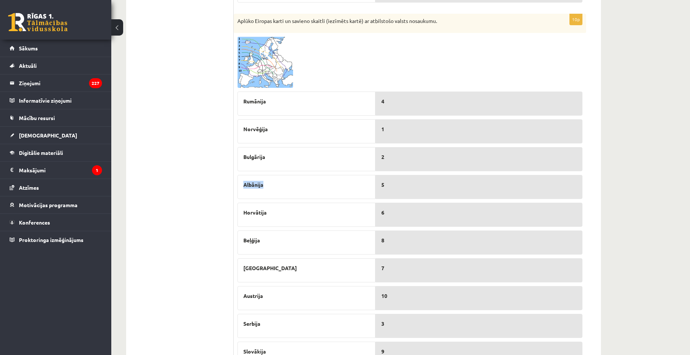
drag, startPoint x: 268, startPoint y: 187, endPoint x: 243, endPoint y: 187, distance: 26.0
click at [243, 187] on div "Albānija" at bounding box center [306, 187] width 138 height 24
copy span "Albānija"
click at [252, 80] on img at bounding box center [265, 62] width 56 height 51
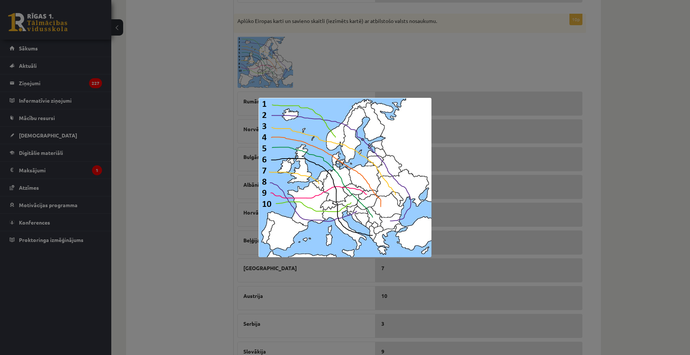
click at [432, 43] on div at bounding box center [345, 177] width 690 height 355
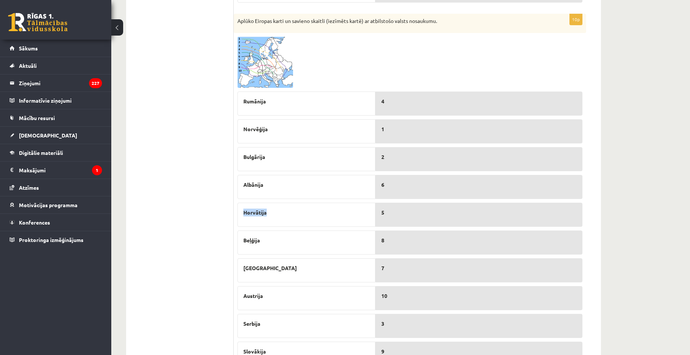
drag, startPoint x: 247, startPoint y: 212, endPoint x: 241, endPoint y: 212, distance: 5.9
click at [241, 212] on div "Horvātija" at bounding box center [306, 215] width 138 height 24
copy span "Horvātija"
click at [255, 79] on img at bounding box center [265, 62] width 56 height 51
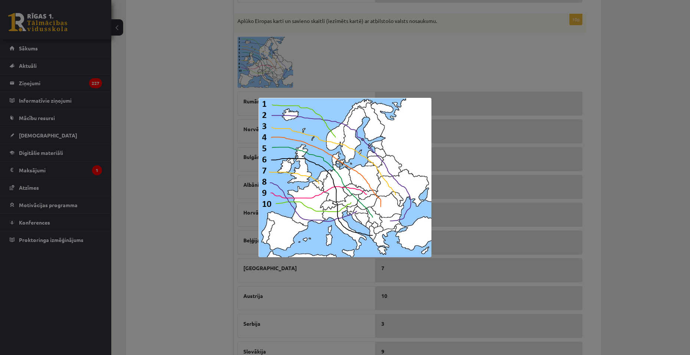
click at [428, 73] on div at bounding box center [345, 177] width 690 height 355
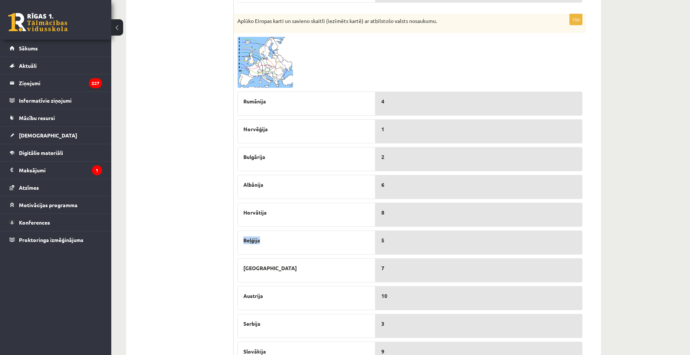
drag, startPoint x: 270, startPoint y: 245, endPoint x: 242, endPoint y: 243, distance: 27.9
click at [242, 243] on div "Beļģija" at bounding box center [306, 243] width 138 height 24
click at [259, 62] on img at bounding box center [265, 62] width 56 height 51
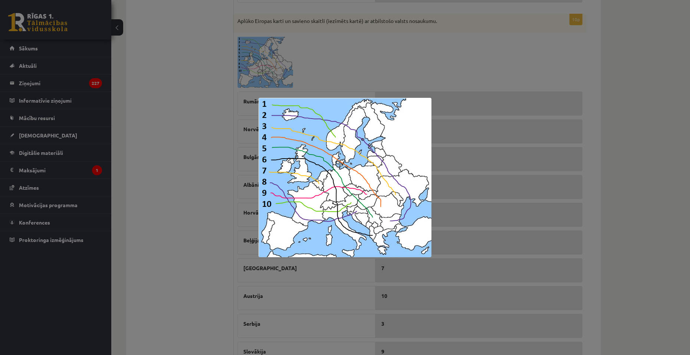
click at [384, 71] on div at bounding box center [345, 177] width 690 height 355
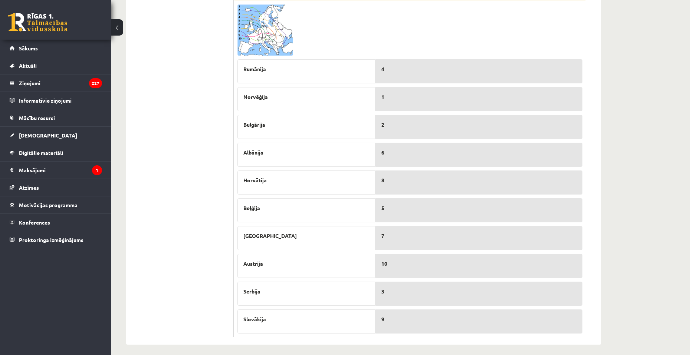
scroll to position [372, 0]
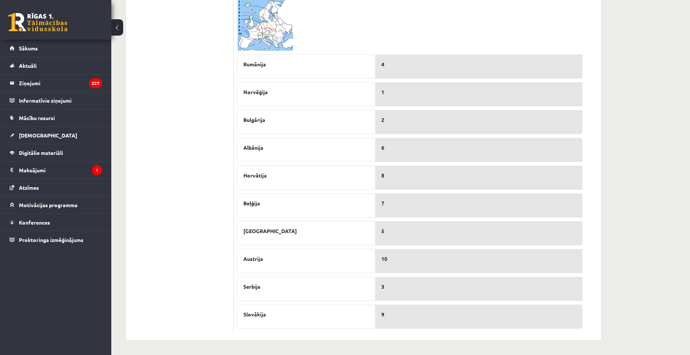
click at [279, 19] on img at bounding box center [265, 25] width 56 height 51
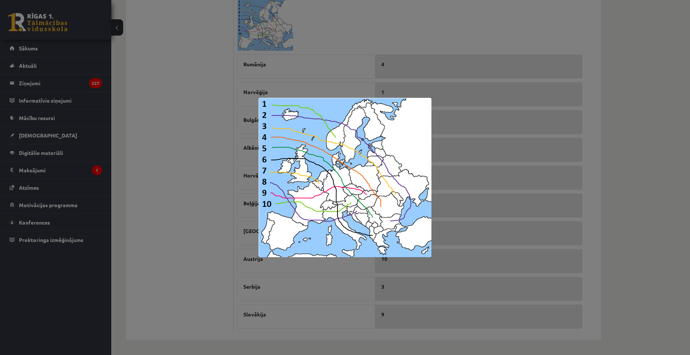
click at [431, 26] on div at bounding box center [345, 177] width 690 height 355
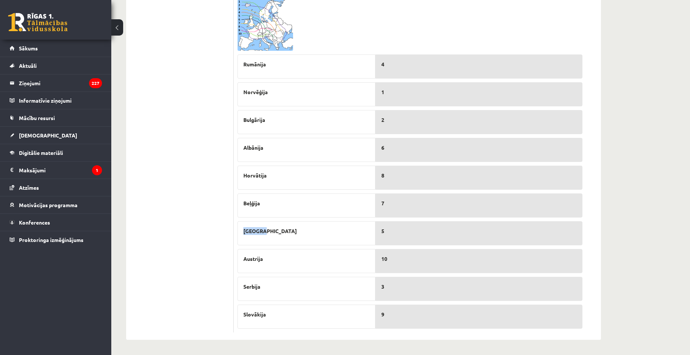
drag, startPoint x: 270, startPoint y: 232, endPoint x: 242, endPoint y: 235, distance: 28.7
click at [242, 235] on div "[GEOGRAPHIC_DATA]" at bounding box center [306, 233] width 138 height 24
click at [254, 27] on img at bounding box center [265, 25] width 56 height 51
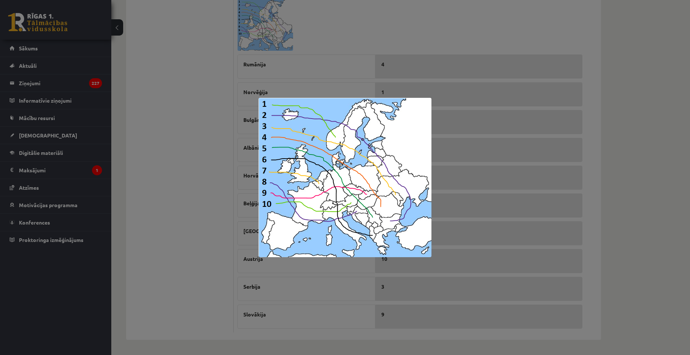
click at [460, 26] on div at bounding box center [345, 177] width 690 height 355
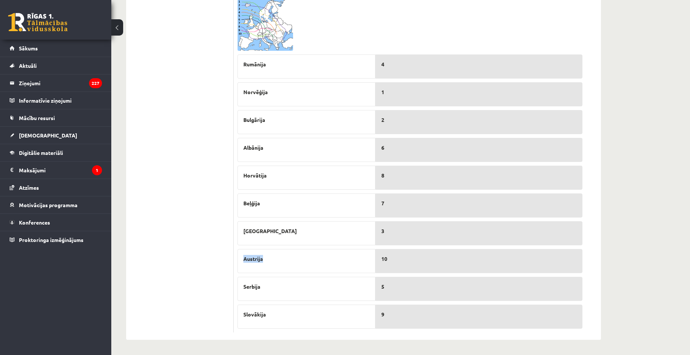
drag, startPoint x: 268, startPoint y: 259, endPoint x: 242, endPoint y: 258, distance: 26.7
click at [242, 258] on div "Austrija" at bounding box center [306, 261] width 138 height 24
click at [261, 33] on img at bounding box center [265, 25] width 56 height 51
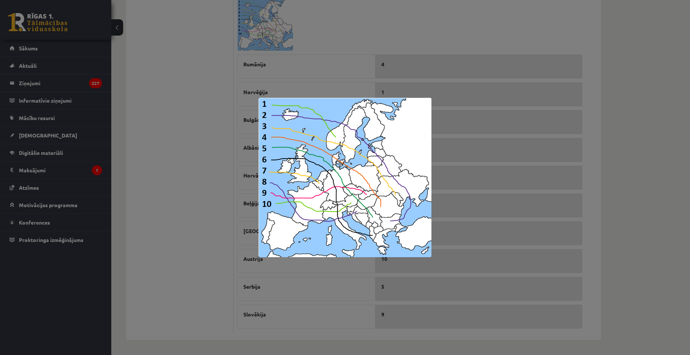
click at [381, 47] on div at bounding box center [345, 177] width 690 height 355
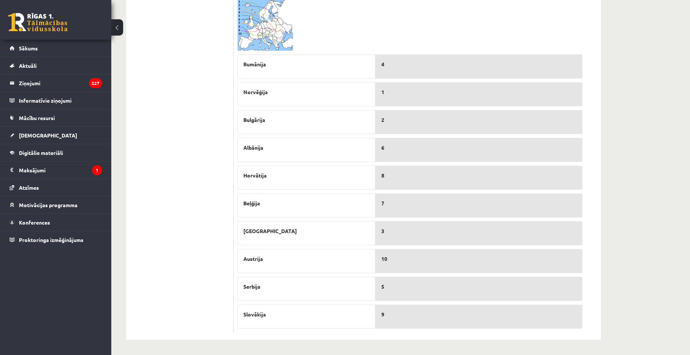
click at [252, 40] on img at bounding box center [265, 25] width 56 height 51
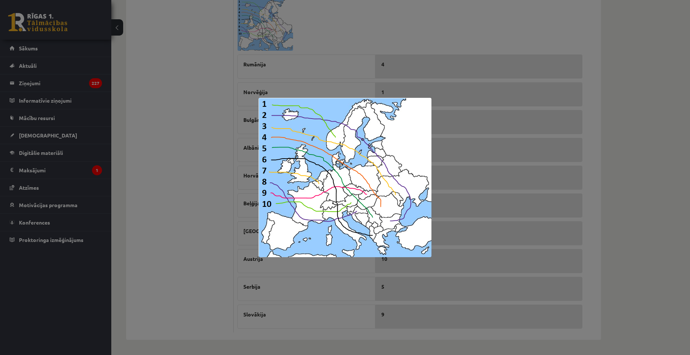
click at [431, 35] on div at bounding box center [345, 177] width 690 height 355
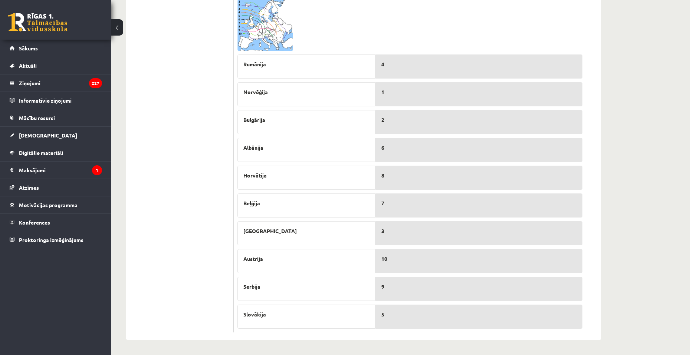
click at [268, 23] on span at bounding box center [266, 17] width 12 height 12
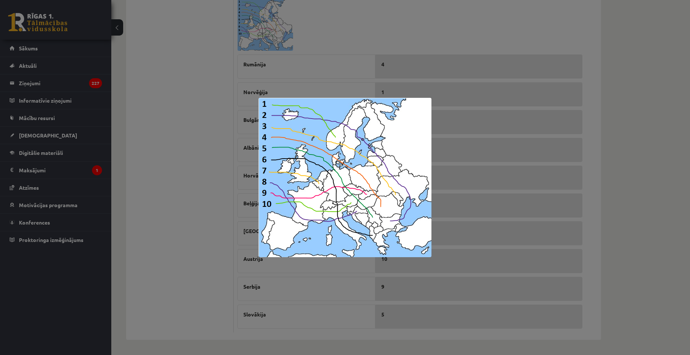
click at [415, 37] on div at bounding box center [345, 177] width 690 height 355
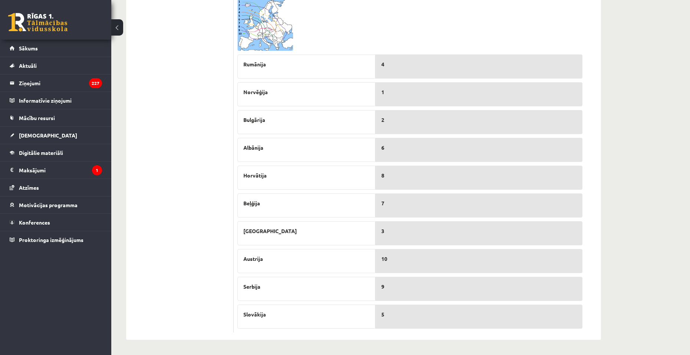
click at [268, 40] on img at bounding box center [265, 25] width 56 height 51
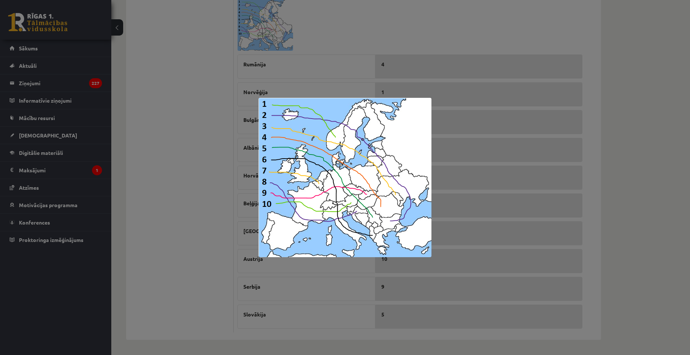
click at [404, 43] on div at bounding box center [345, 177] width 690 height 355
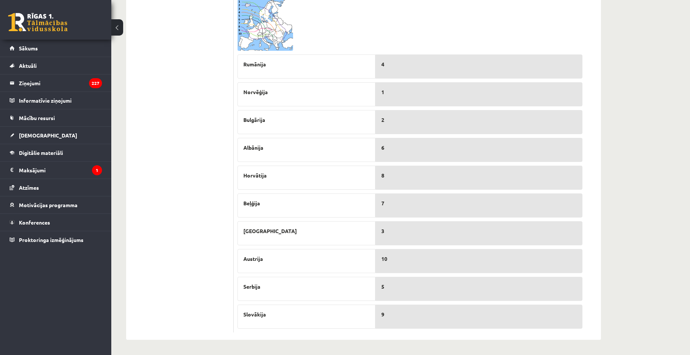
click at [244, 30] on img at bounding box center [265, 25] width 56 height 51
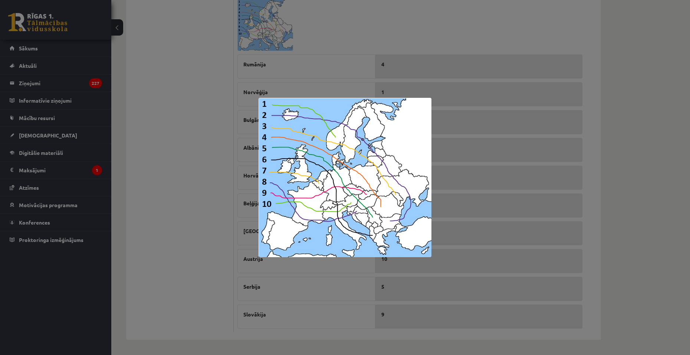
click at [391, 55] on div at bounding box center [345, 177] width 690 height 355
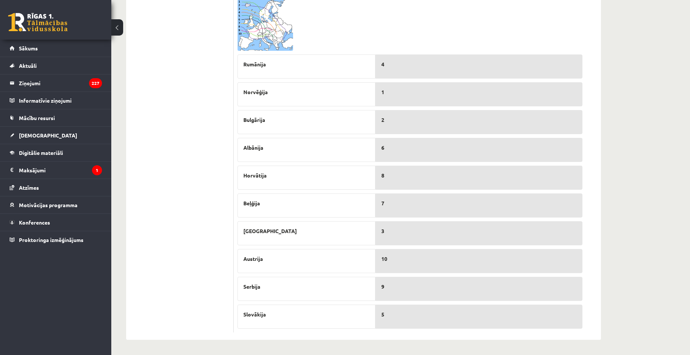
click at [263, 47] on img at bounding box center [265, 25] width 56 height 51
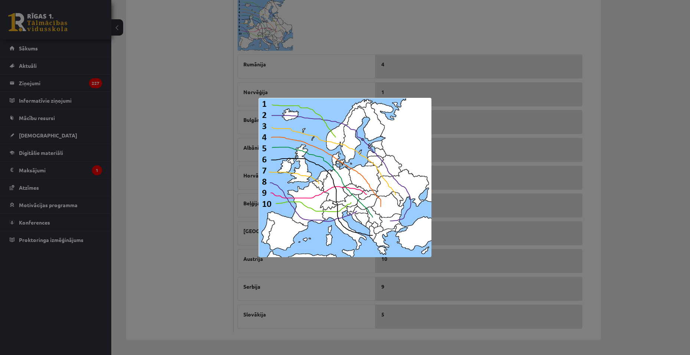
click at [154, 111] on div at bounding box center [345, 177] width 690 height 355
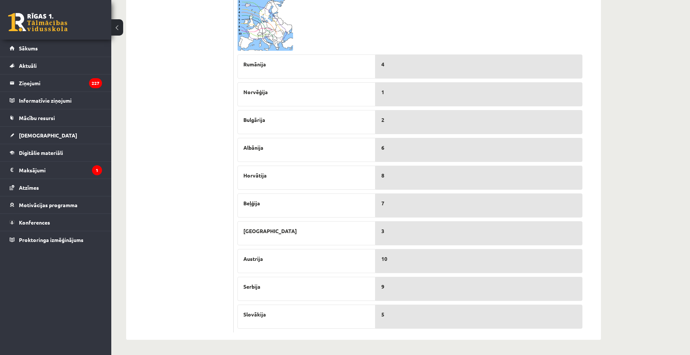
click at [272, 38] on img at bounding box center [265, 25] width 56 height 51
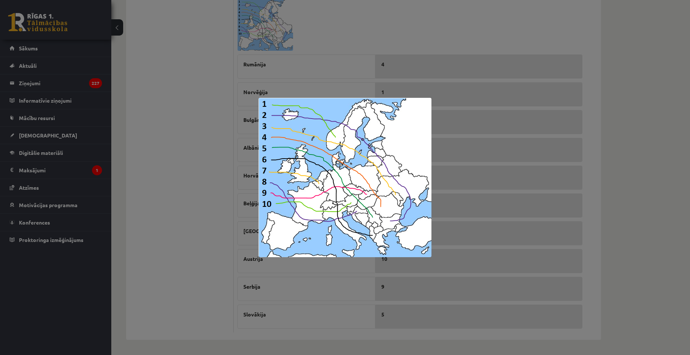
drag, startPoint x: 452, startPoint y: 197, endPoint x: 429, endPoint y: 266, distance: 72.4
click at [455, 197] on div at bounding box center [345, 177] width 690 height 355
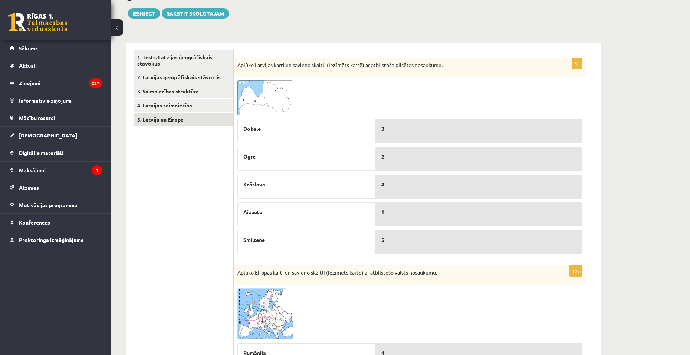
scroll to position [75, 0]
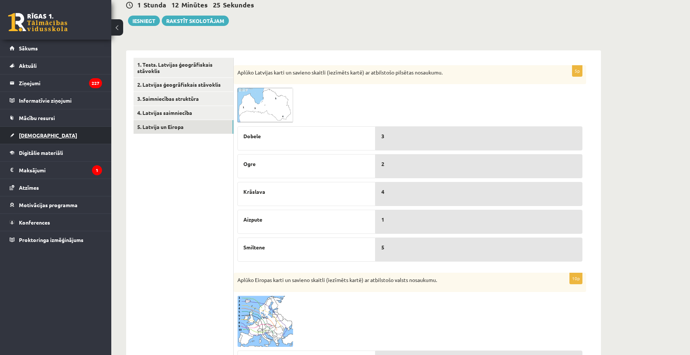
click at [45, 134] on link "[DEMOGRAPHIC_DATA]" at bounding box center [56, 135] width 92 height 17
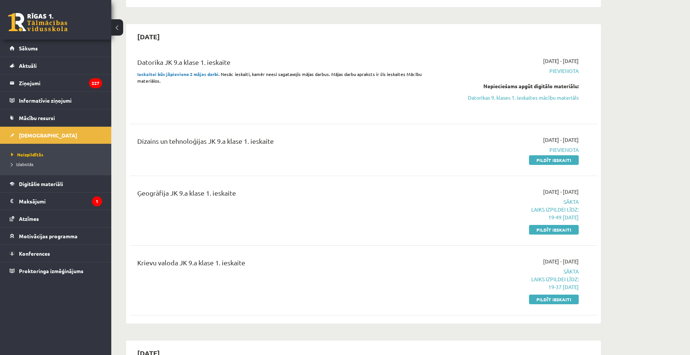
scroll to position [149, 0]
